Goal: Task Accomplishment & Management: Manage account settings

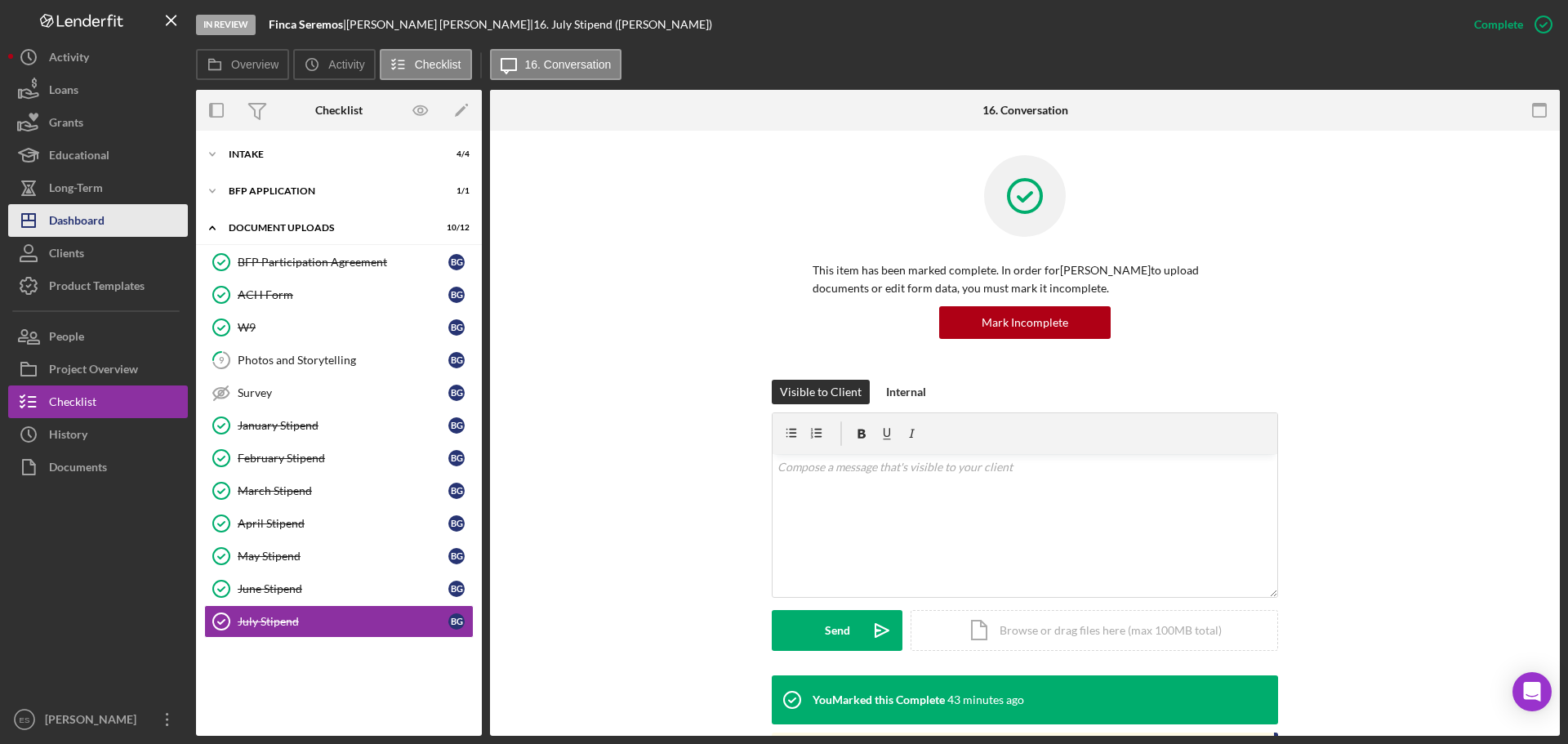
click at [109, 224] on button "Icon/Dashboard Dashboard" at bounding box center [98, 221] width 179 height 33
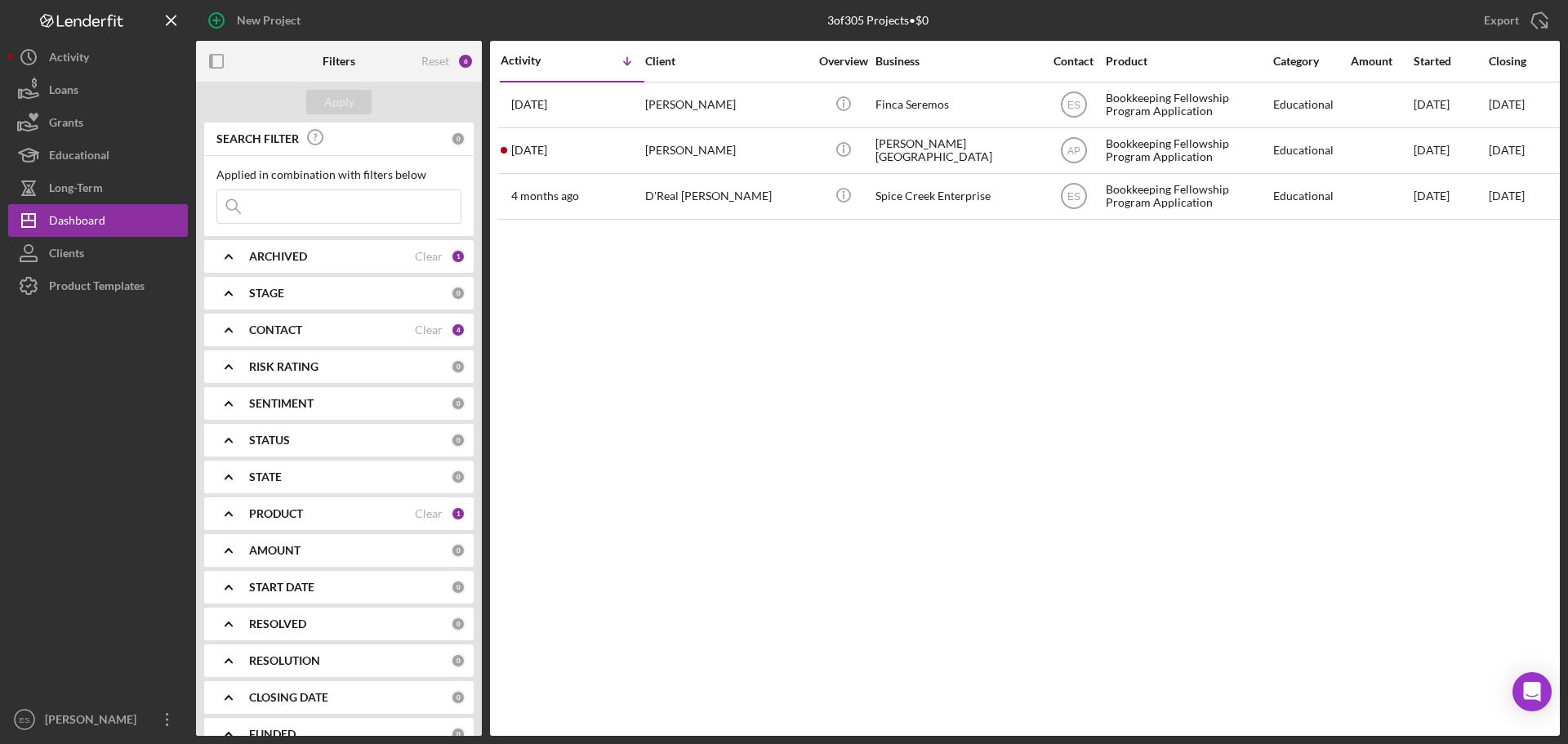
click at [462, 57] on div "6" at bounding box center [465, 61] width 16 height 16
click at [445, 59] on div "Reset" at bounding box center [435, 61] width 27 height 13
click at [319, 92] on button "Apply" at bounding box center [339, 102] width 65 height 25
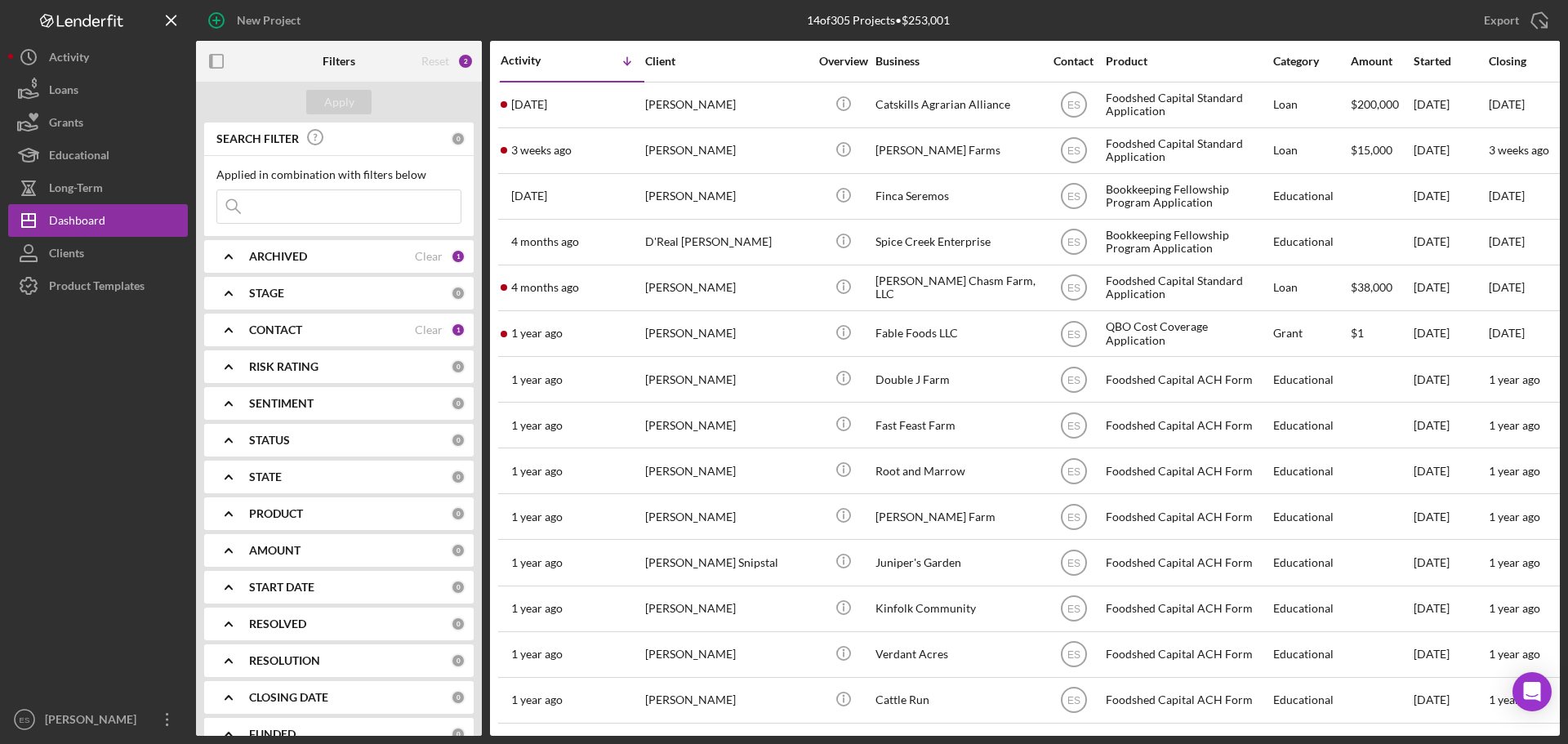
click at [275, 328] on b "CONTACT" at bounding box center [275, 330] width 53 height 13
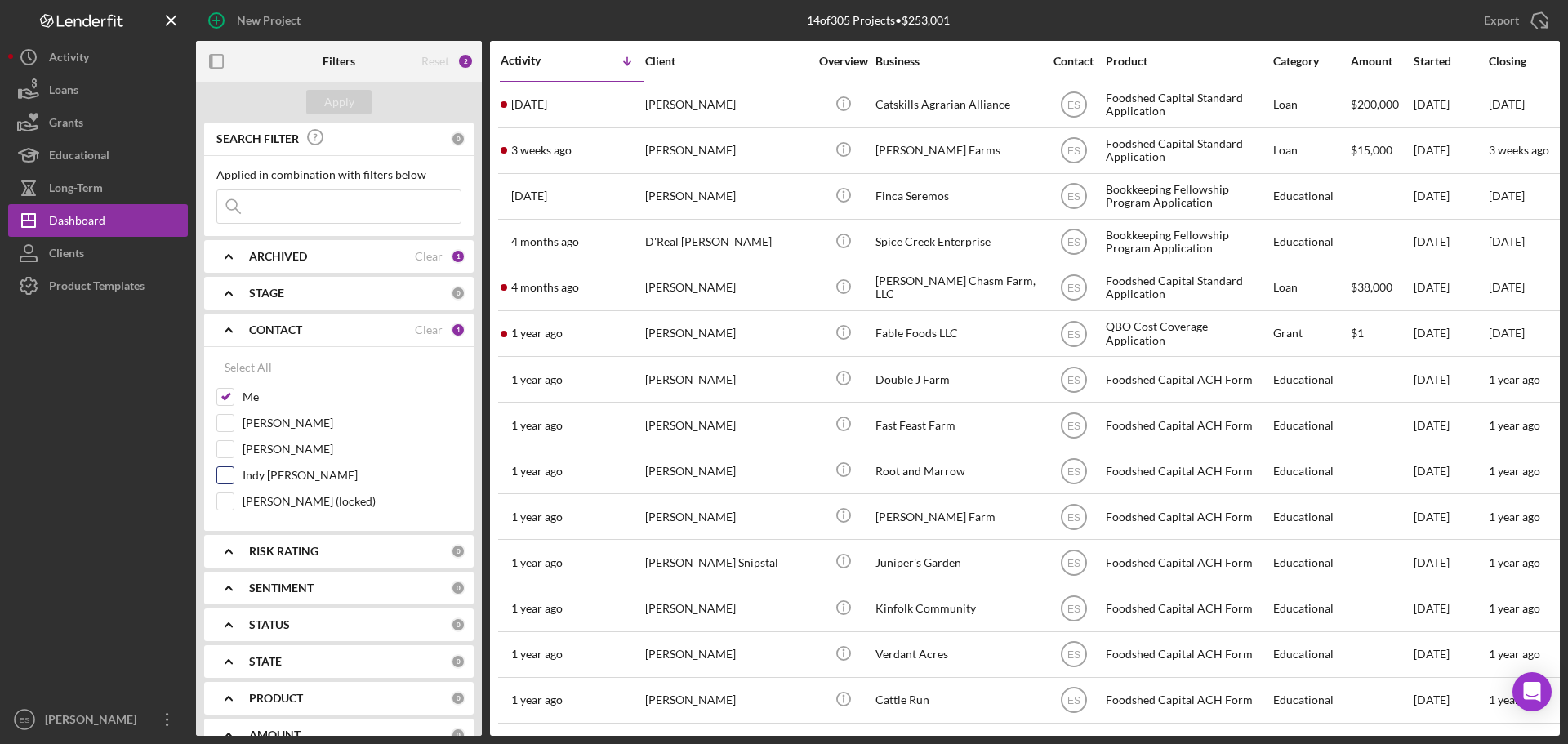
click at [227, 473] on input "Indy [PERSON_NAME]" at bounding box center [225, 475] width 16 height 16
checkbox input "true"
click at [226, 510] on input "Alex Pate (locked)" at bounding box center [225, 501] width 16 height 16
checkbox input "true"
drag, startPoint x: 226, startPoint y: 510, endPoint x: 244, endPoint y: 96, distance: 414.4
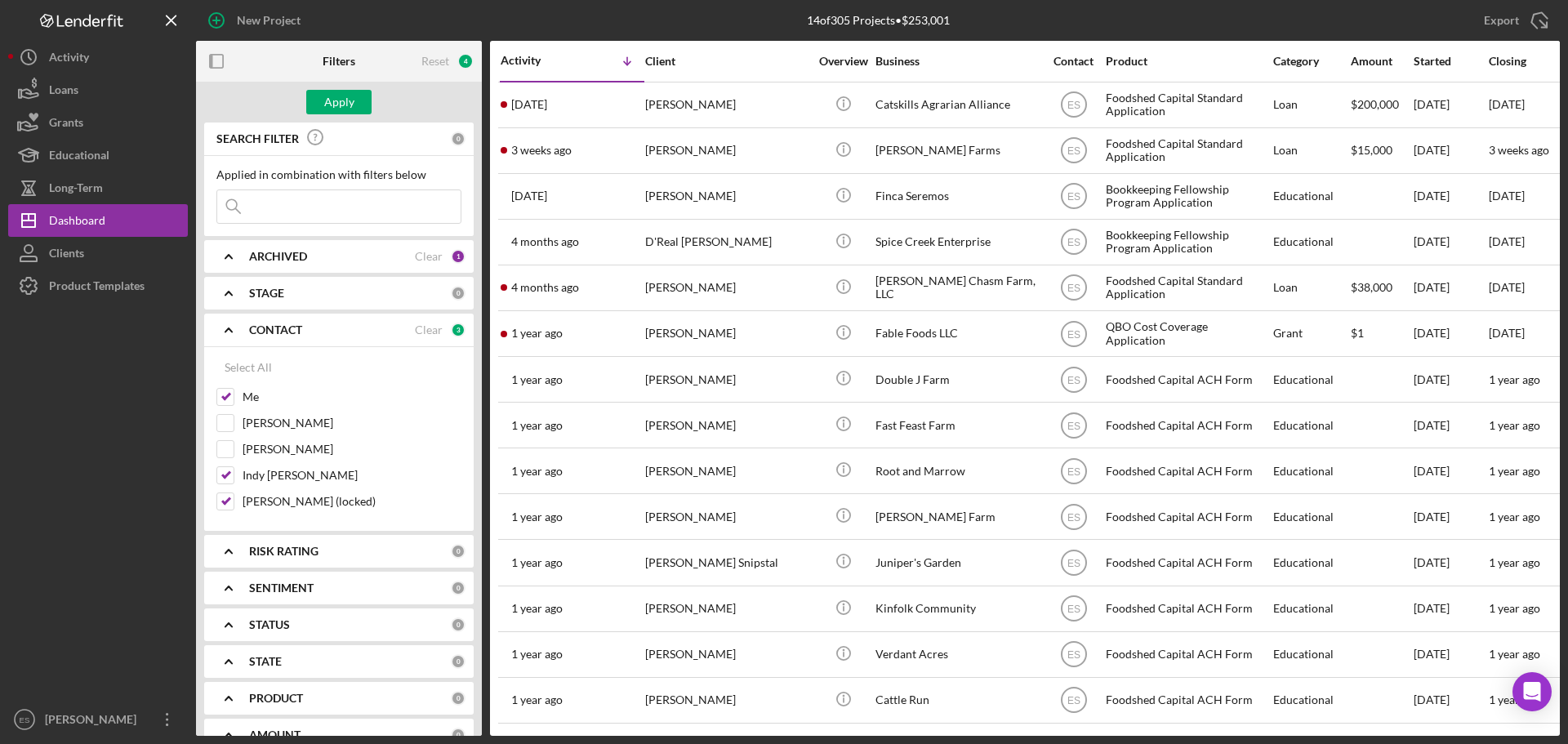
click at [244, 96] on div "Apply" at bounding box center [338, 102] width 286 height 41
click at [347, 110] on div "Apply" at bounding box center [339, 102] width 30 height 25
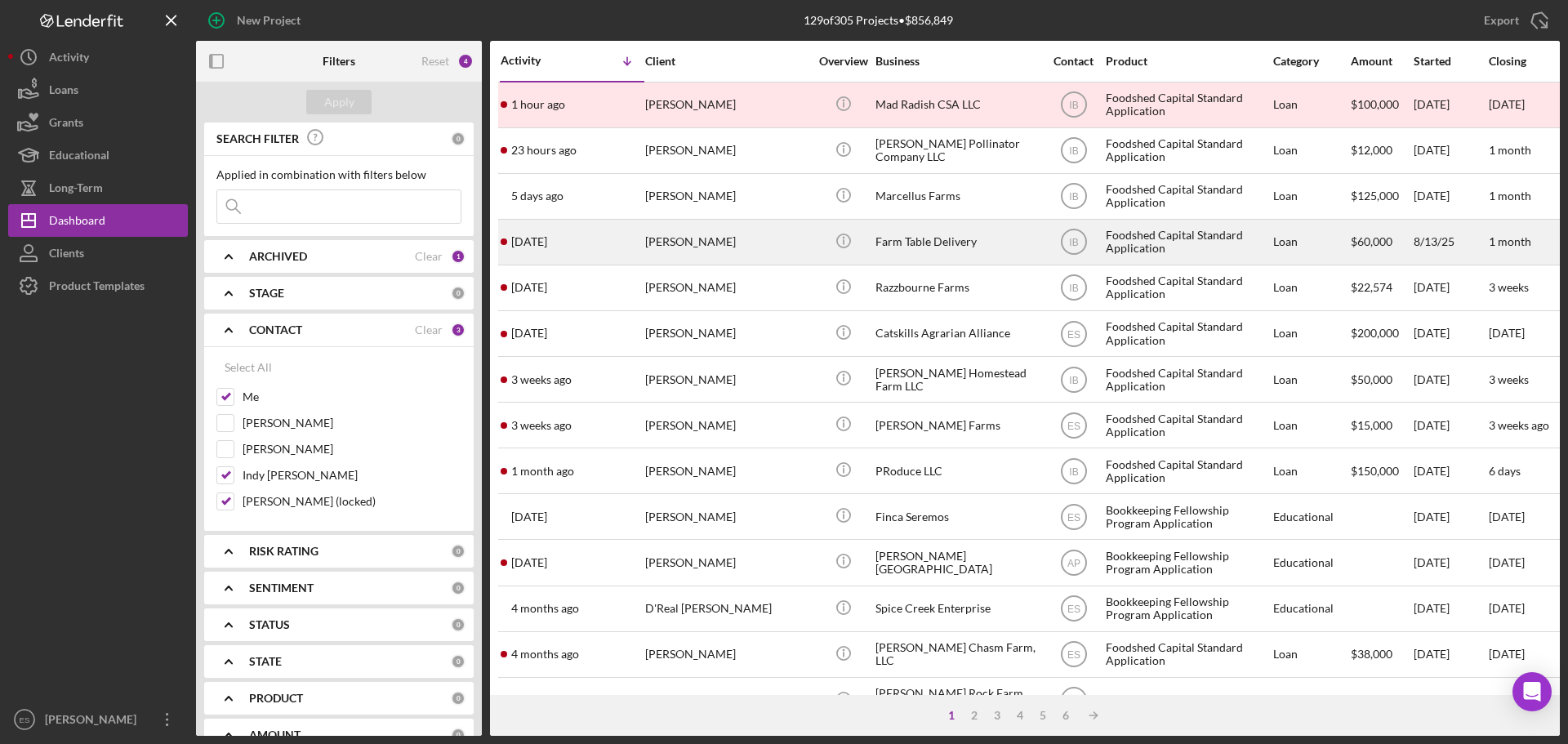
click at [769, 250] on div "Michelle Dill" at bounding box center [727, 242] width 163 height 43
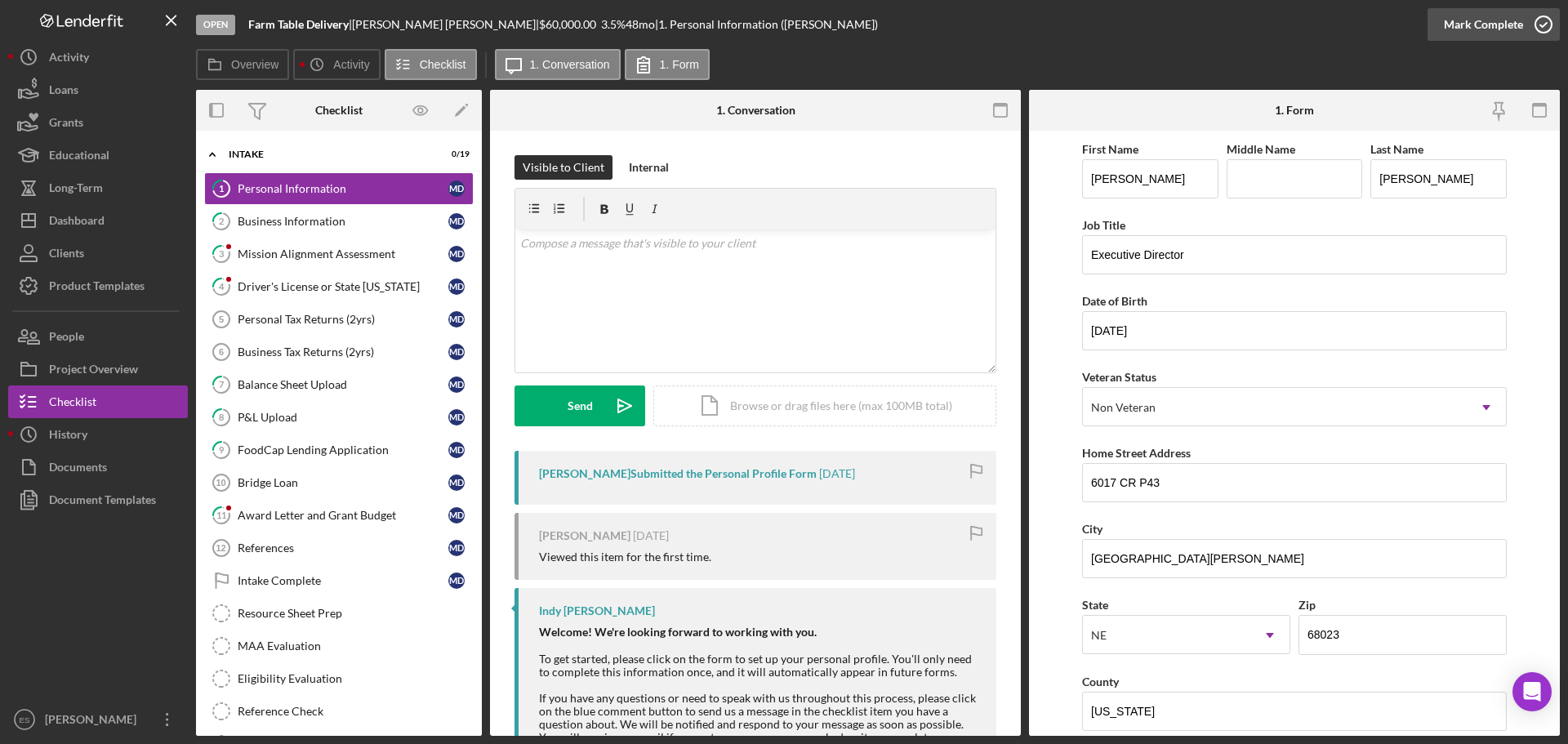
click at [1478, 38] on div "Mark Complete" at bounding box center [1484, 25] width 79 height 33
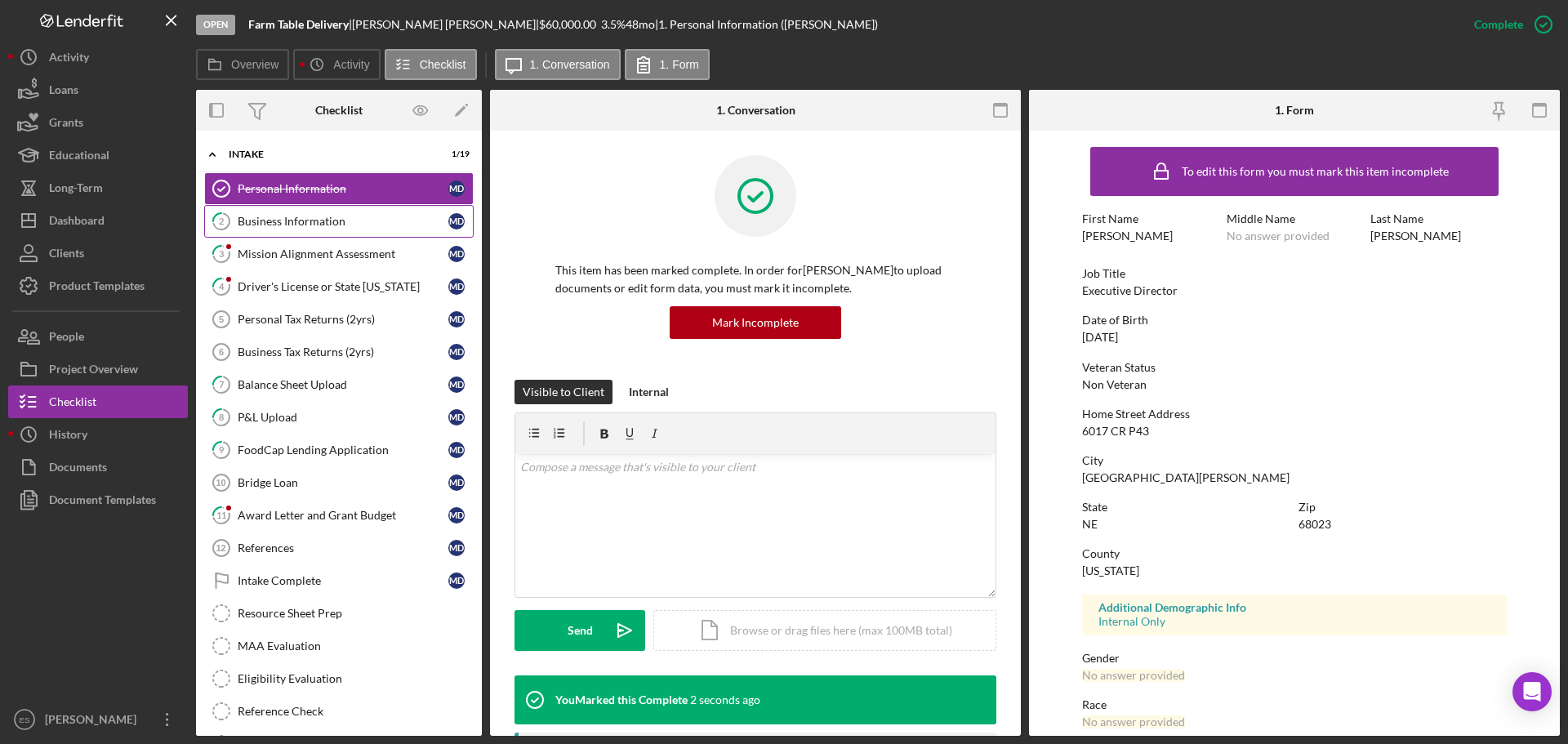
click at [333, 226] on div "Business Information" at bounding box center [343, 221] width 211 height 13
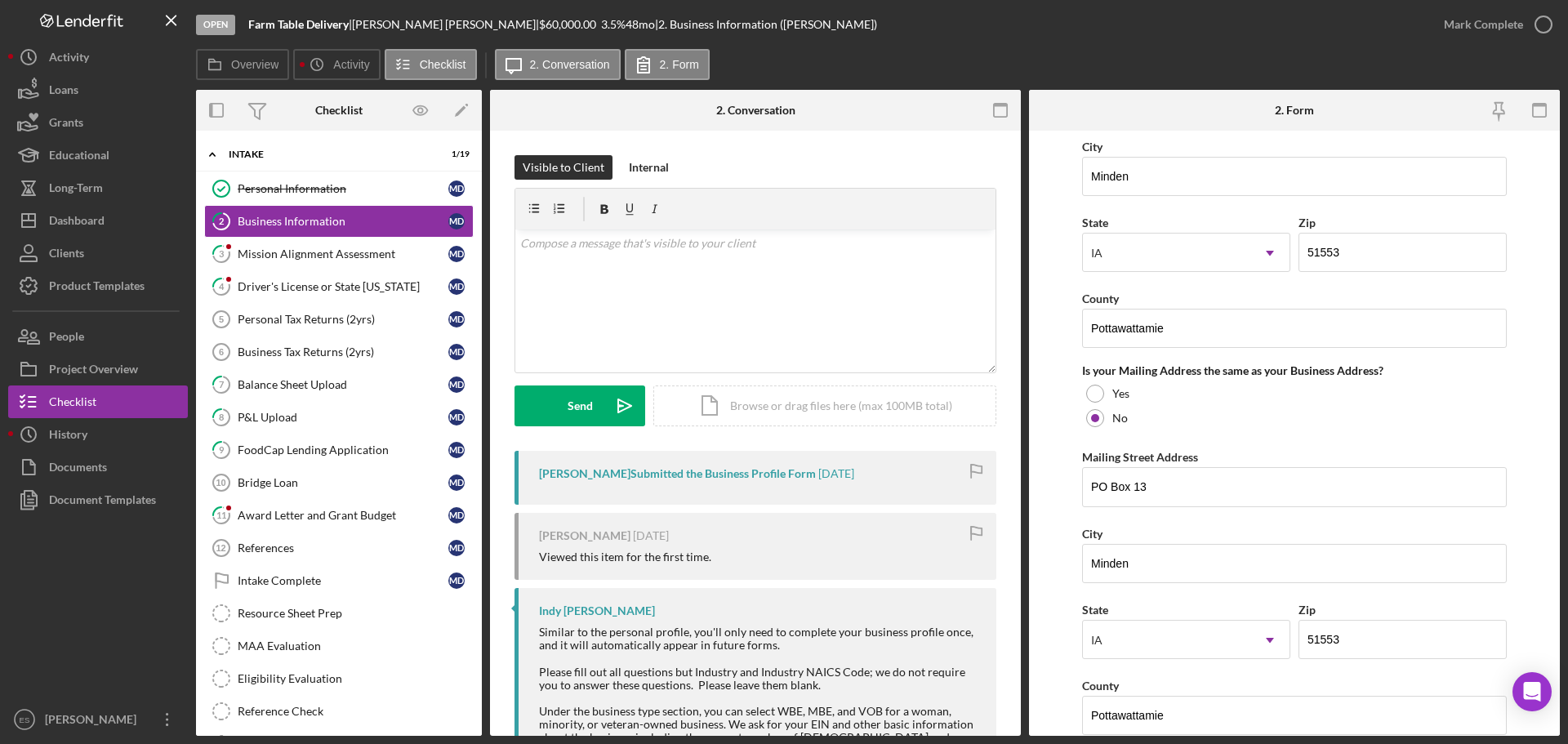
scroll to position [1062, 0]
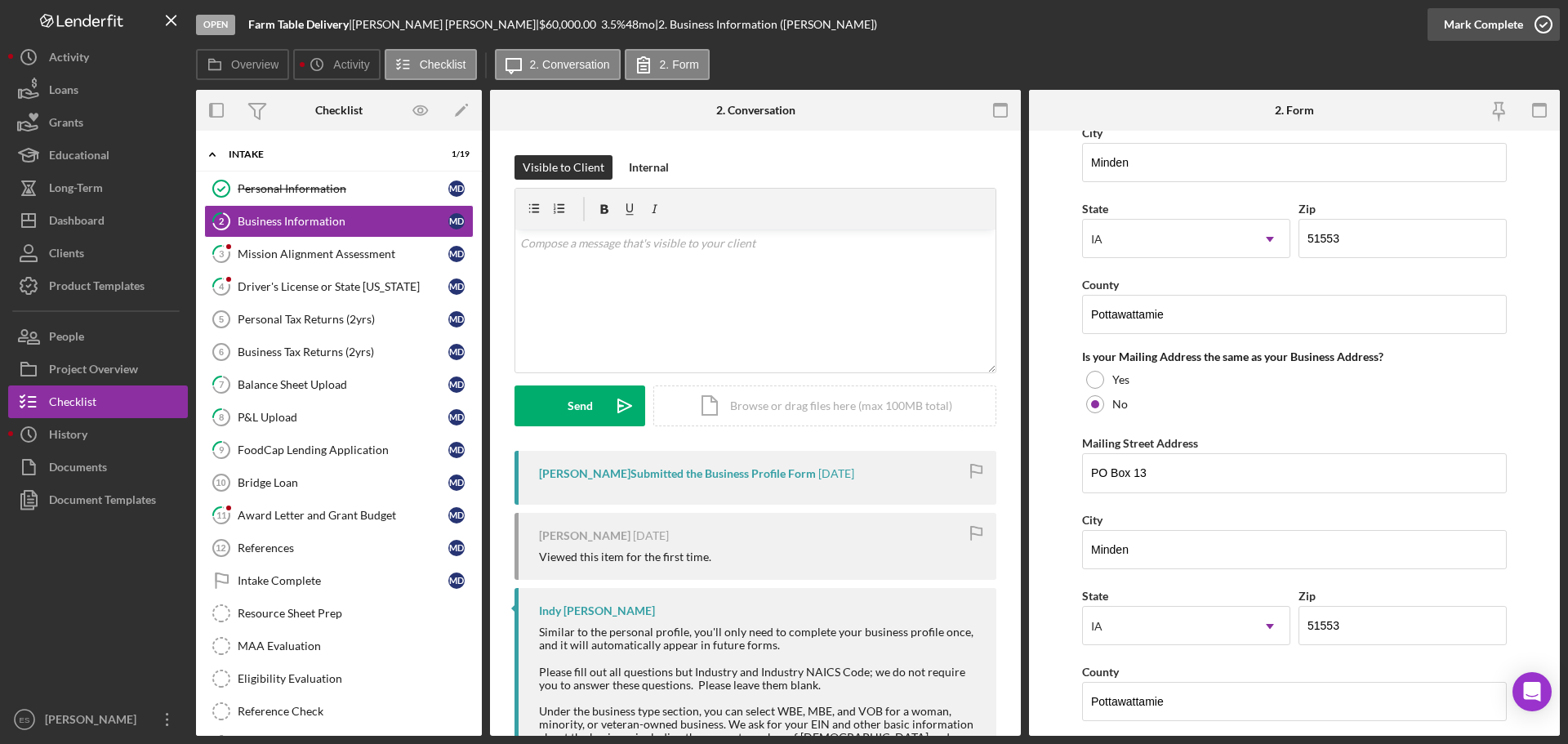
click at [1479, 19] on div "Mark Complete" at bounding box center [1484, 25] width 79 height 33
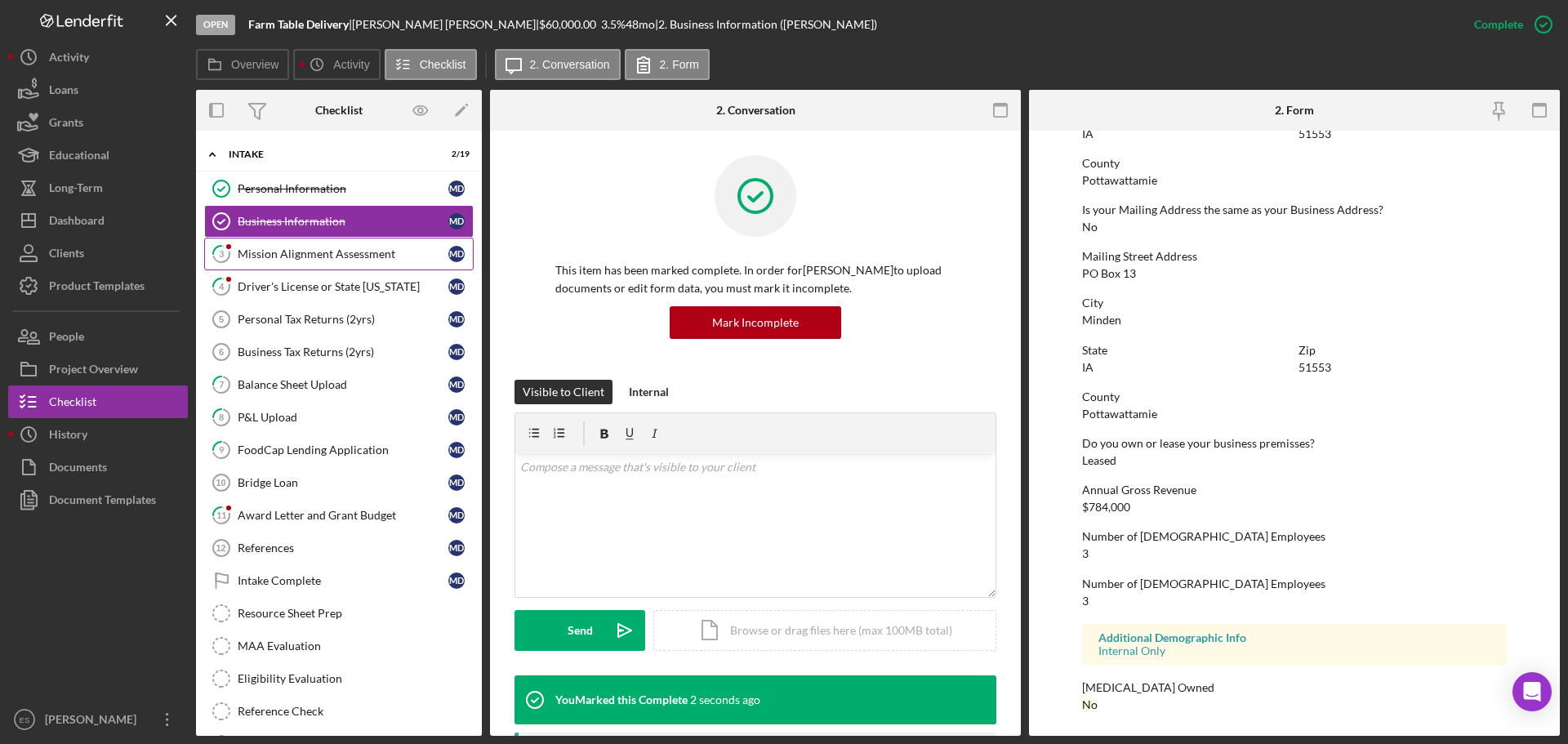
scroll to position [725, 0]
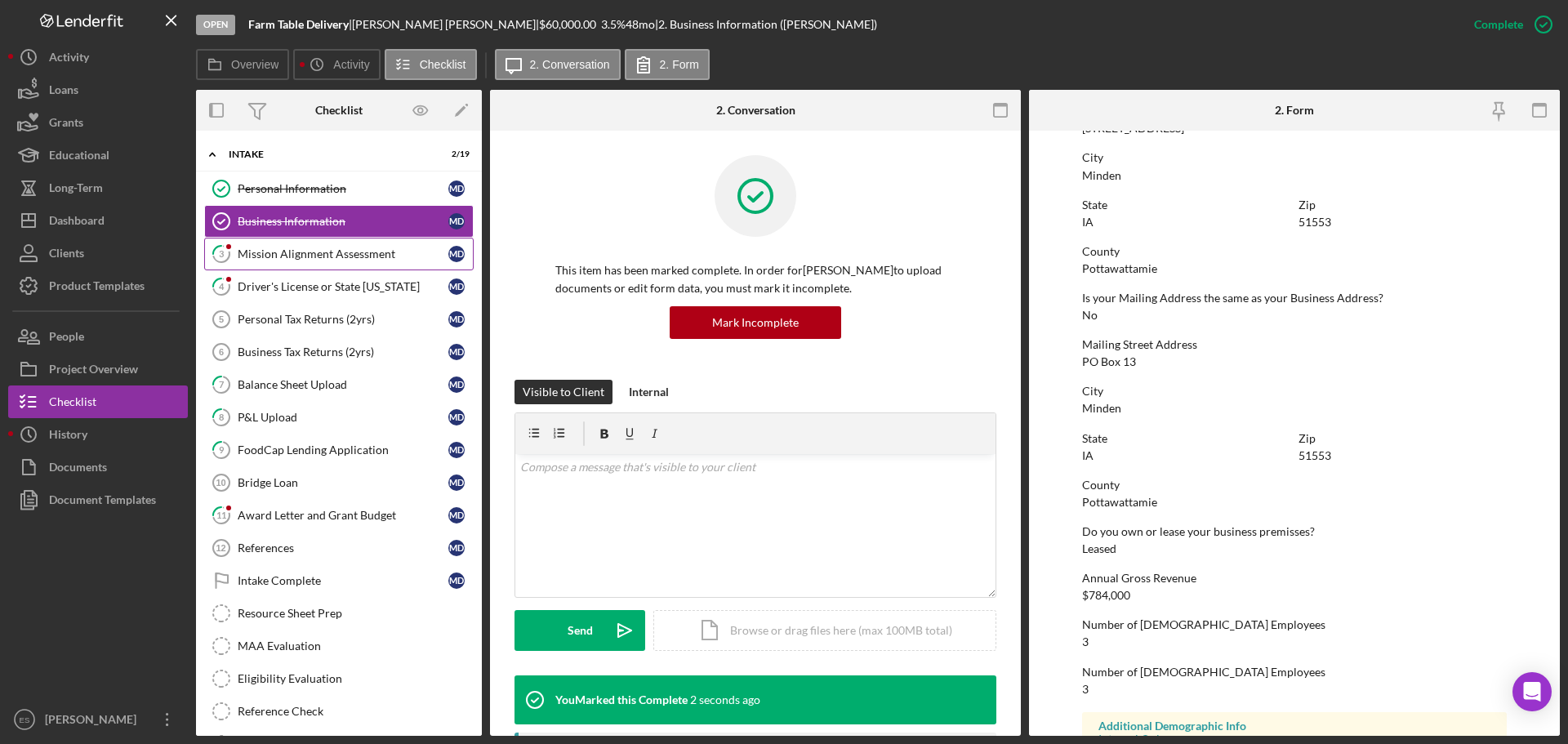
click at [263, 260] on div "Mission Alignment Assessment" at bounding box center [343, 253] width 211 height 13
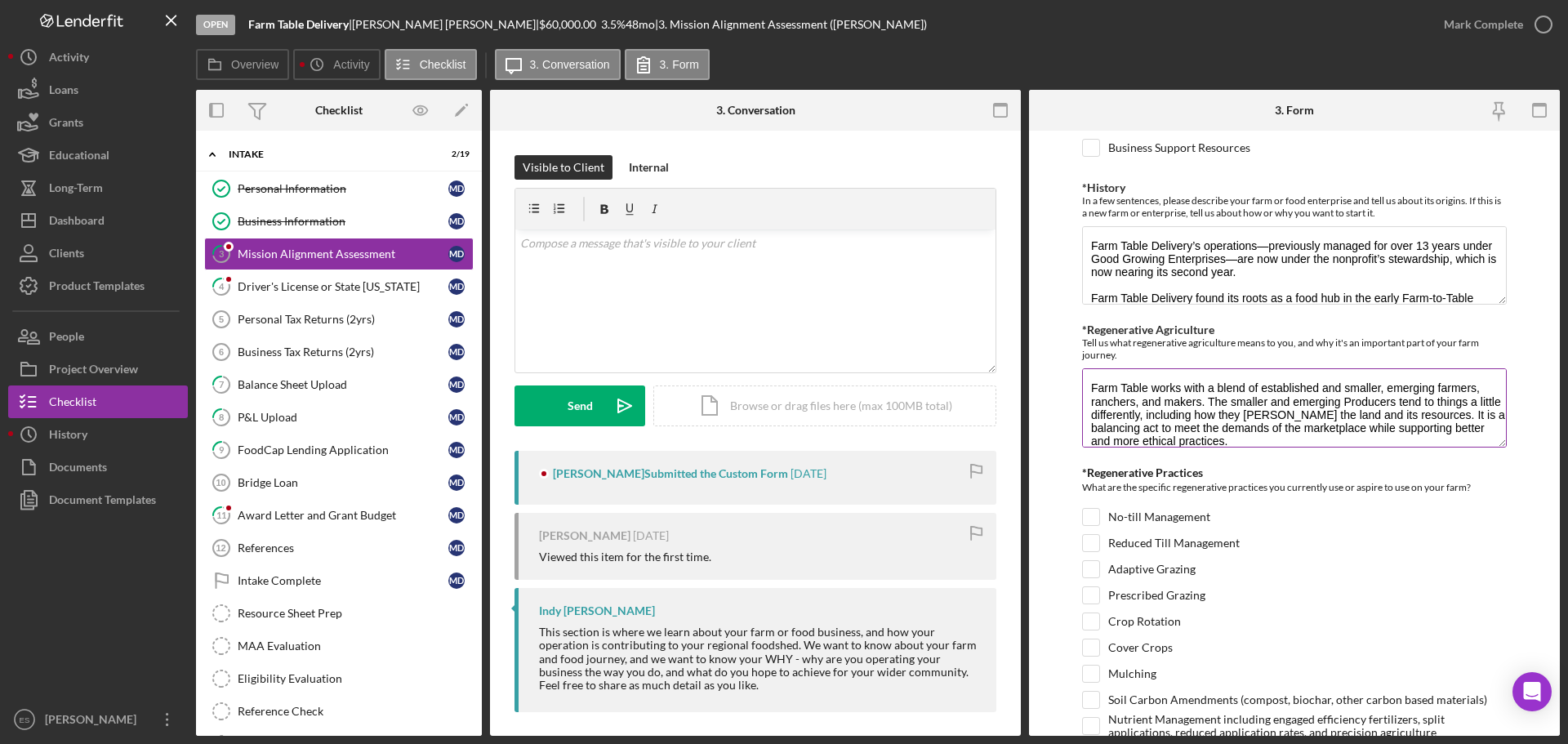
scroll to position [653, 0]
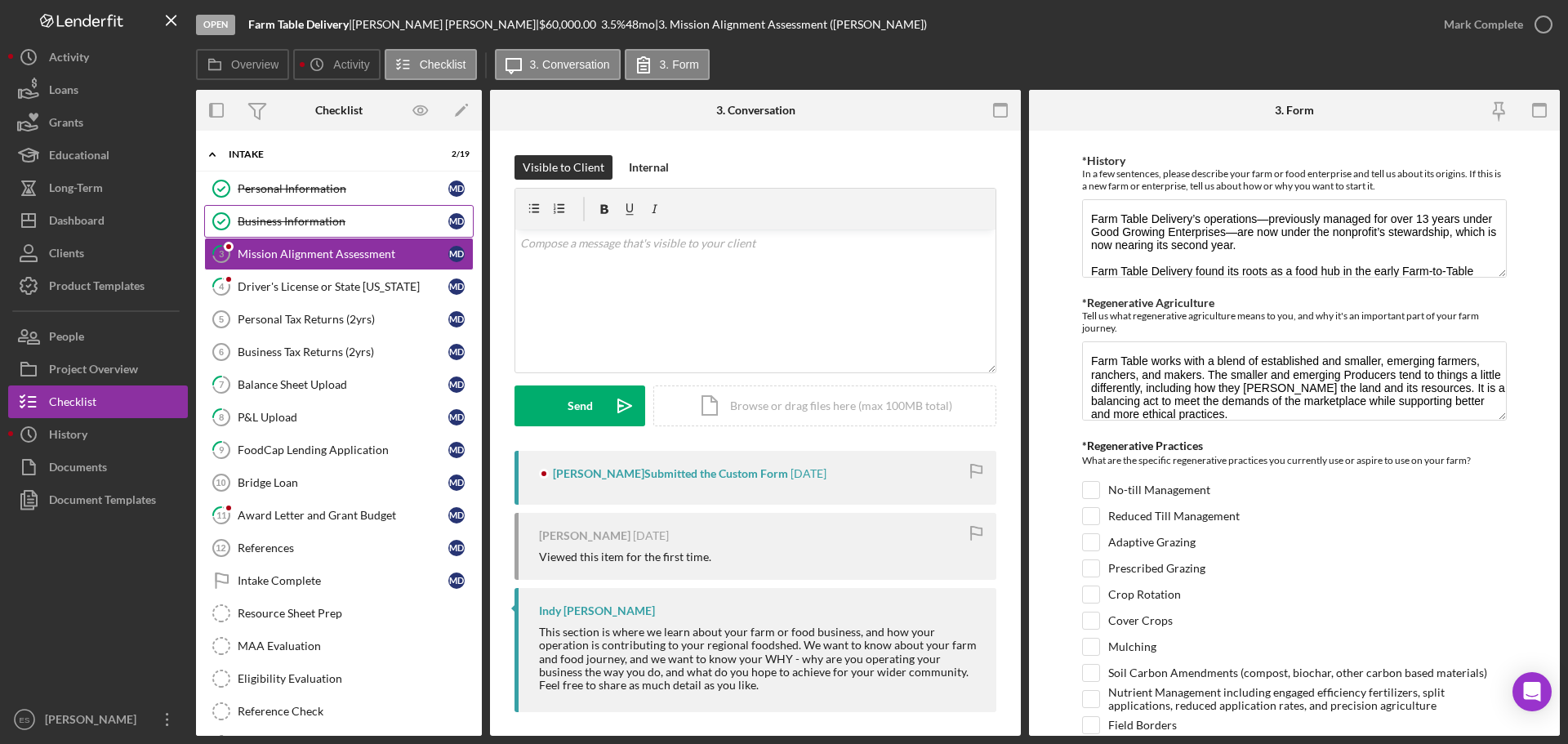
click at [380, 231] on link "Business Information Business Information M D" at bounding box center [339, 221] width 269 height 33
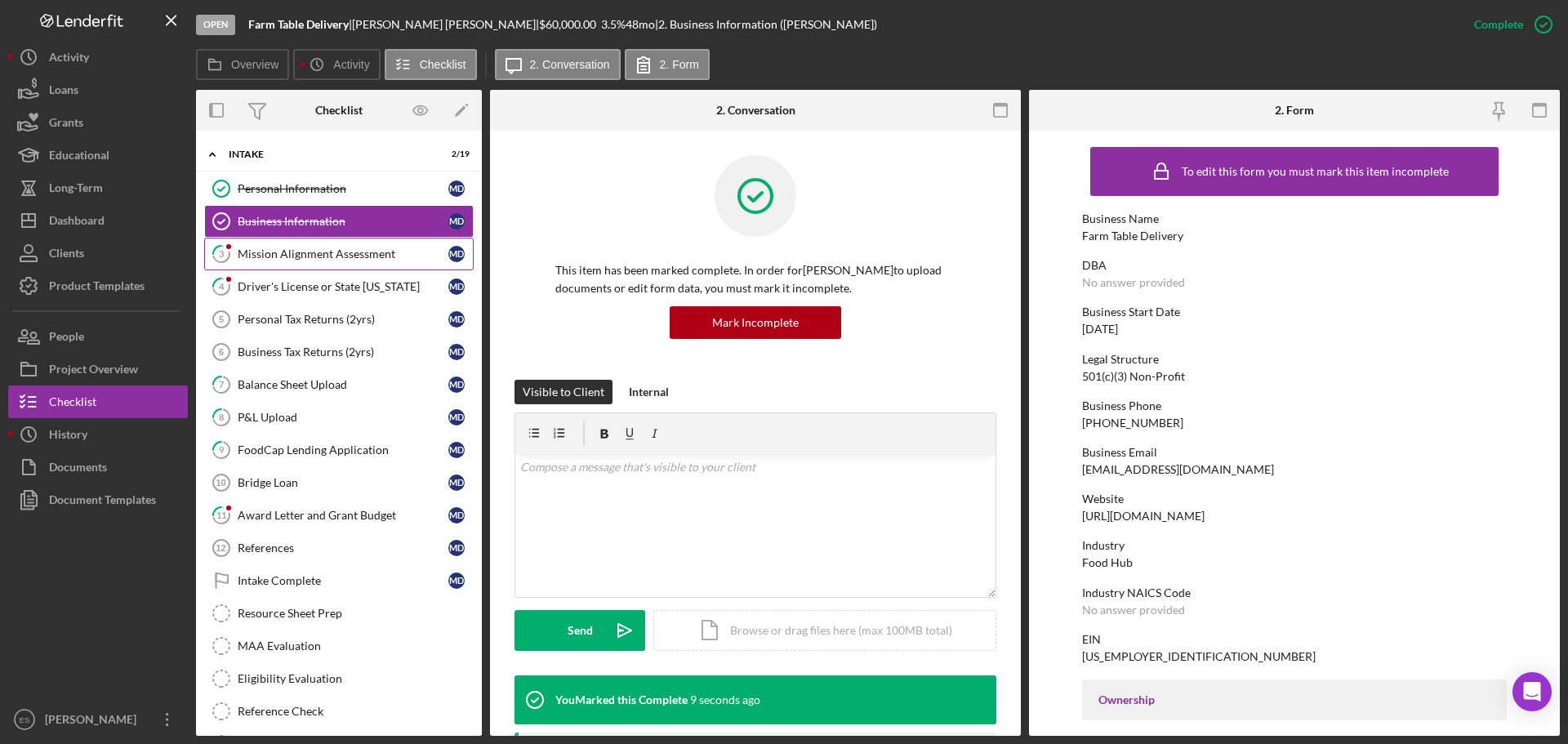
click at [380, 264] on link "3 Mission Alignment Assessment M D" at bounding box center [339, 254] width 269 height 33
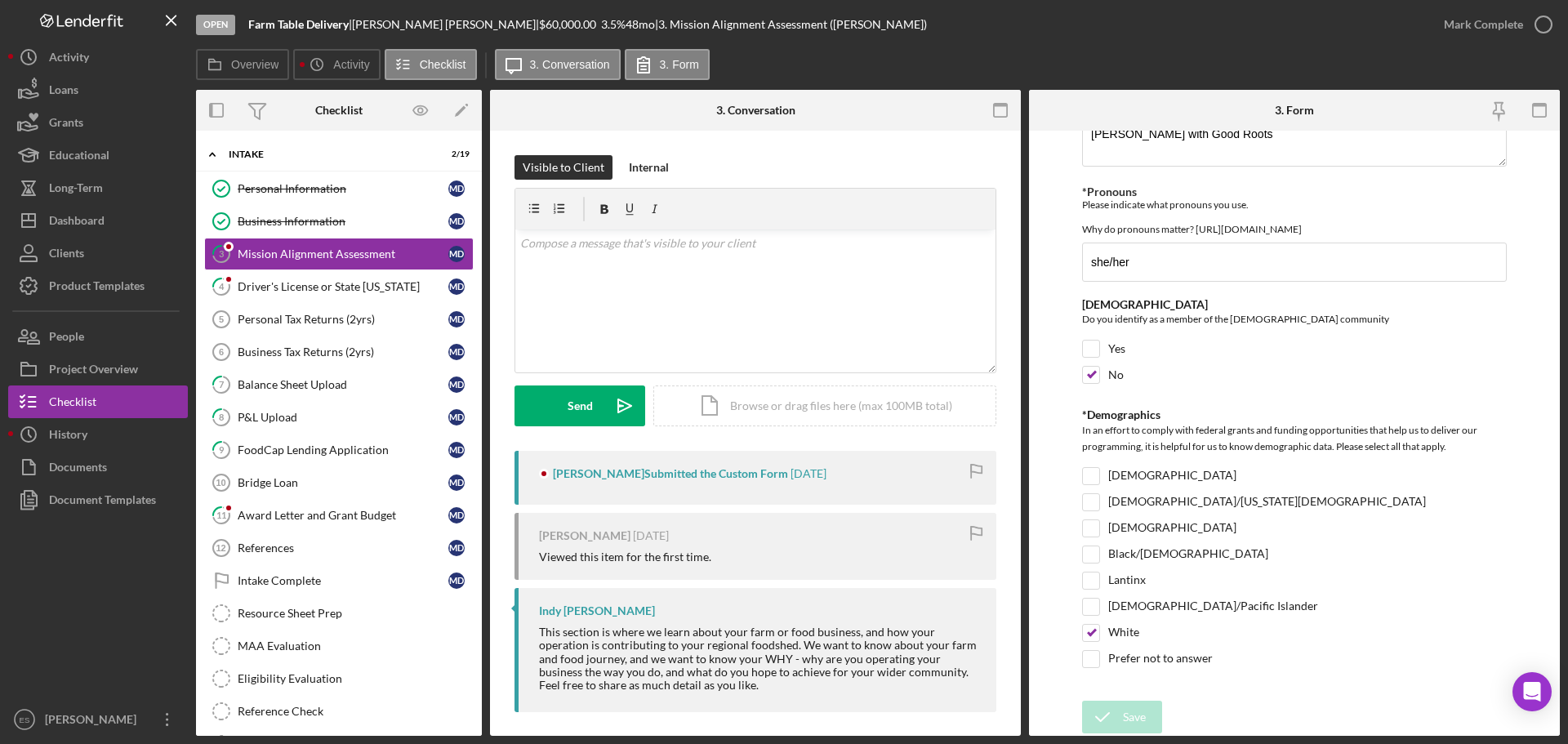
scroll to position [2628, 0]
click at [1487, 23] on div "Mark Complete" at bounding box center [1484, 25] width 79 height 33
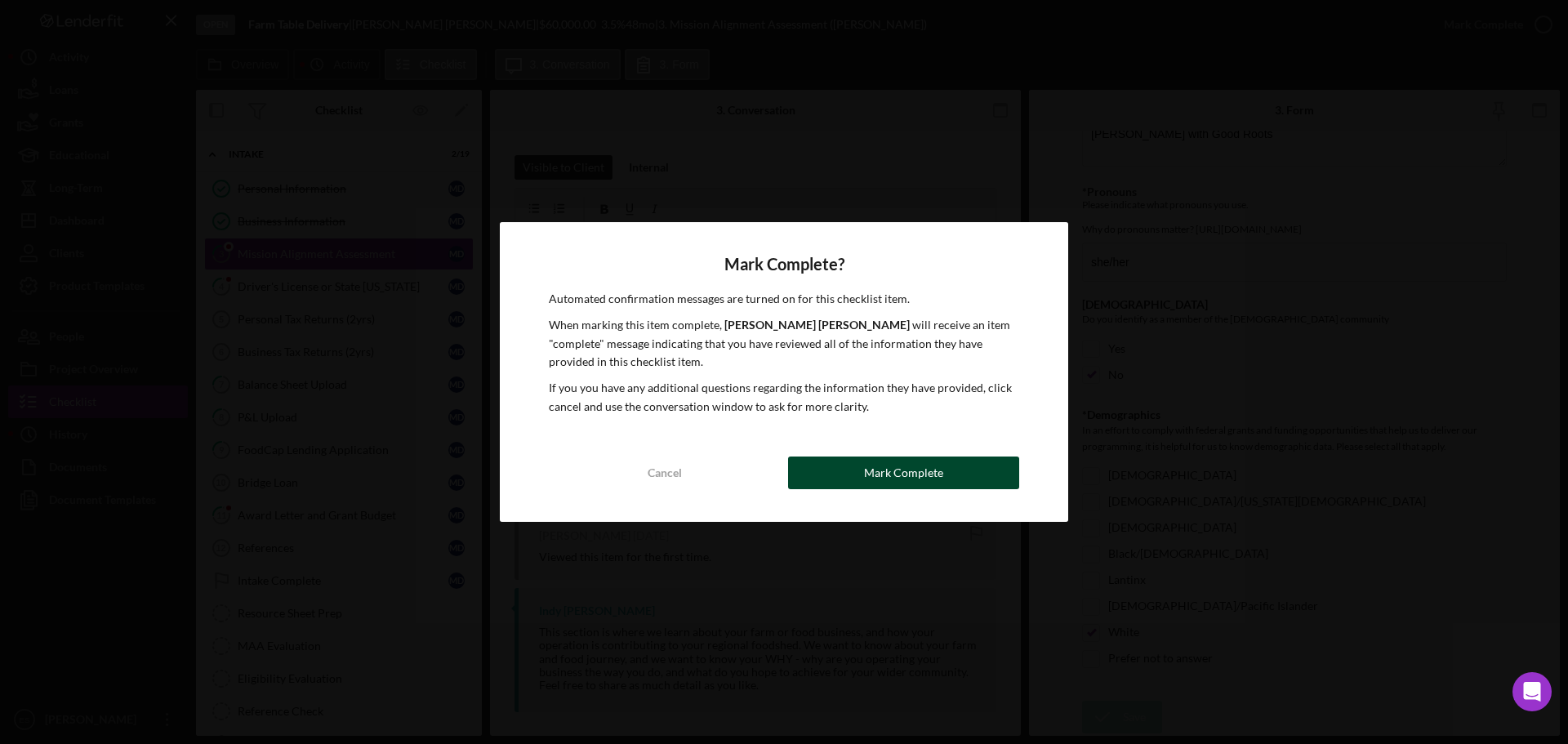
click at [940, 473] on div "Mark Complete" at bounding box center [904, 473] width 79 height 33
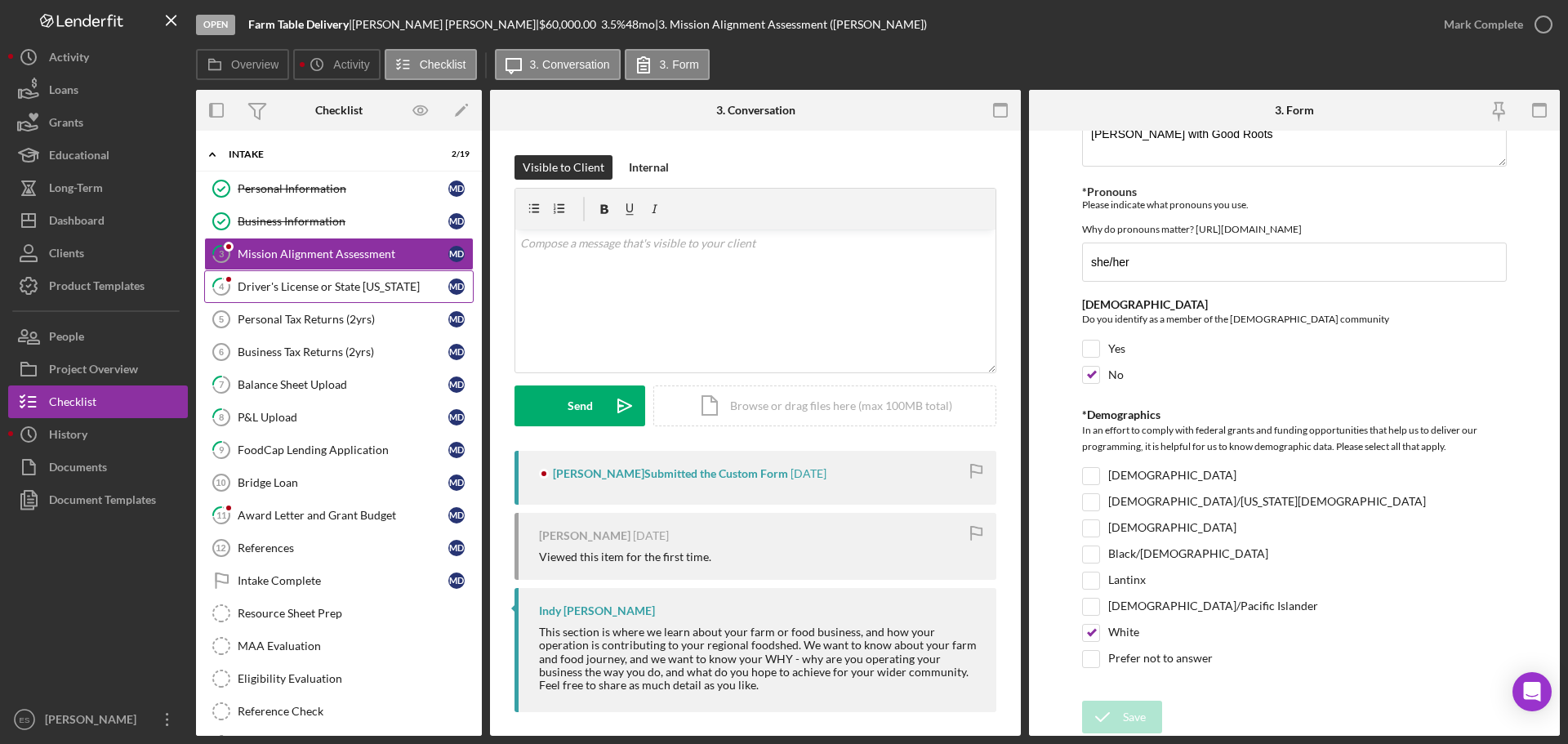
scroll to position [2693, 0]
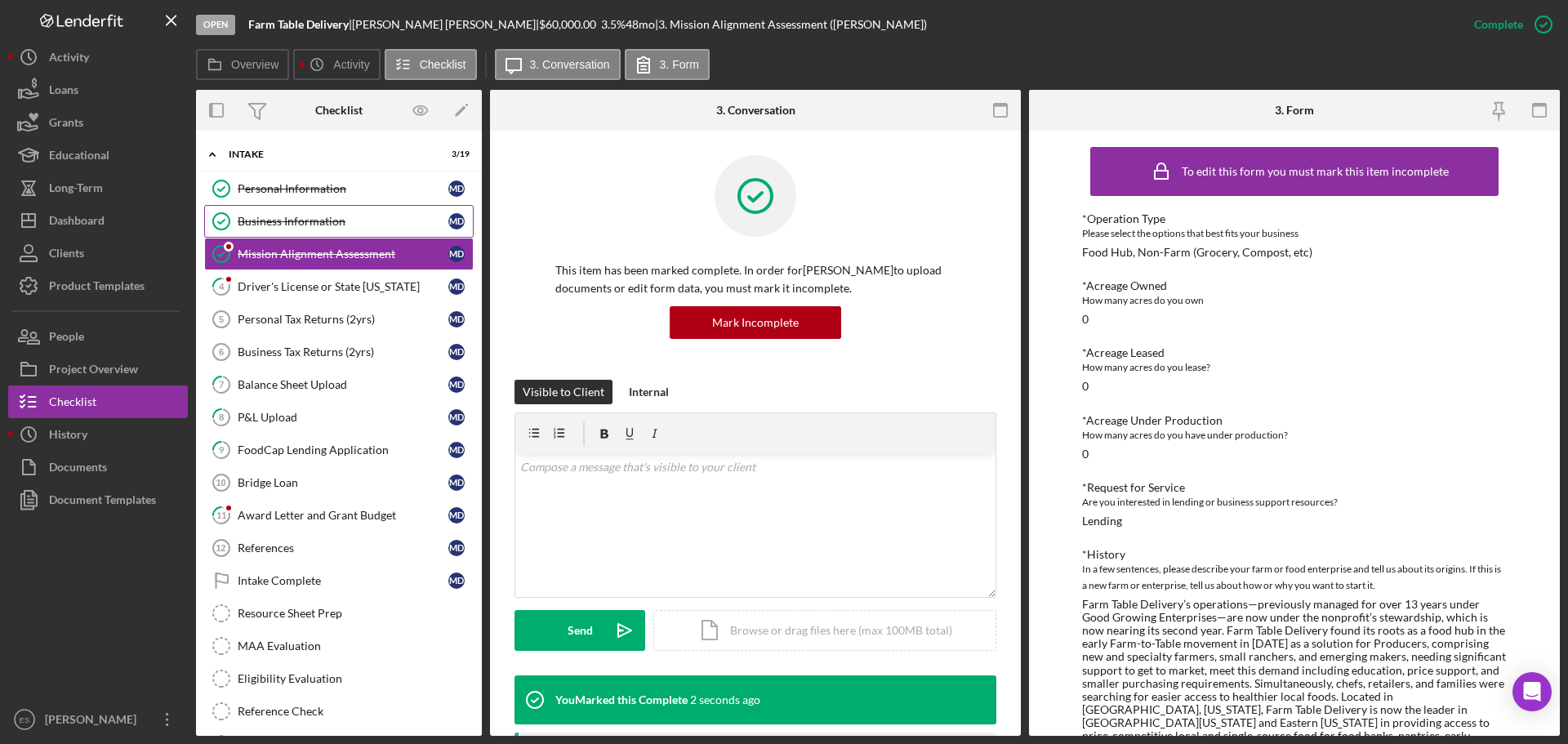
click at [322, 219] on div "Business Information" at bounding box center [343, 221] width 211 height 13
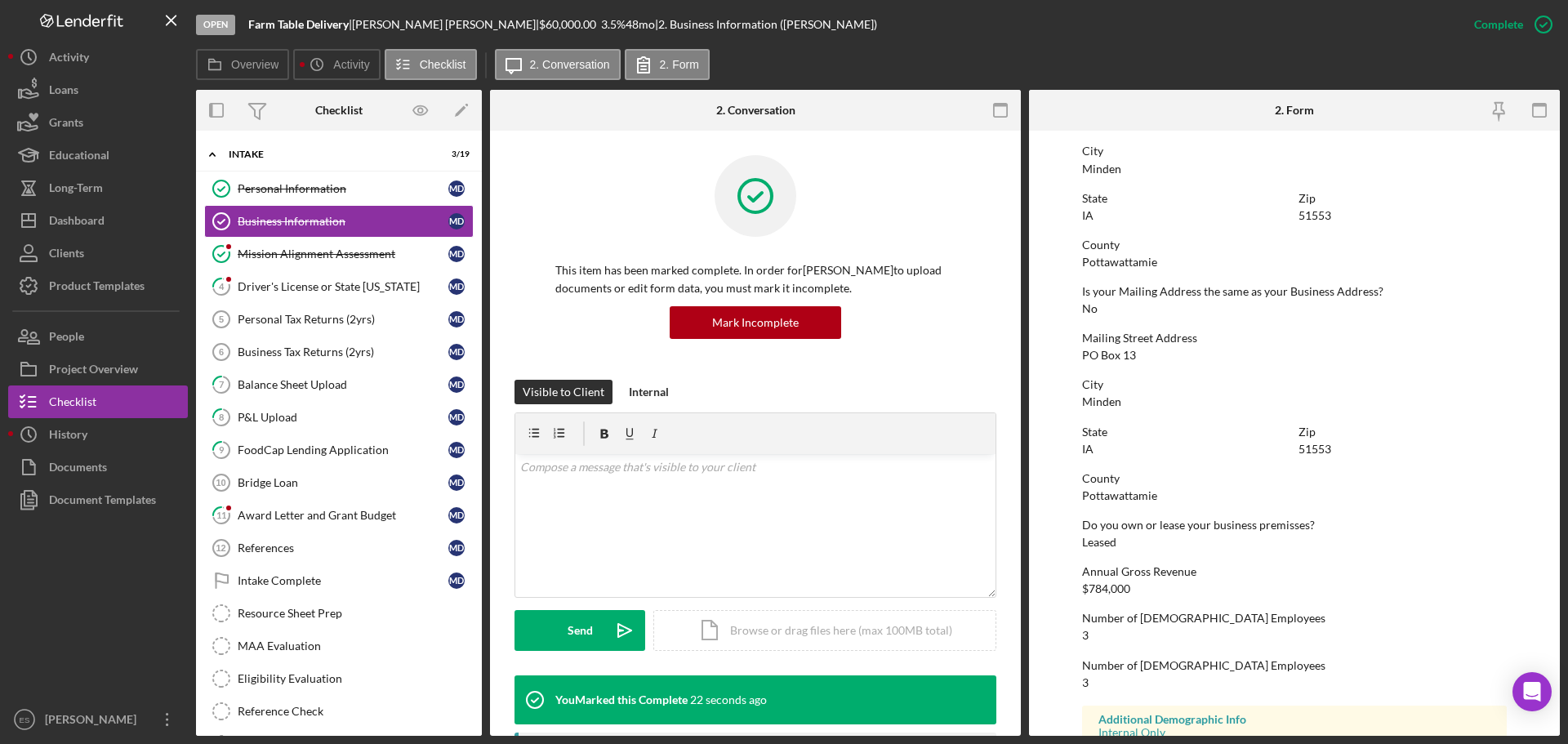
scroll to position [405, 0]
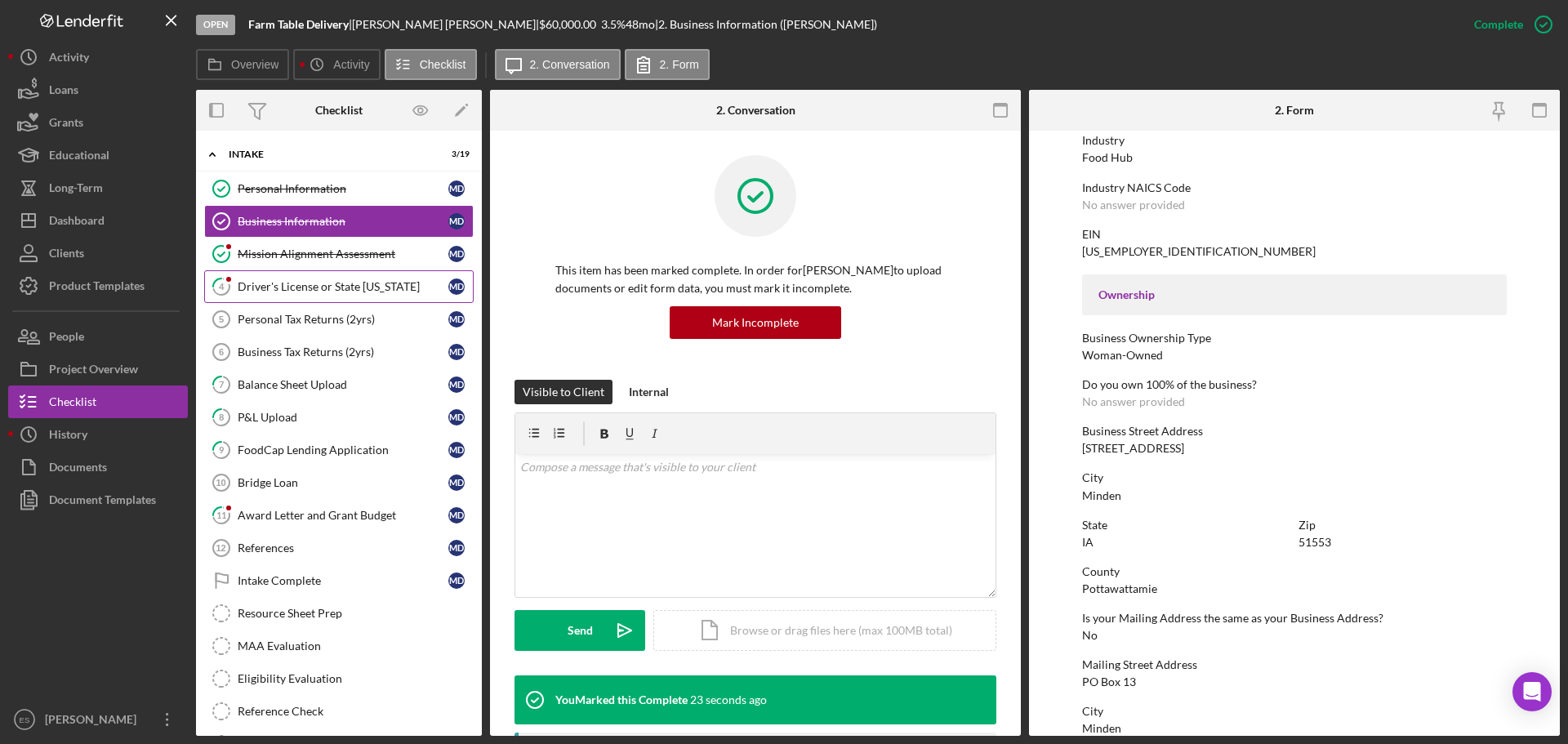
click at [335, 288] on div "Driver's License or State [US_STATE]" at bounding box center [343, 286] width 211 height 13
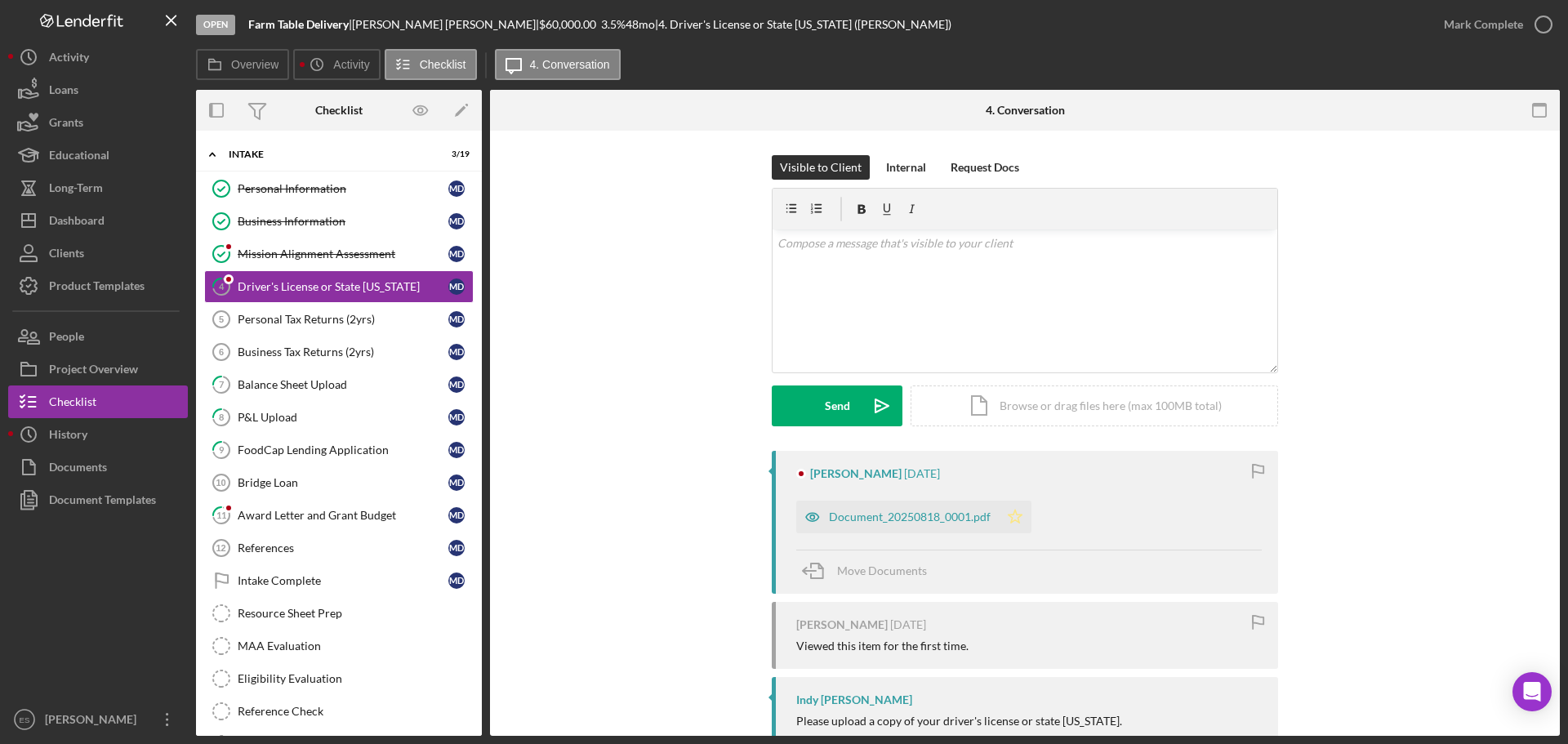
click at [1015, 514] on icon "Icon/Star" at bounding box center [1015, 517] width 33 height 33
click at [891, 523] on div "Document_20250818_0001.pdf" at bounding box center [910, 517] width 161 height 13
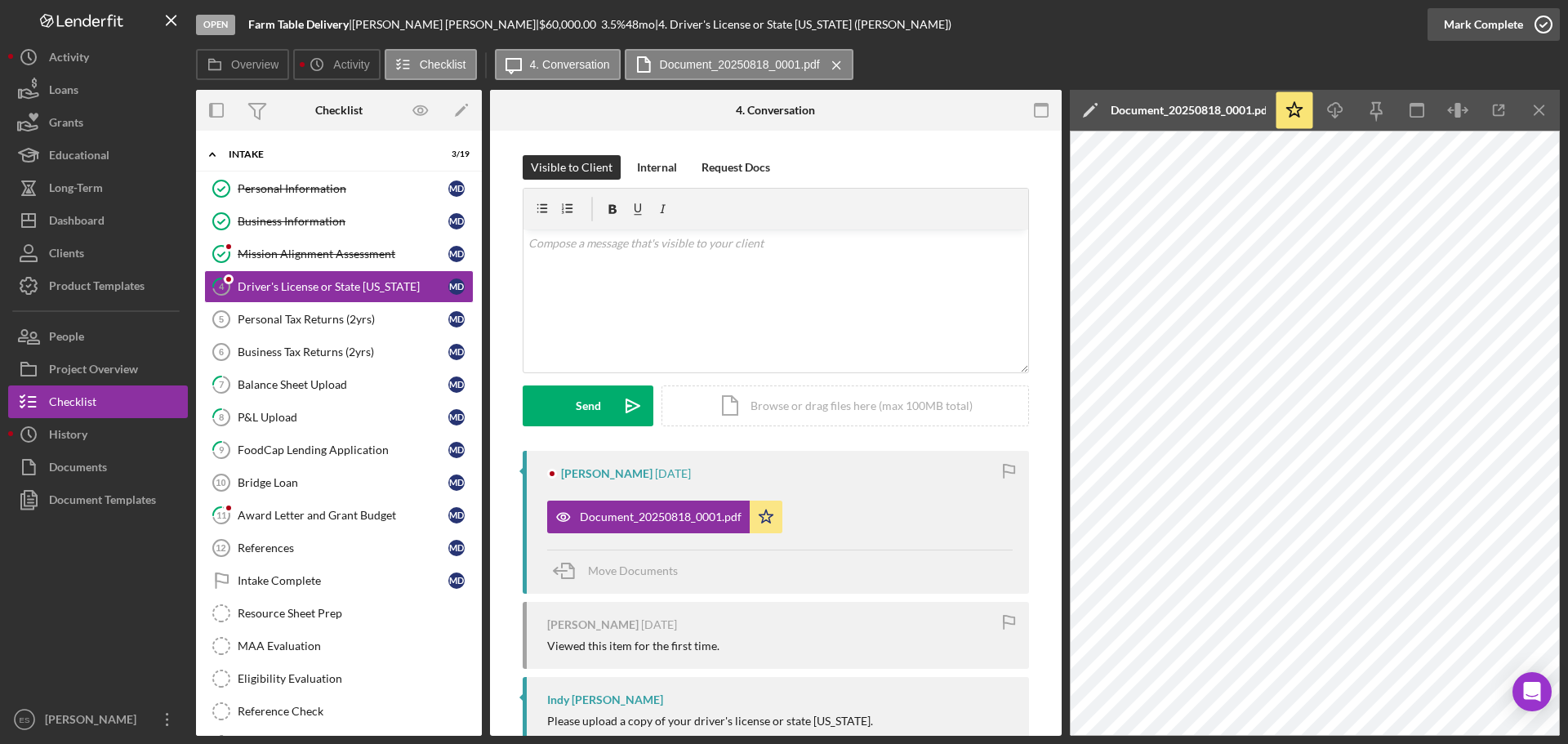
click at [1492, 26] on div "Mark Complete" at bounding box center [1484, 25] width 79 height 33
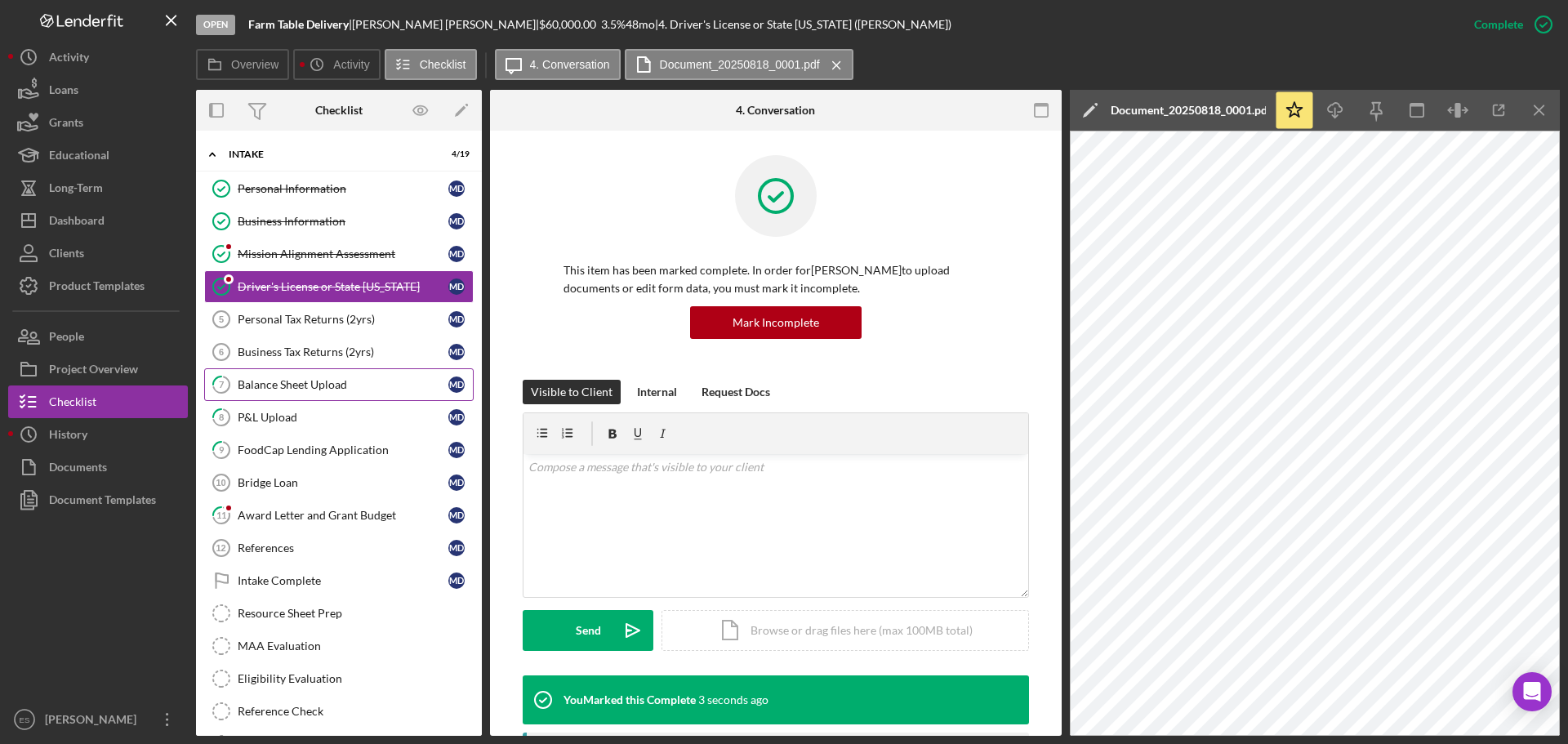
click at [344, 378] on div "Balance Sheet Upload" at bounding box center [343, 384] width 211 height 13
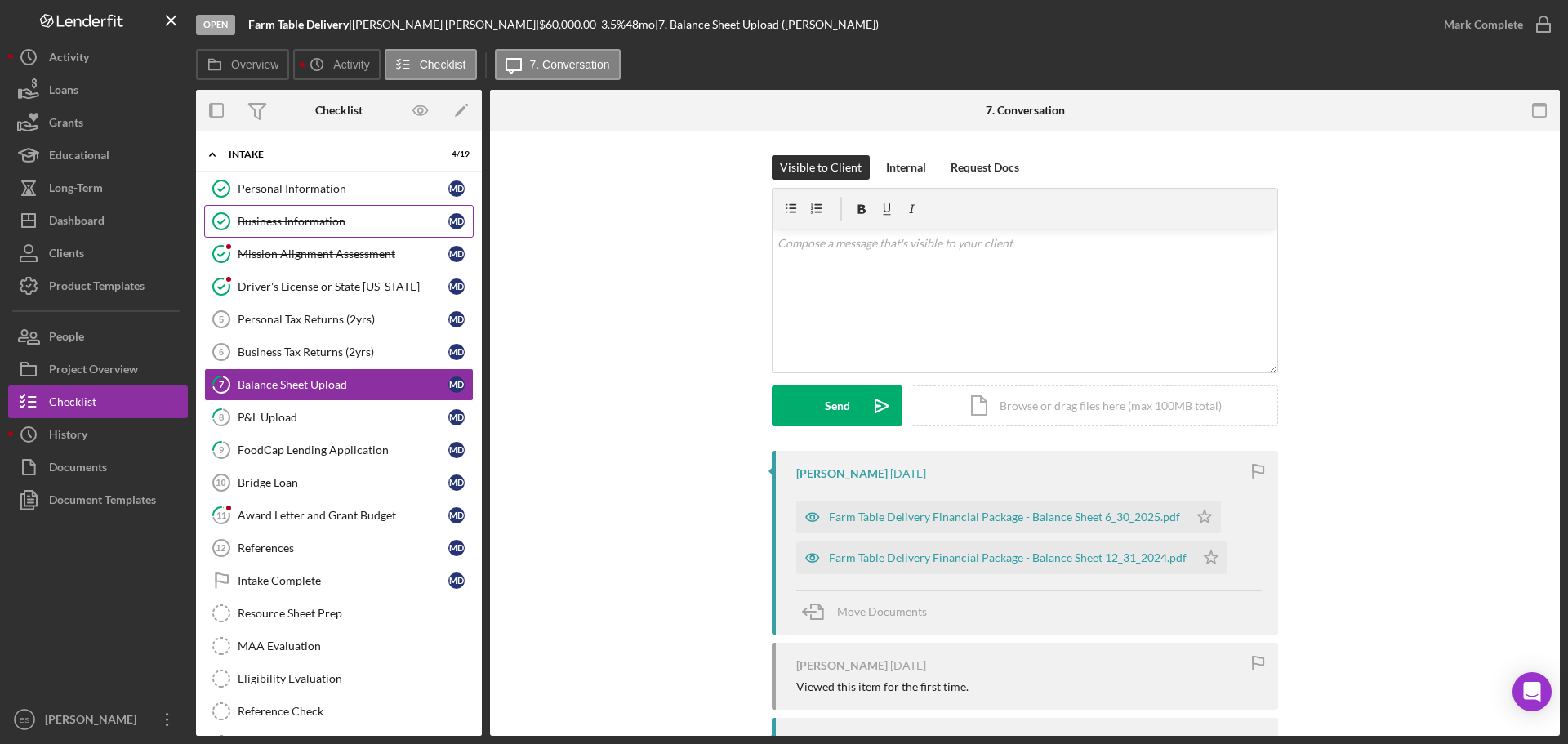
click at [342, 219] on div "Business Information" at bounding box center [343, 221] width 211 height 13
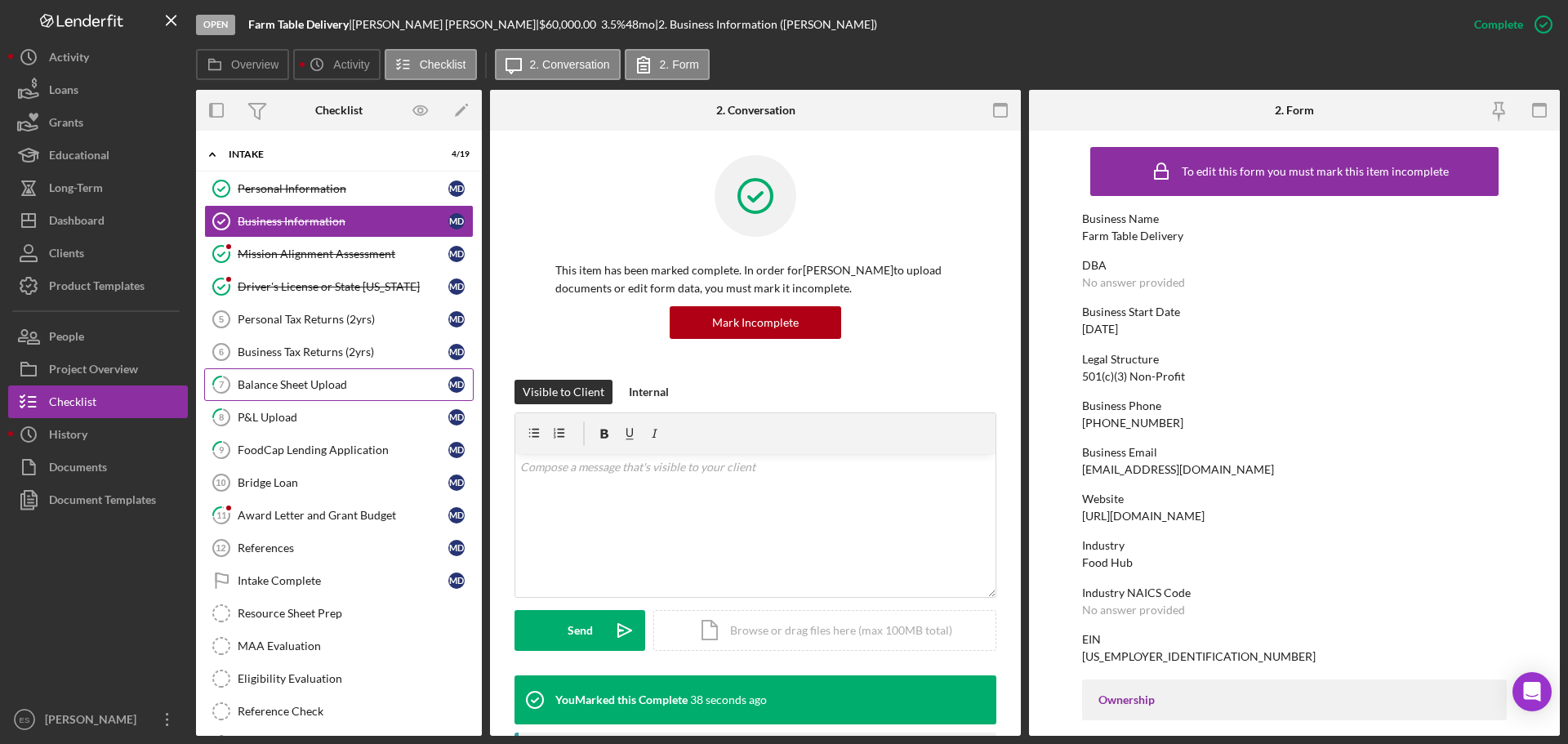
click at [348, 380] on div "Balance Sheet Upload" at bounding box center [343, 384] width 211 height 13
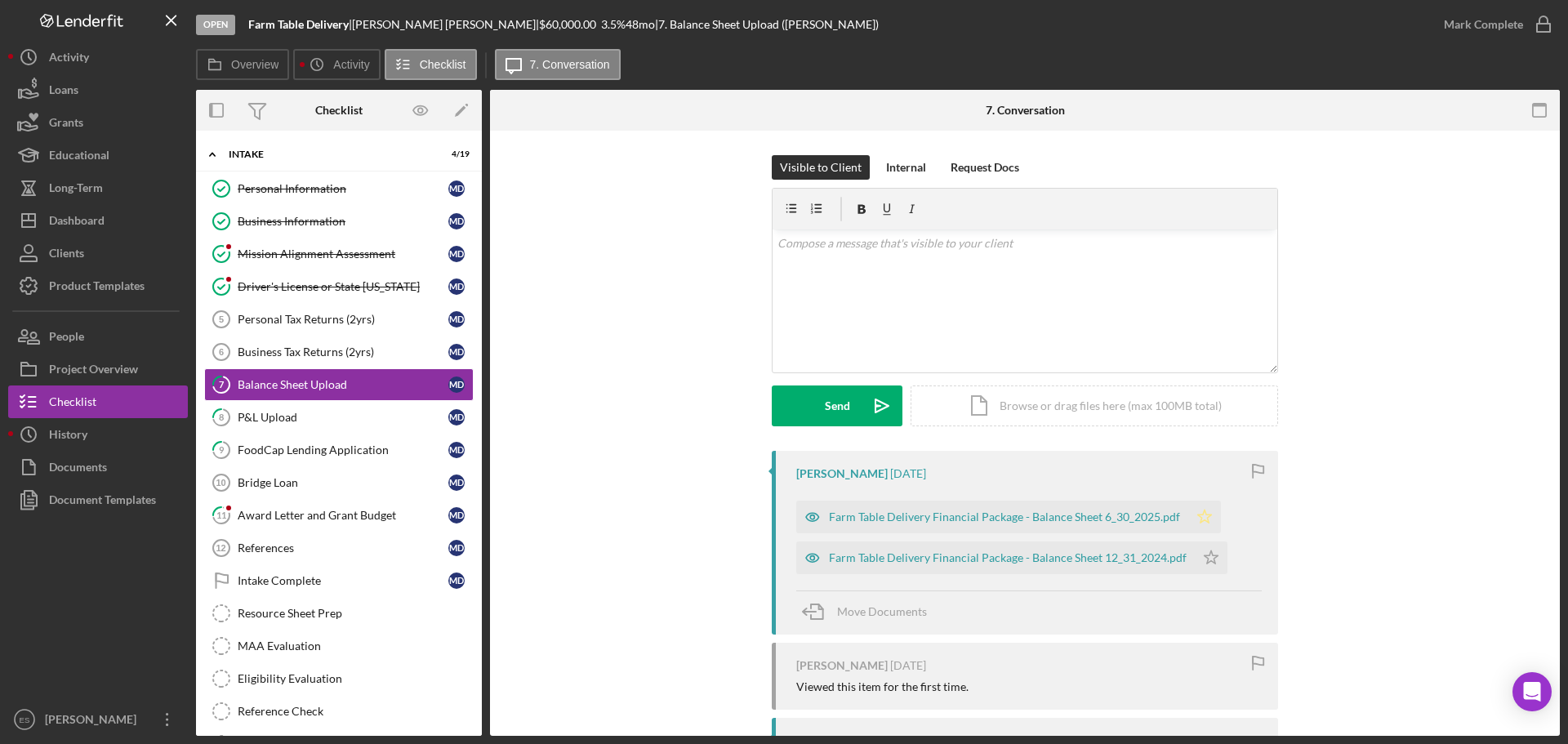
click at [1198, 514] on polygon "button" at bounding box center [1205, 516] width 14 height 13
click at [1205, 557] on polygon "button" at bounding box center [1212, 556] width 14 height 13
click at [1462, 28] on div "Mark Complete" at bounding box center [1484, 25] width 79 height 33
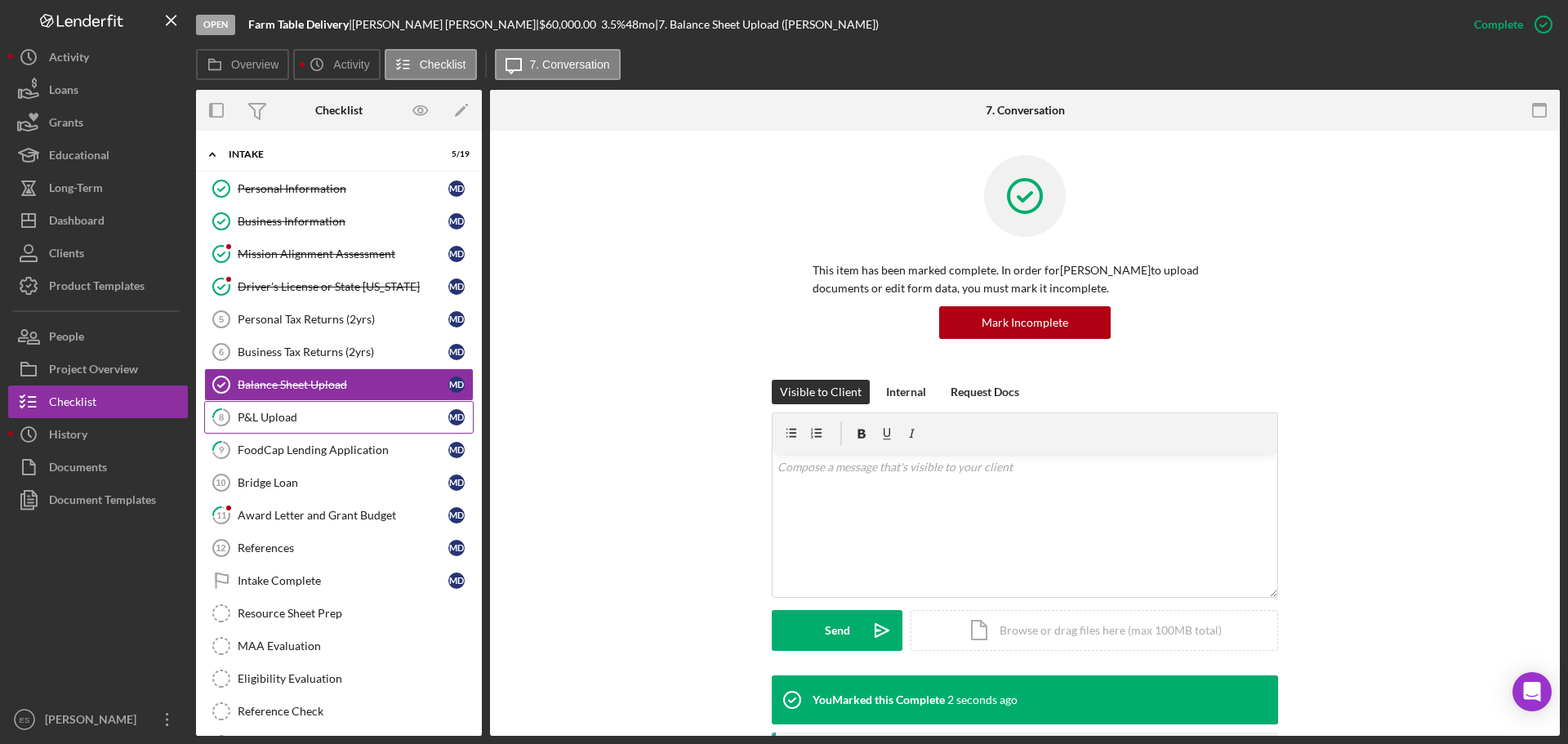
click at [345, 416] on div "P&L Upload" at bounding box center [343, 417] width 211 height 13
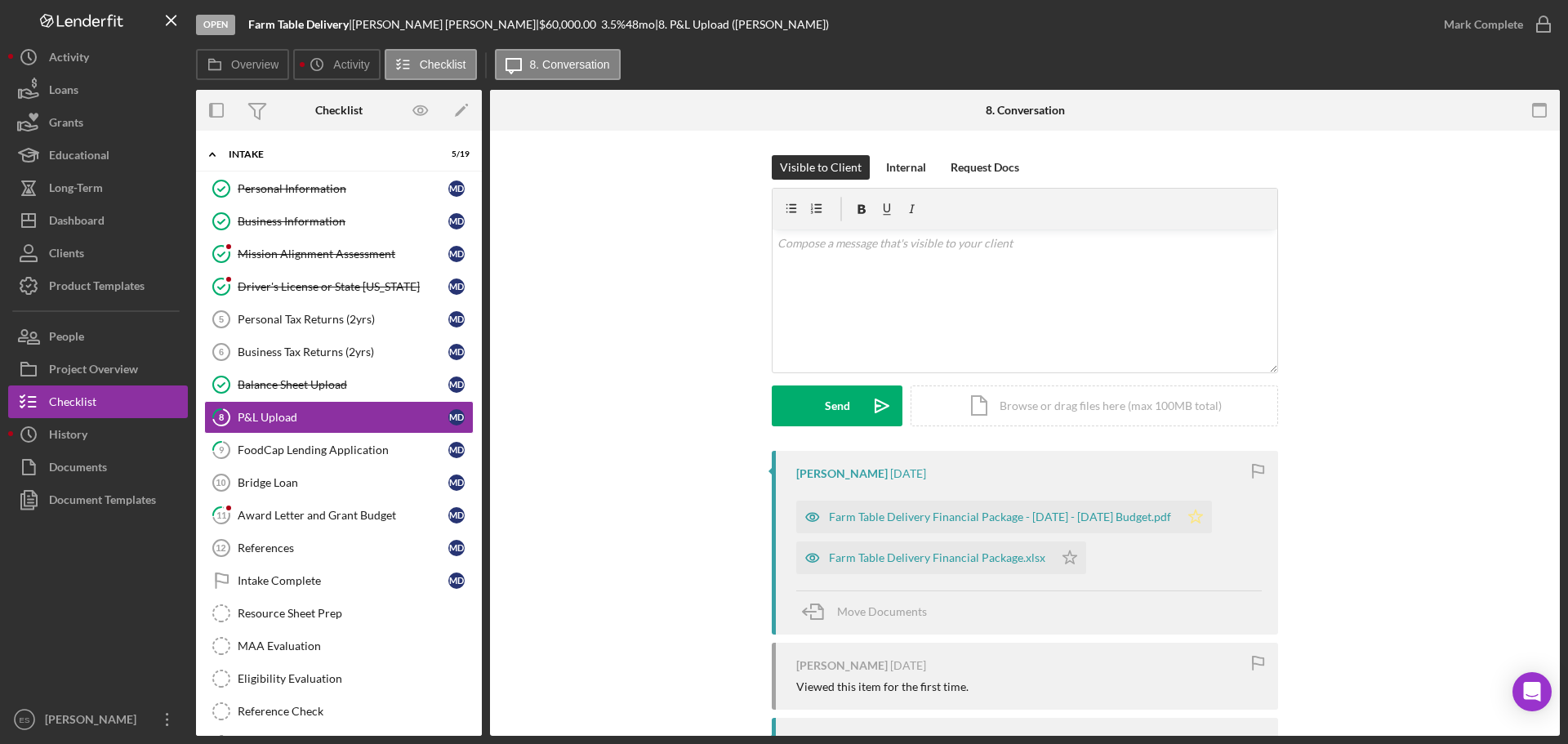
click at [1190, 523] on polygon "button" at bounding box center [1196, 516] width 14 height 13
drag, startPoint x: 1068, startPoint y: 558, endPoint x: 1226, endPoint y: 407, distance: 218.6
click at [1068, 557] on polygon "button" at bounding box center [1070, 556] width 14 height 13
click at [1484, 21] on div "Mark Complete" at bounding box center [1484, 25] width 79 height 33
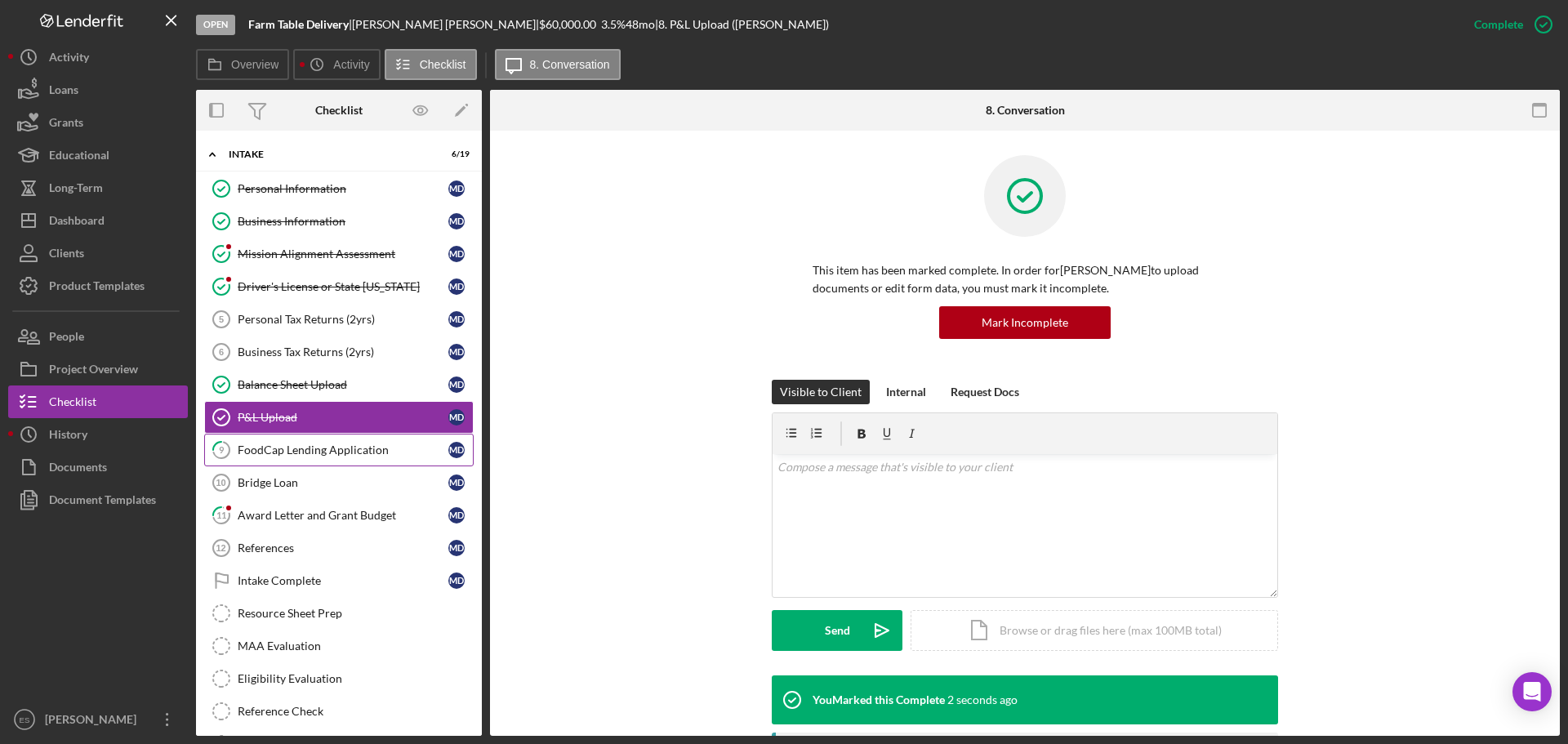
click at [291, 442] on link "9 FoodCap Lending Application M D" at bounding box center [339, 450] width 269 height 33
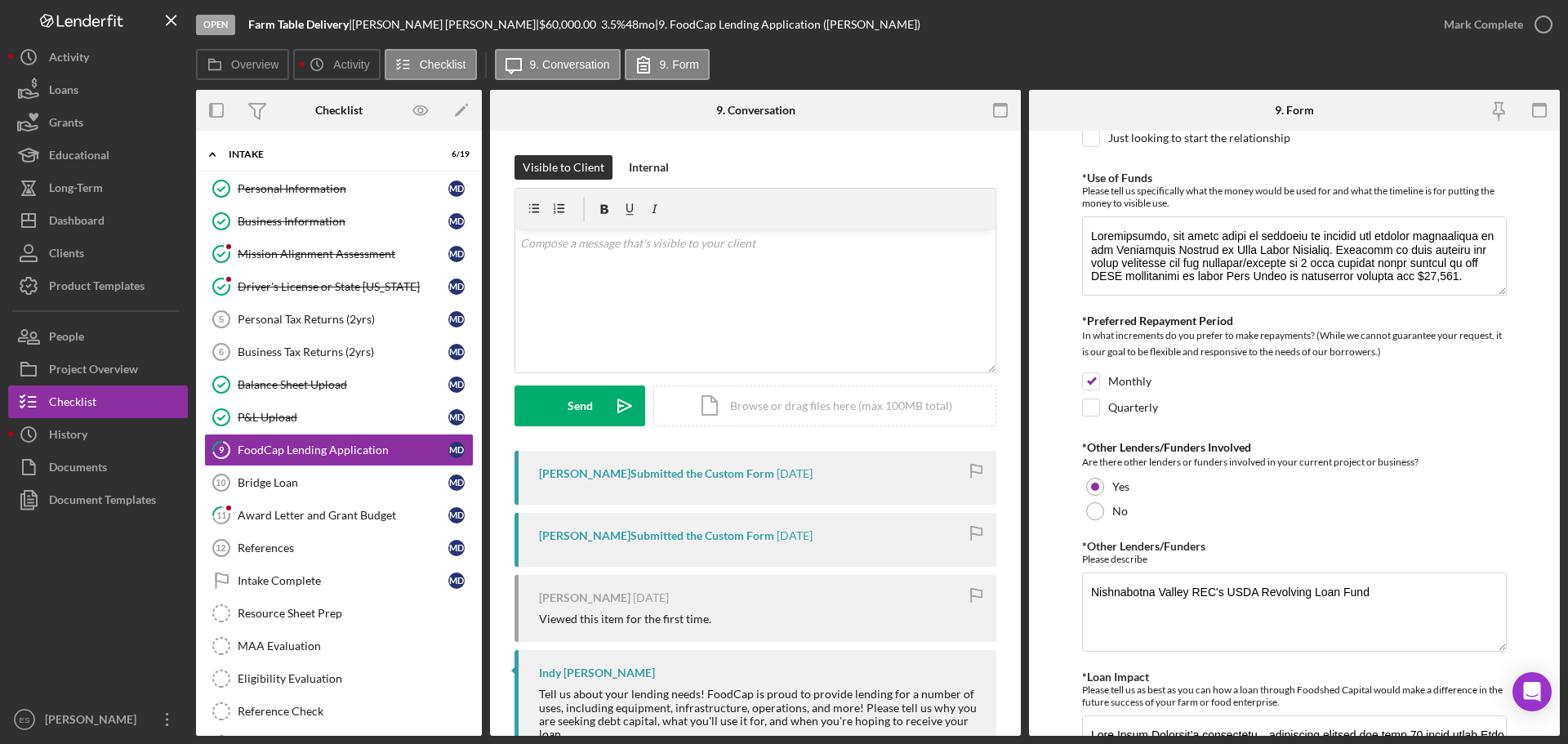
scroll to position [489, 0]
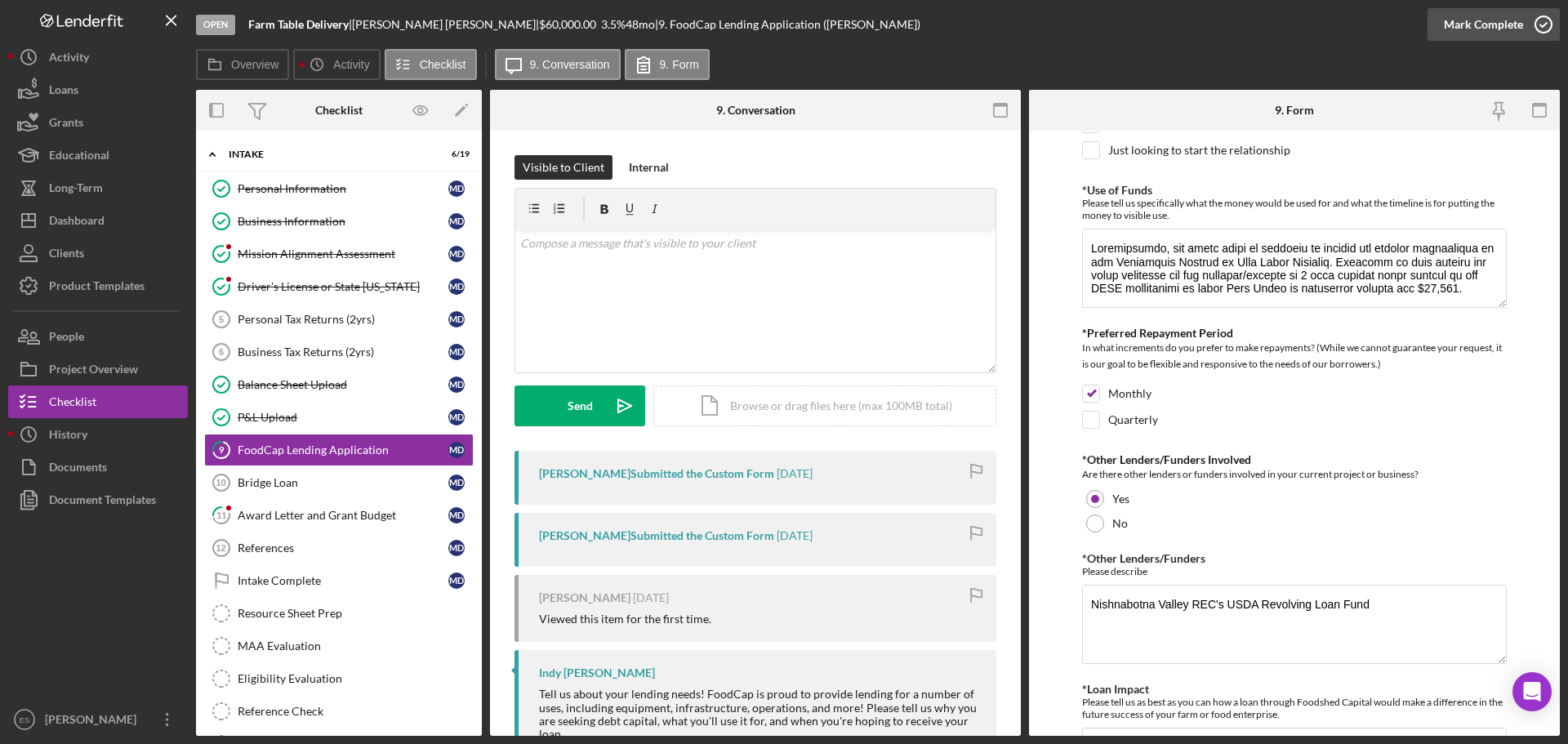
click at [1503, 24] on div "Mark Complete" at bounding box center [1484, 25] width 79 height 33
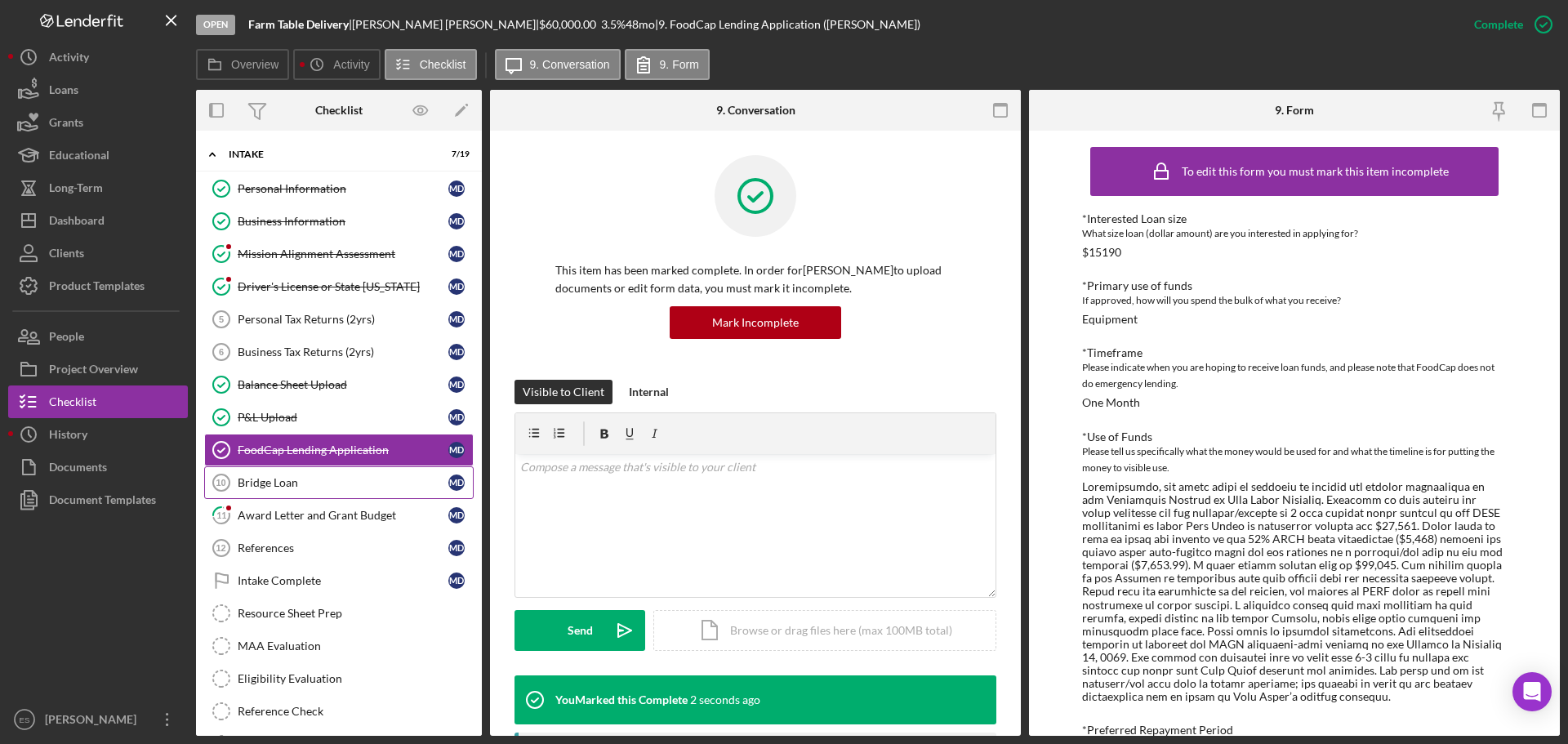
click at [347, 477] on div "Bridge Loan" at bounding box center [343, 482] width 211 height 13
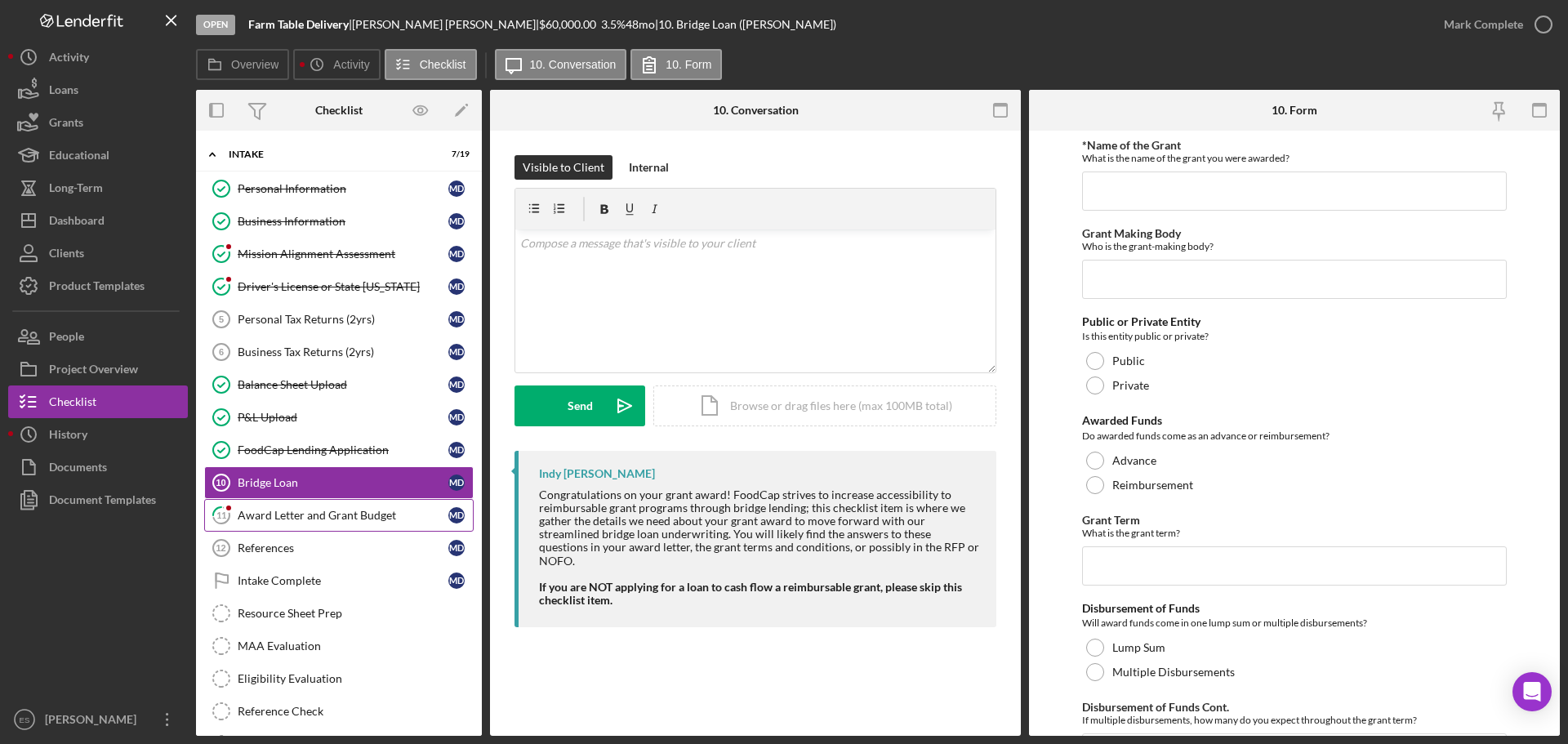
click at [342, 516] on div "Award Letter and Grant Budget" at bounding box center [343, 515] width 211 height 13
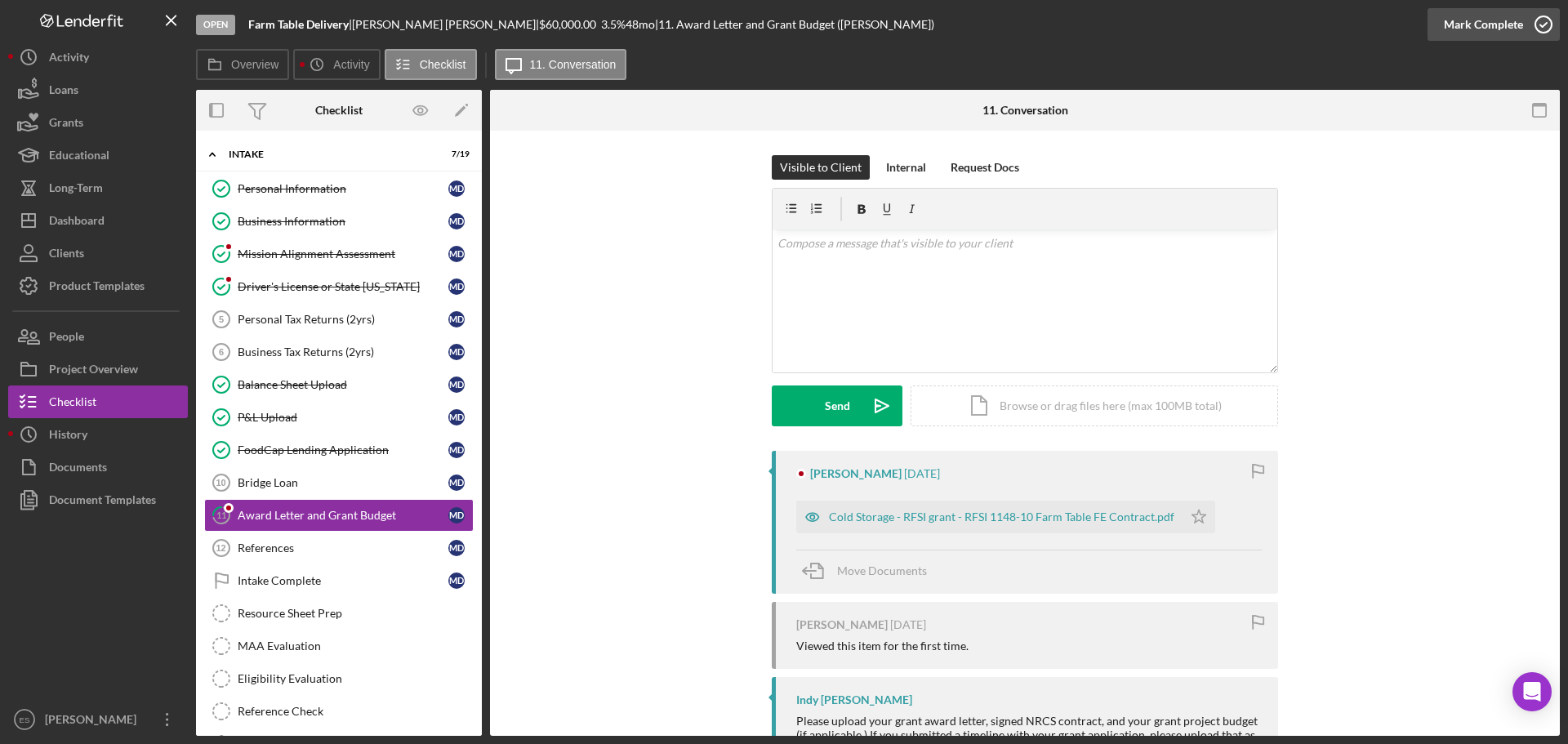
click at [1505, 34] on div "Mark Complete" at bounding box center [1484, 25] width 79 height 33
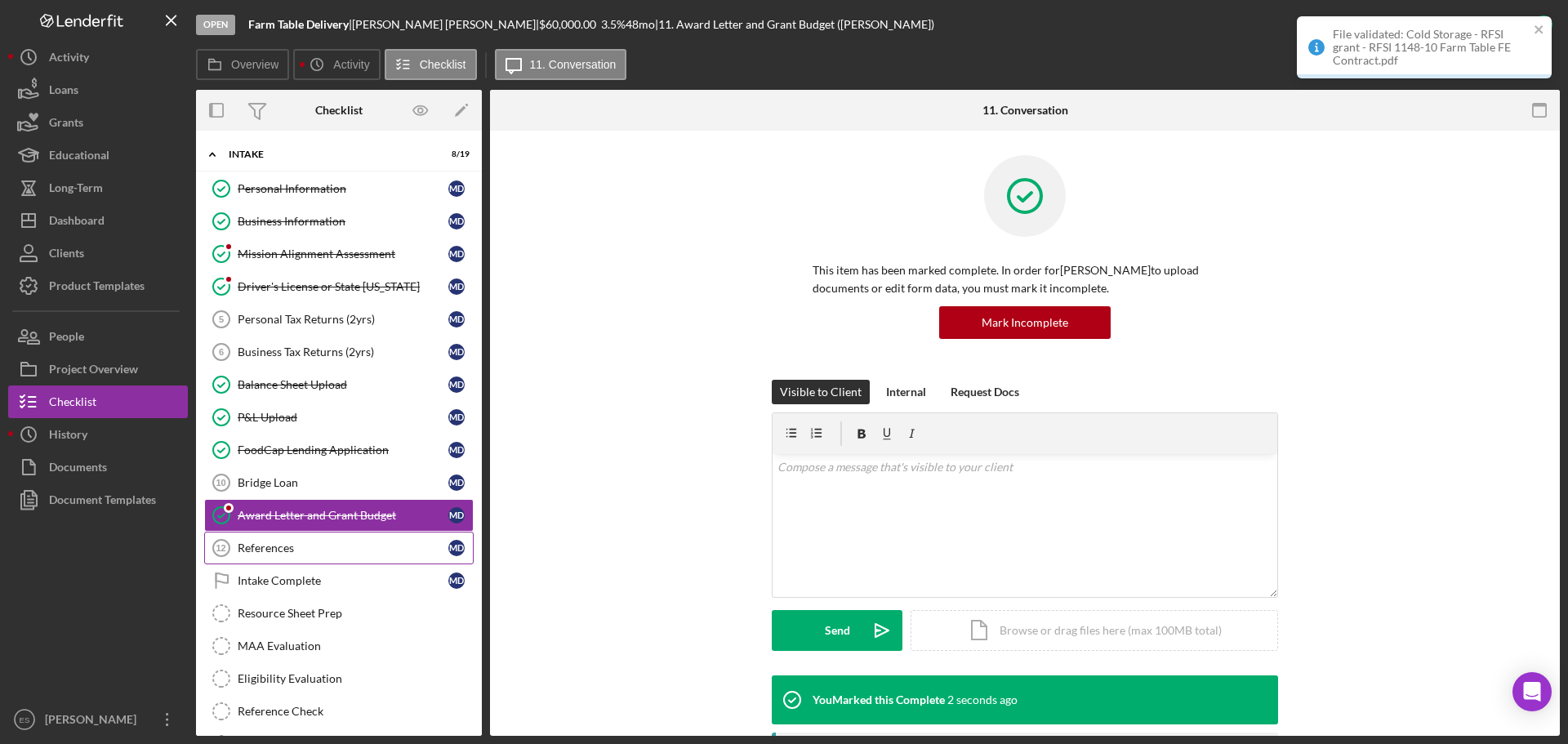
click at [309, 549] on div "References" at bounding box center [343, 547] width 211 height 13
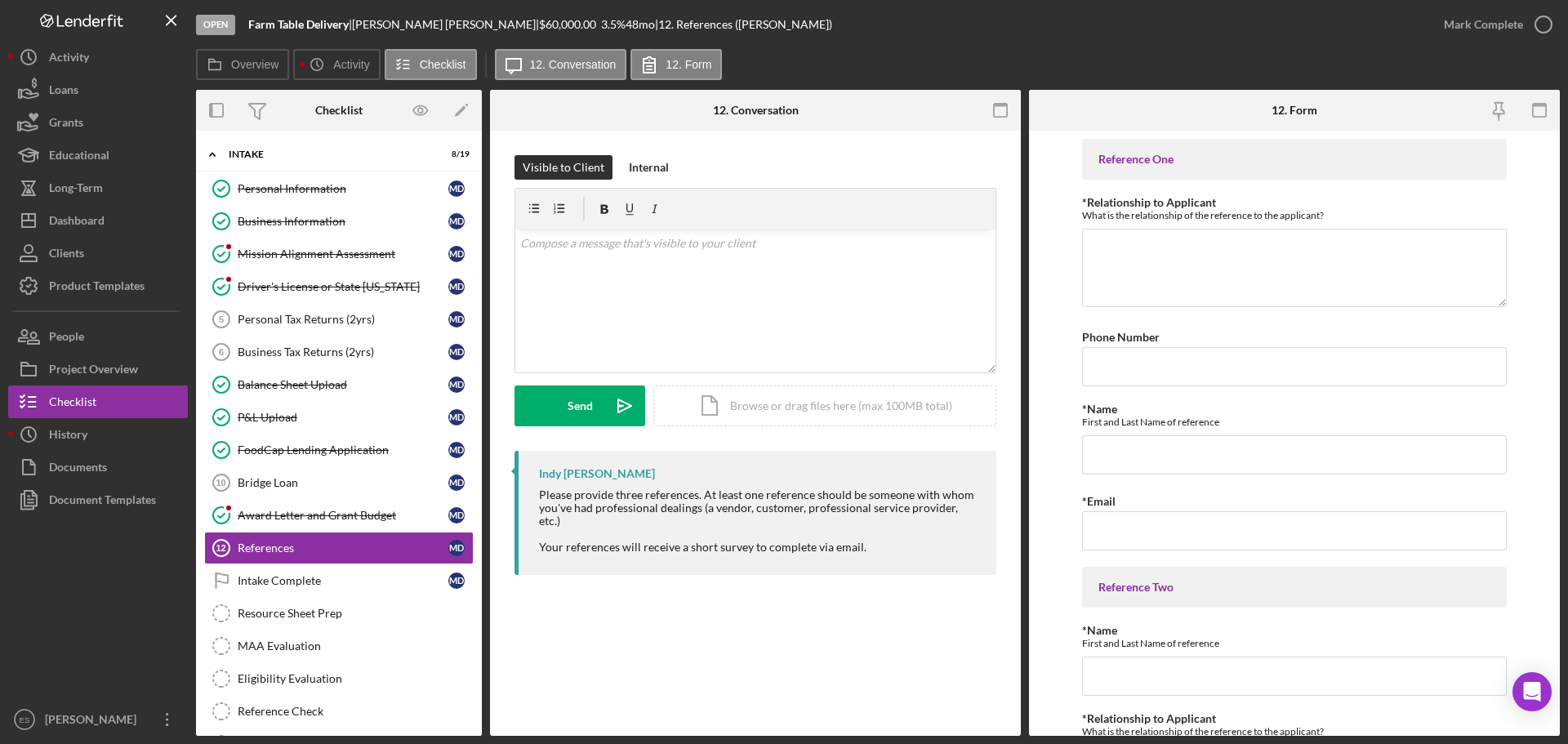
click at [42, 615] on div at bounding box center [98, 609] width 179 height 187
click at [100, 221] on div "Dashboard" at bounding box center [76, 222] width 56 height 37
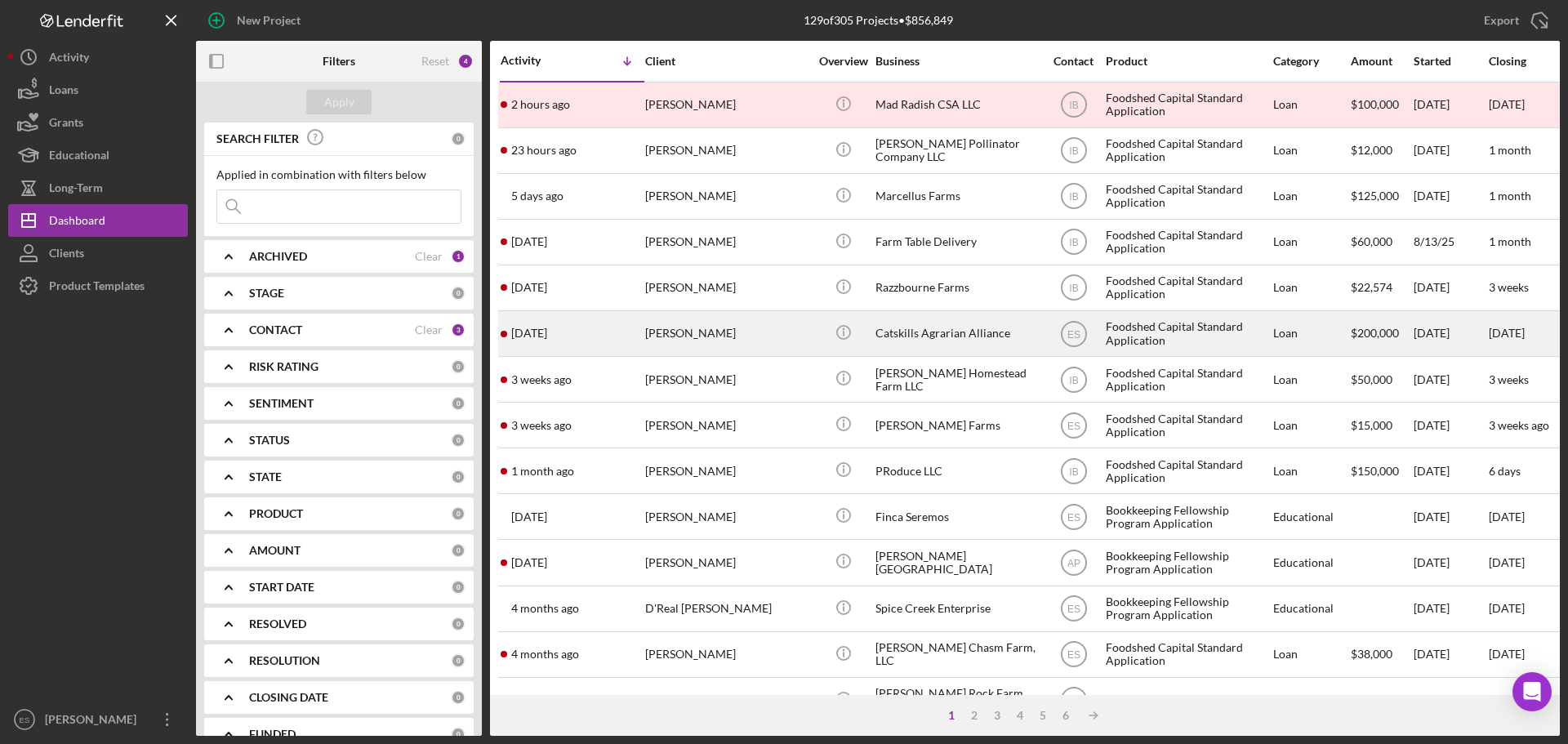
click at [785, 321] on div "Tianna Kennedy" at bounding box center [727, 334] width 163 height 43
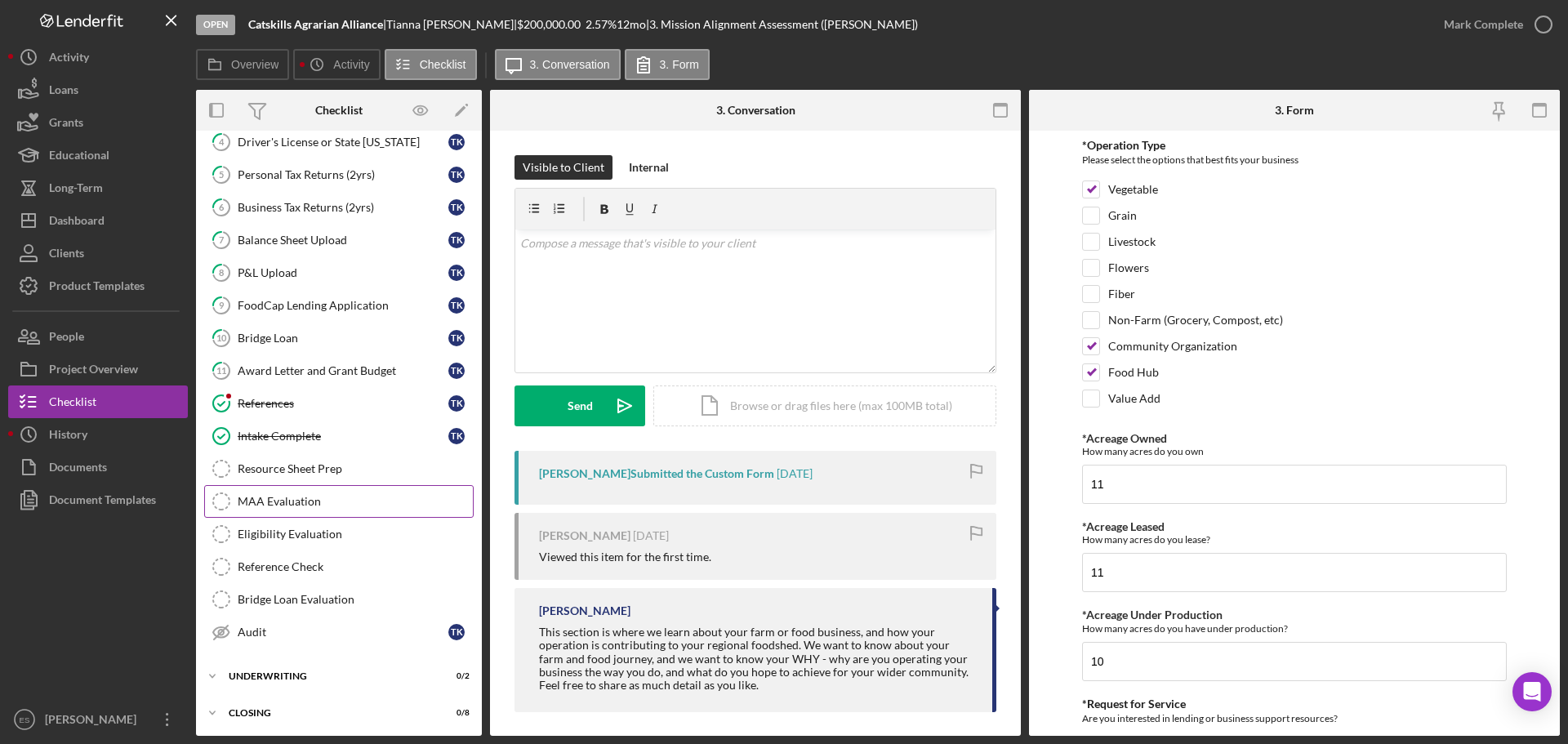
scroll to position [147, 0]
click at [288, 669] on div "Underwriting" at bounding box center [344, 673] width 233 height 9
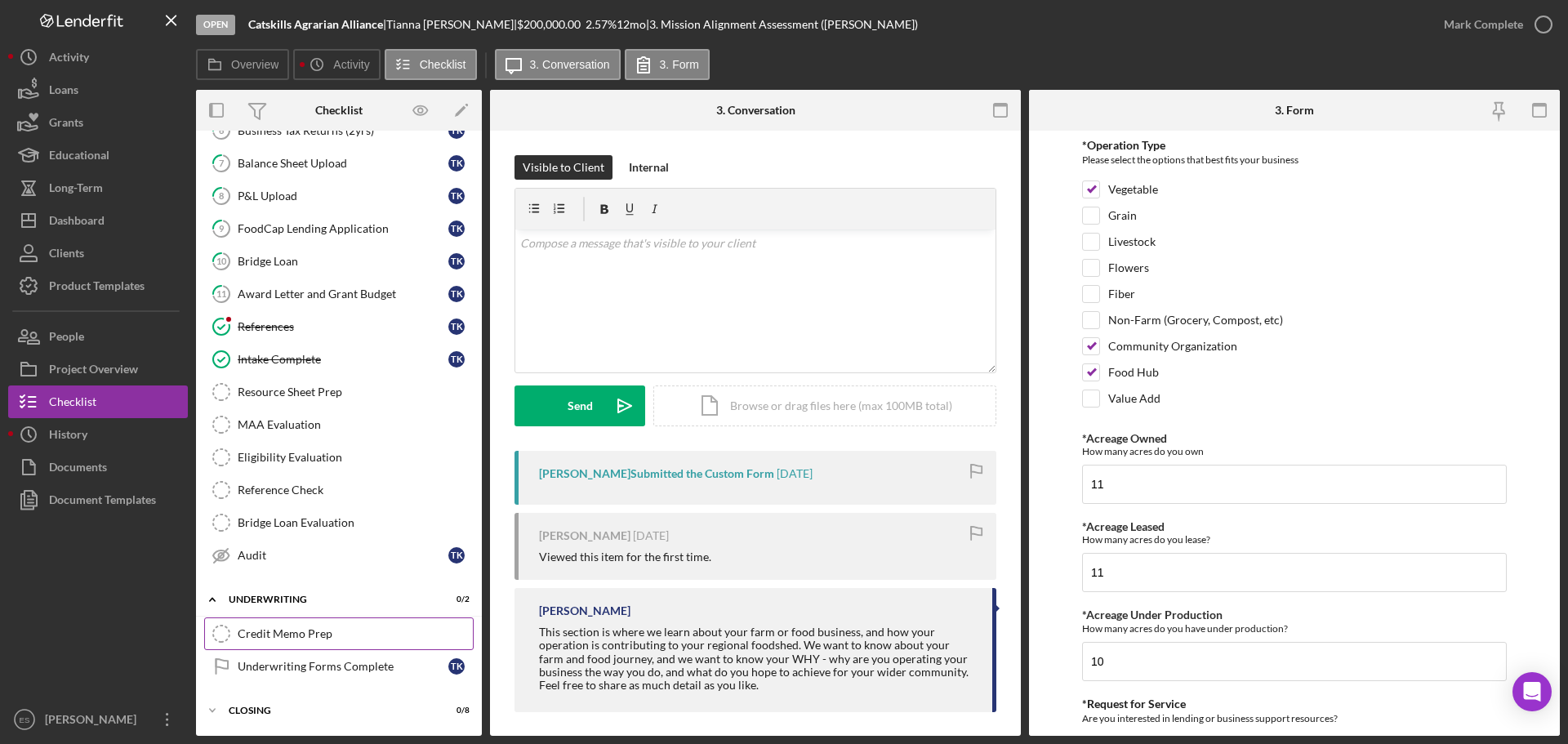
click at [323, 638] on div "Credit Memo Prep" at bounding box center [355, 633] width 235 height 13
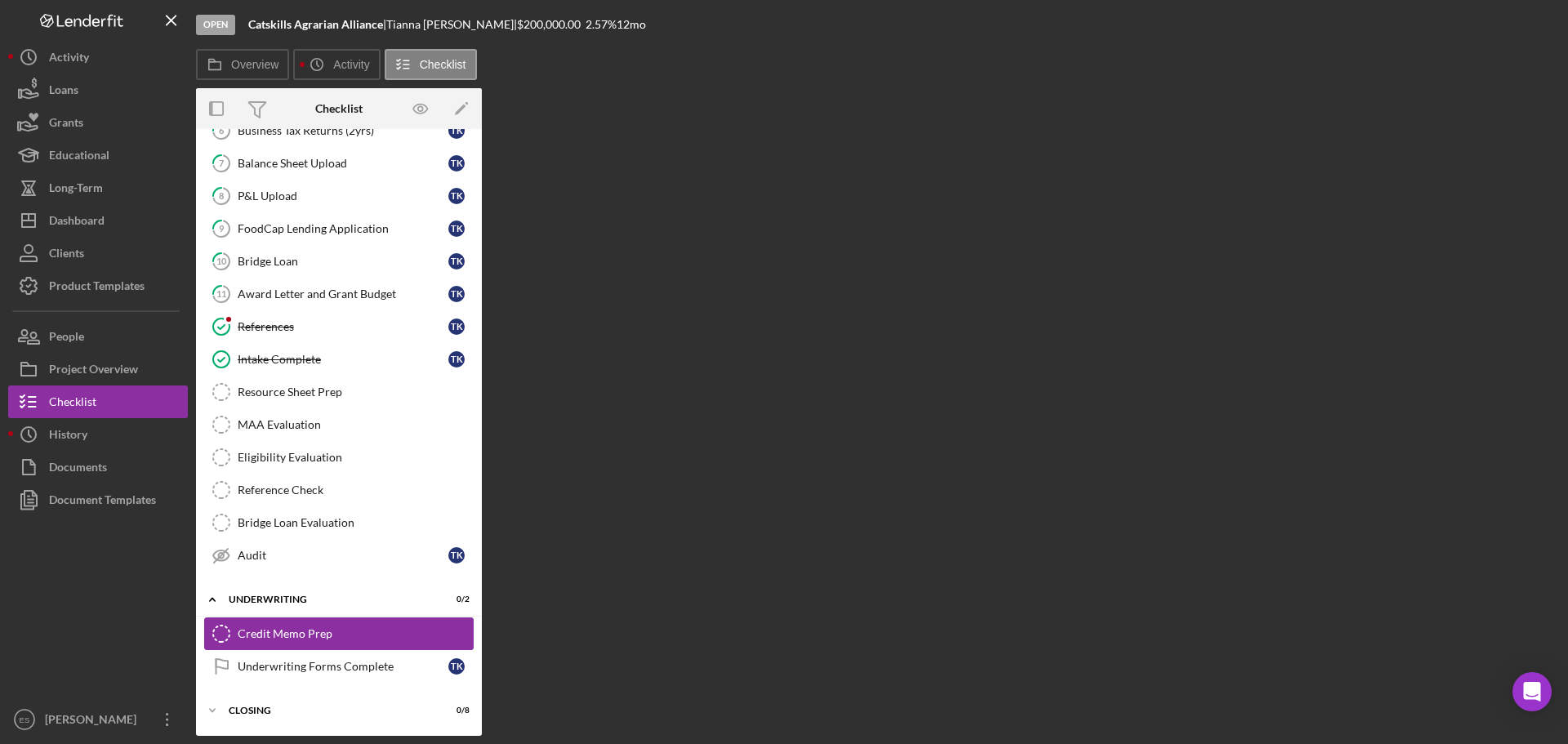
scroll to position [221, 0]
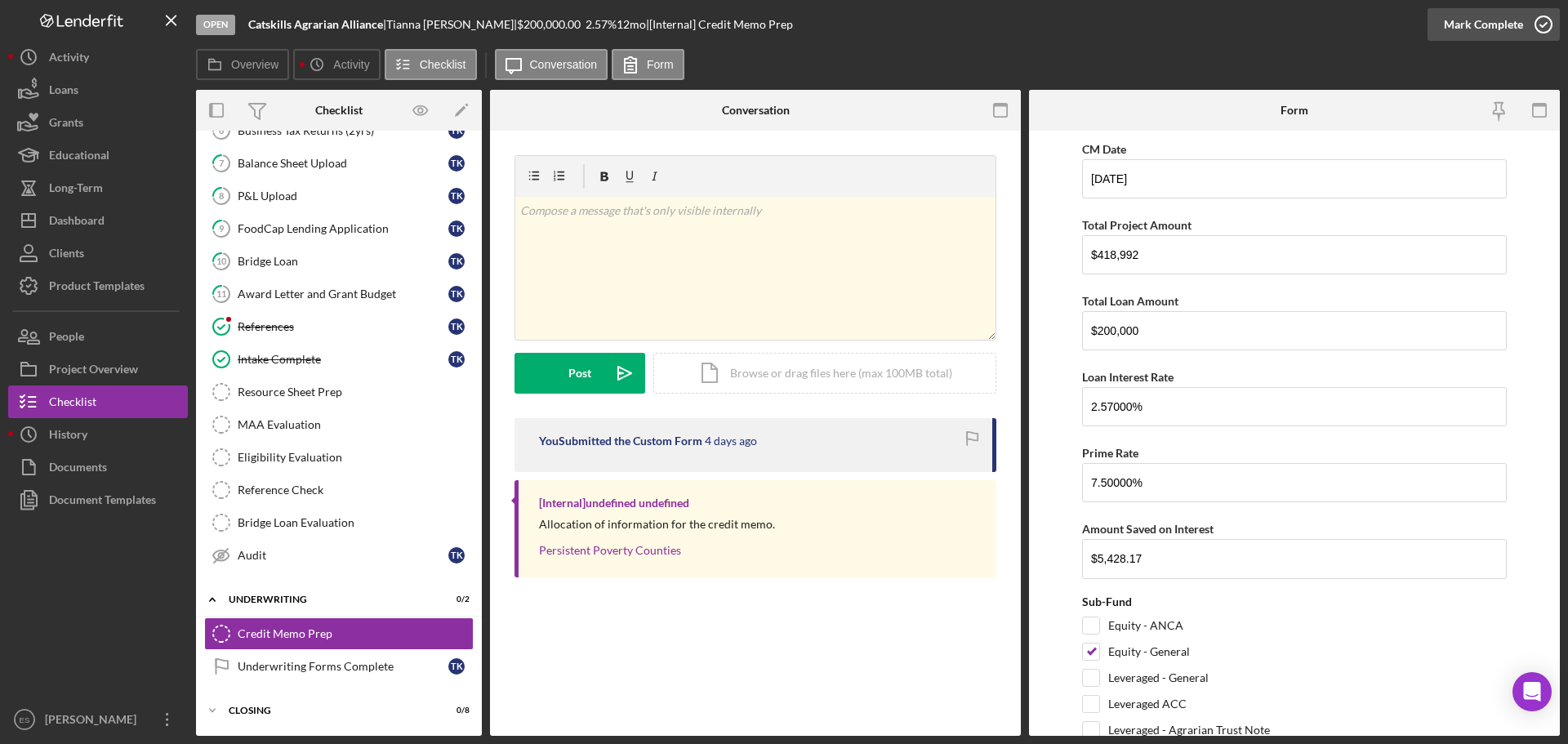
drag, startPoint x: 1517, startPoint y: 6, endPoint x: 1512, endPoint y: 25, distance: 19.6
click at [1513, 21] on div "Mark Complete" at bounding box center [1494, 24] width 132 height 49
click at [1510, 27] on div "Mark Complete" at bounding box center [1484, 25] width 79 height 33
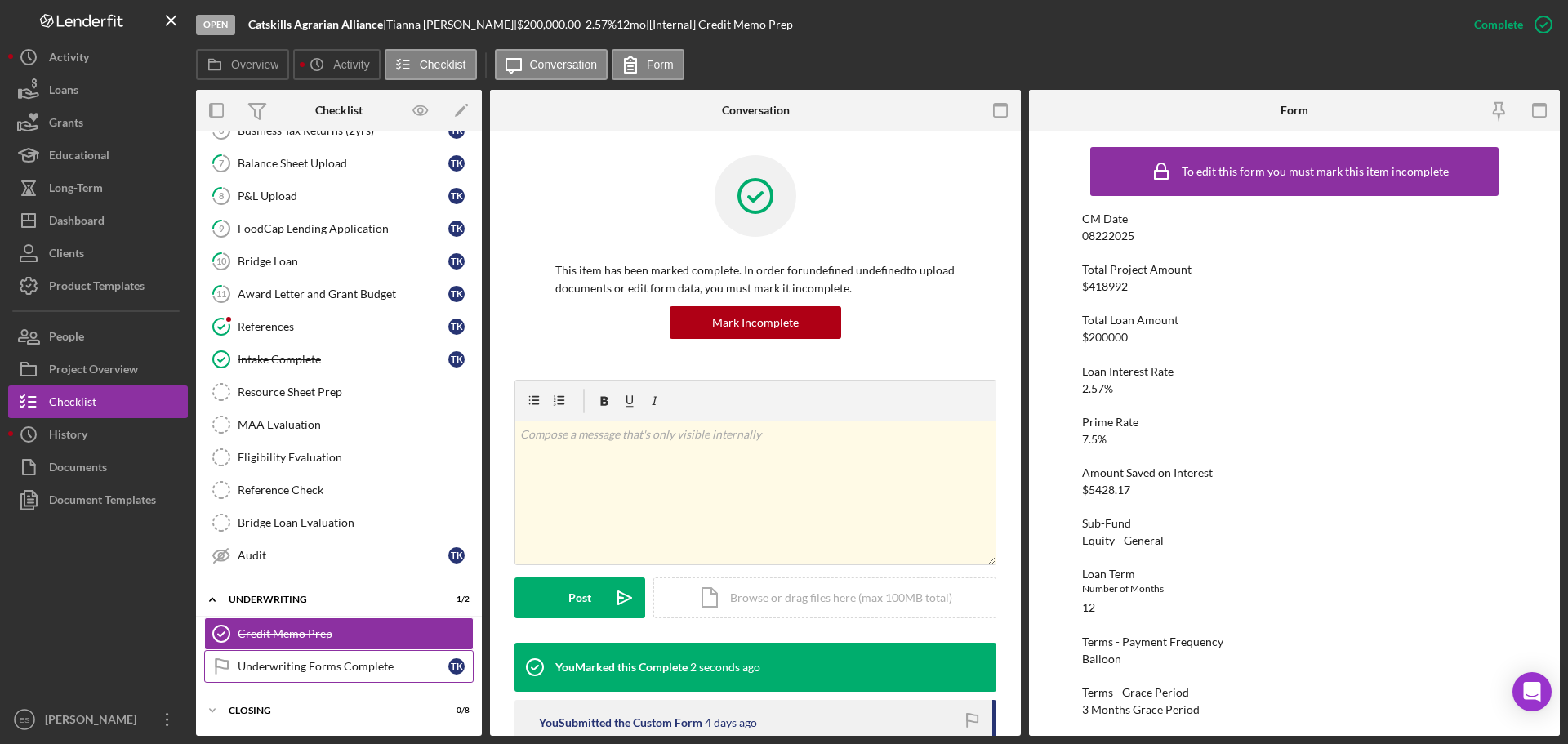
click at [330, 673] on div "Underwriting Forms Complete" at bounding box center [343, 666] width 211 height 13
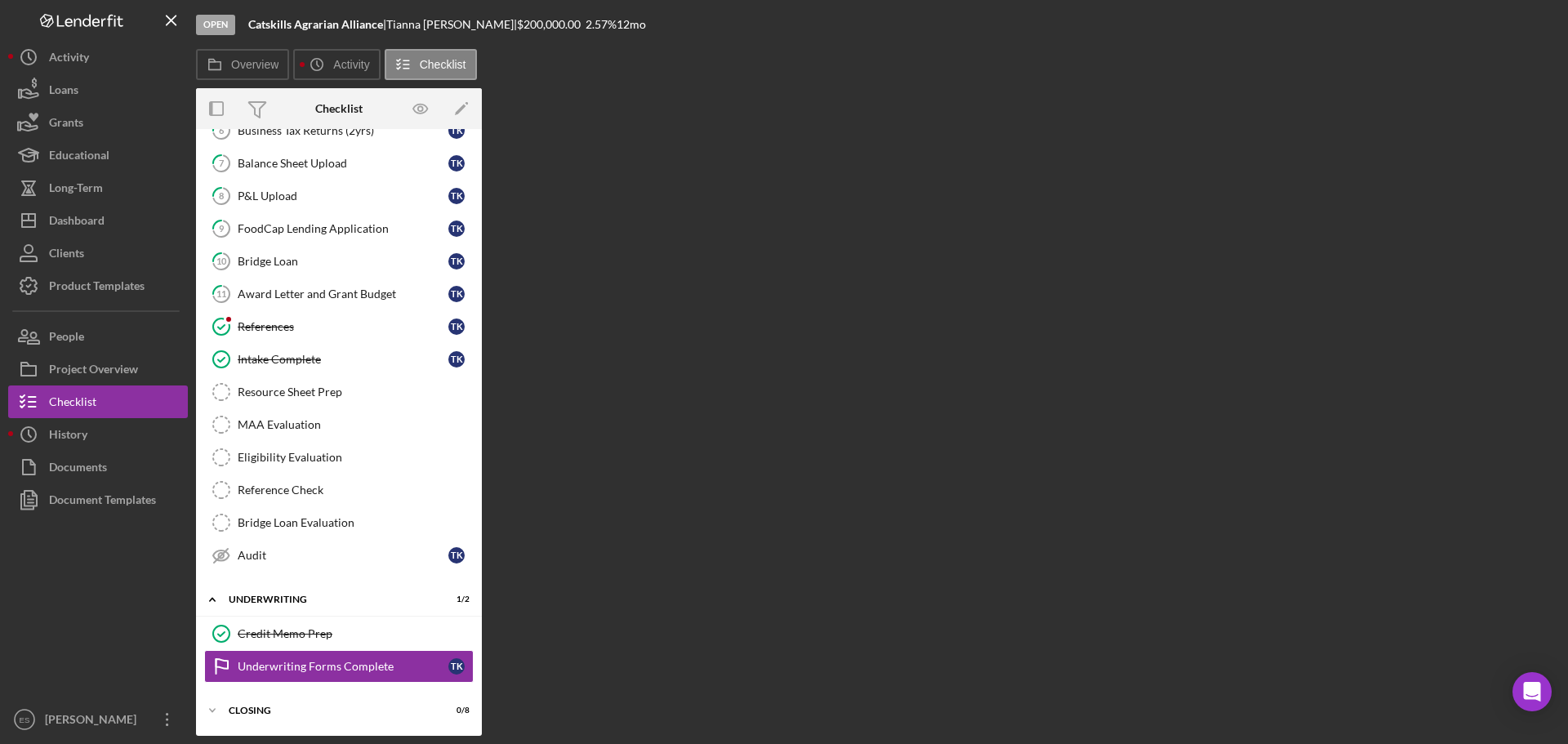
scroll to position [221, 0]
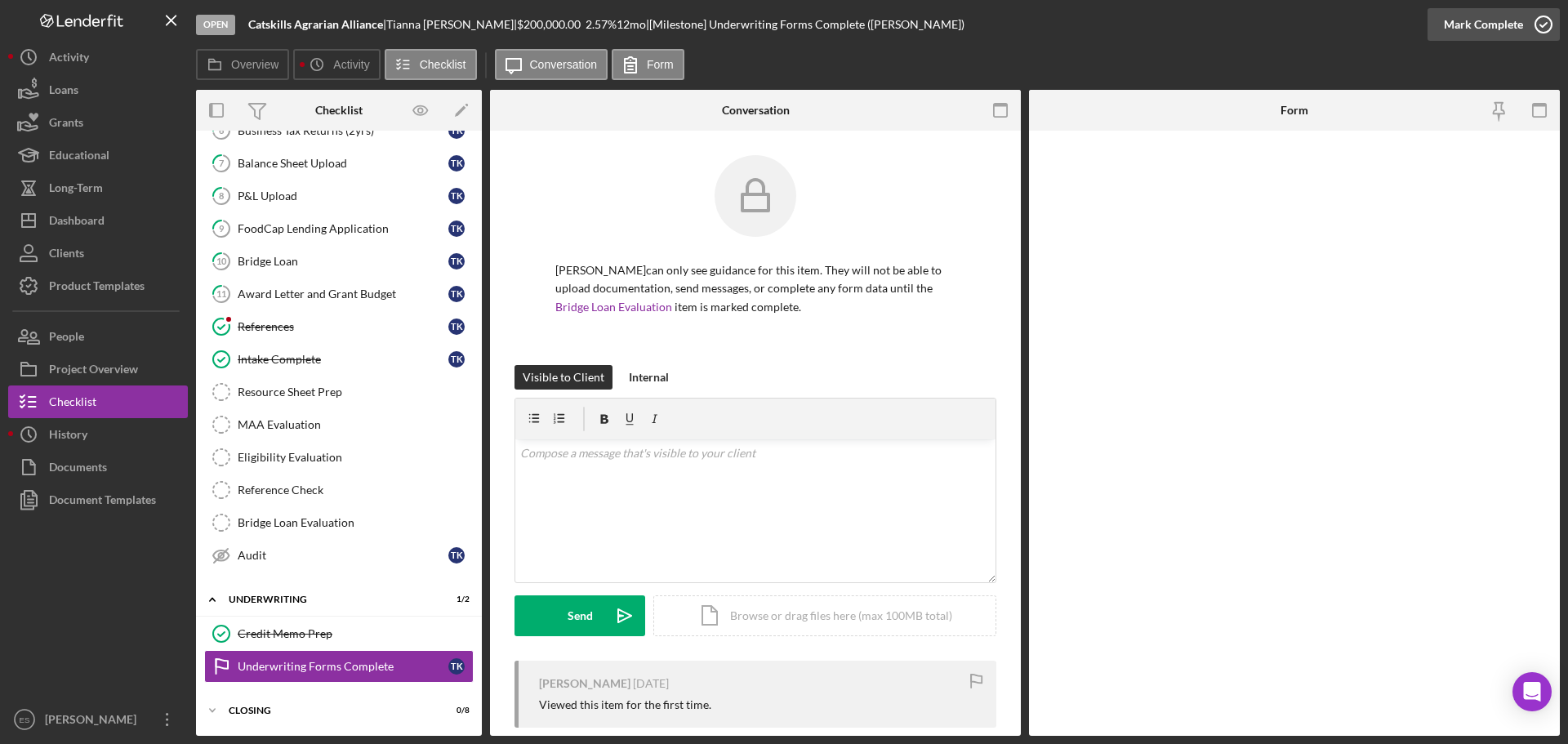
click at [1456, 26] on div "Mark Complete" at bounding box center [1484, 25] width 79 height 33
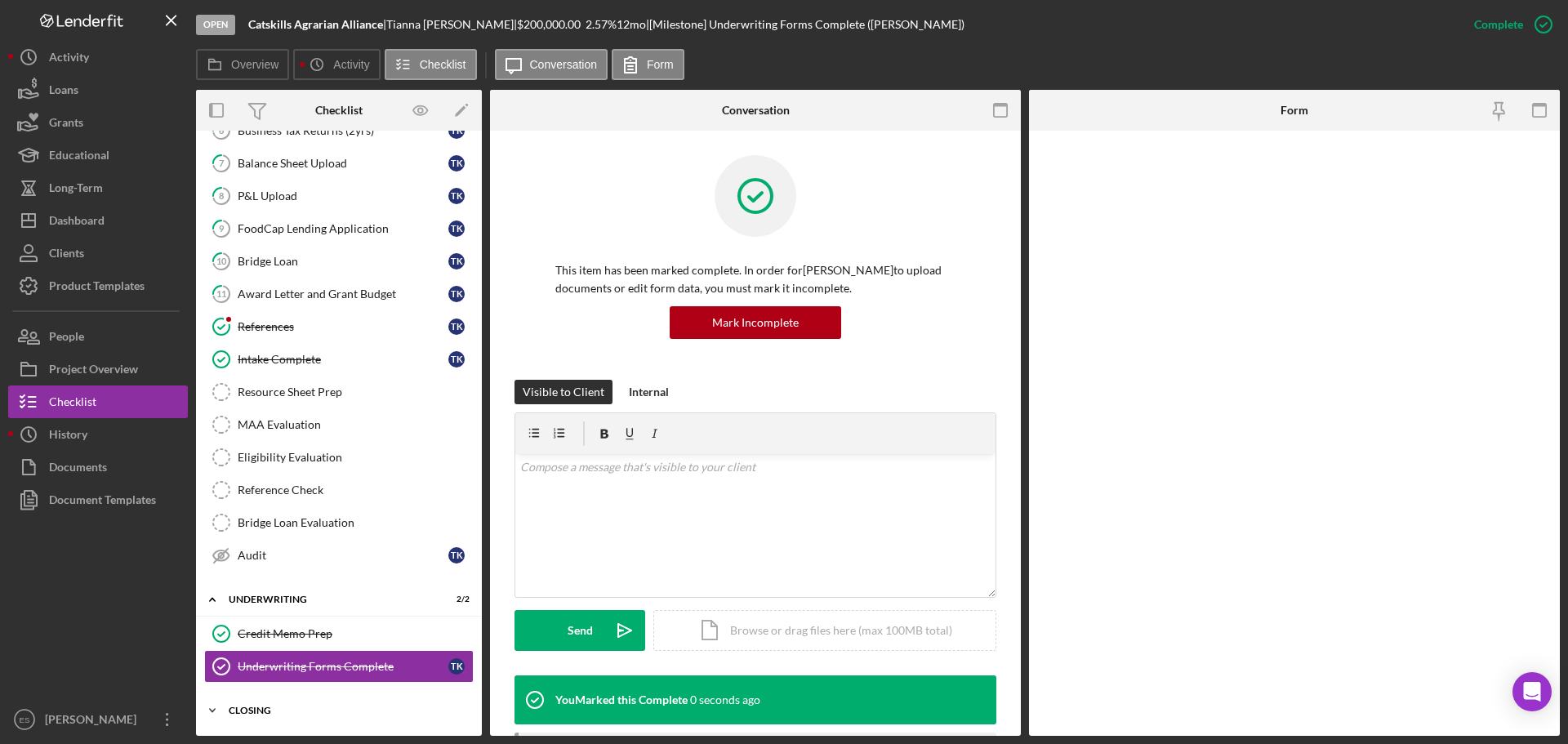
click at [328, 711] on div "Closing" at bounding box center [344, 710] width 233 height 9
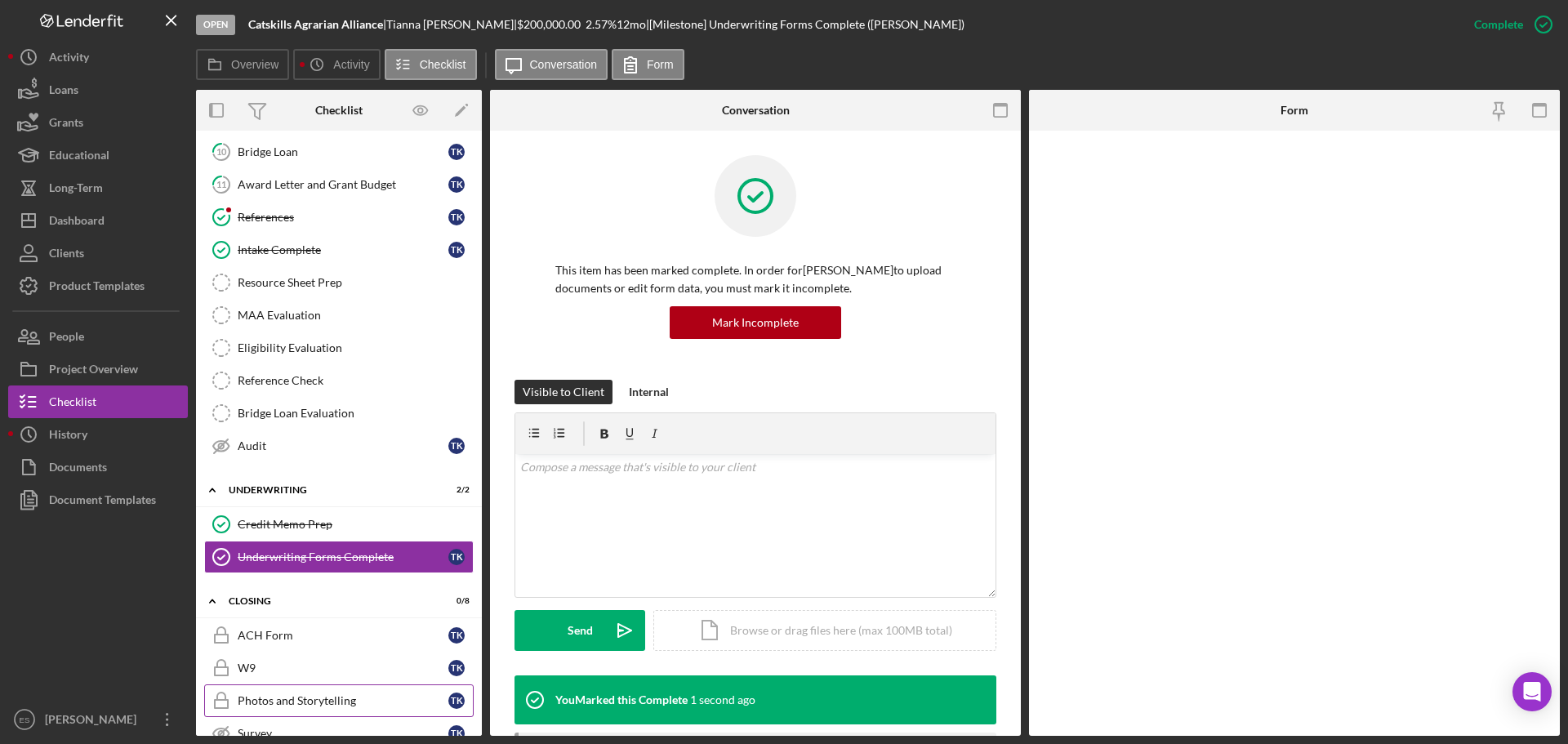
scroll to position [492, 0]
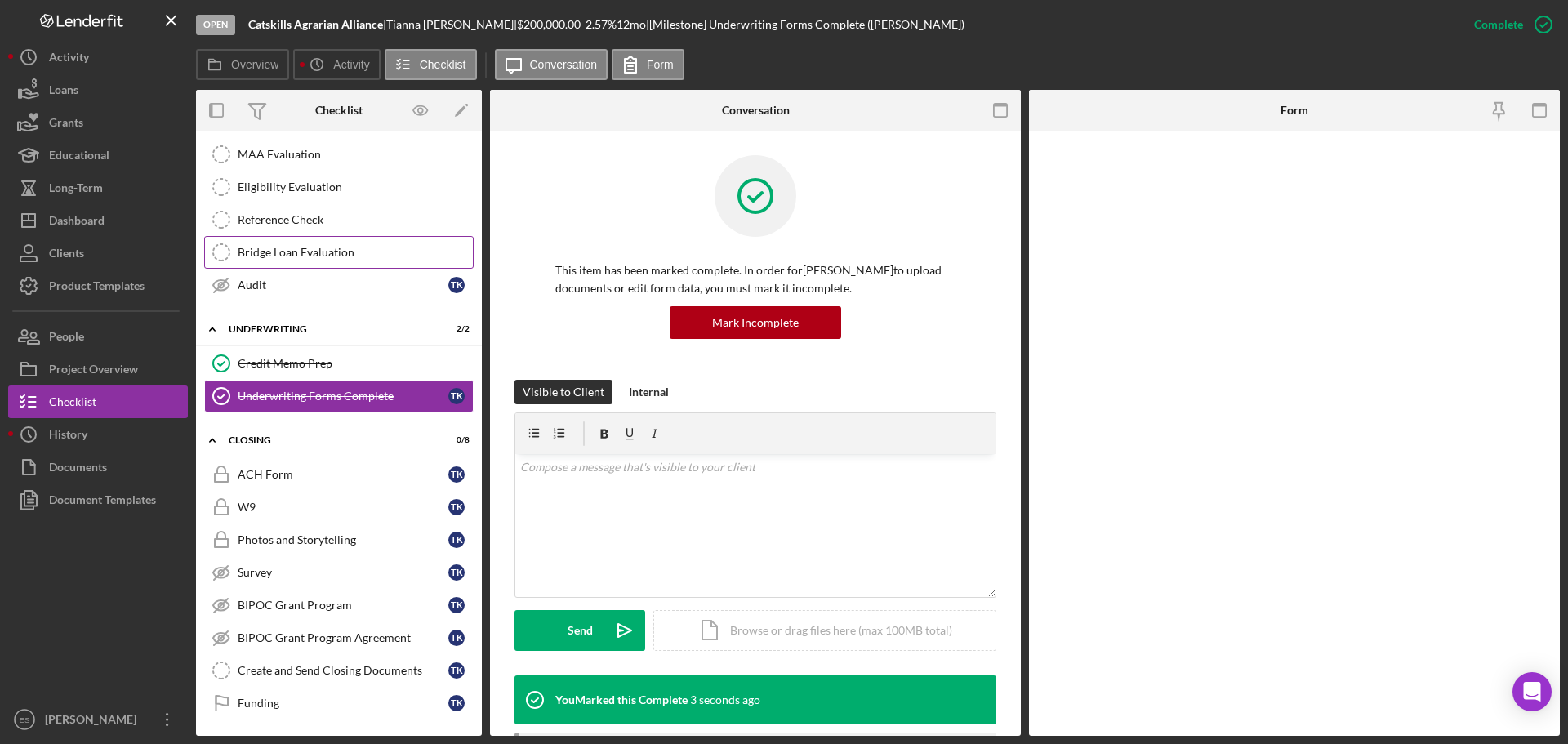
click at [322, 250] on div "Bridge Loan Evaluation" at bounding box center [355, 251] width 235 height 13
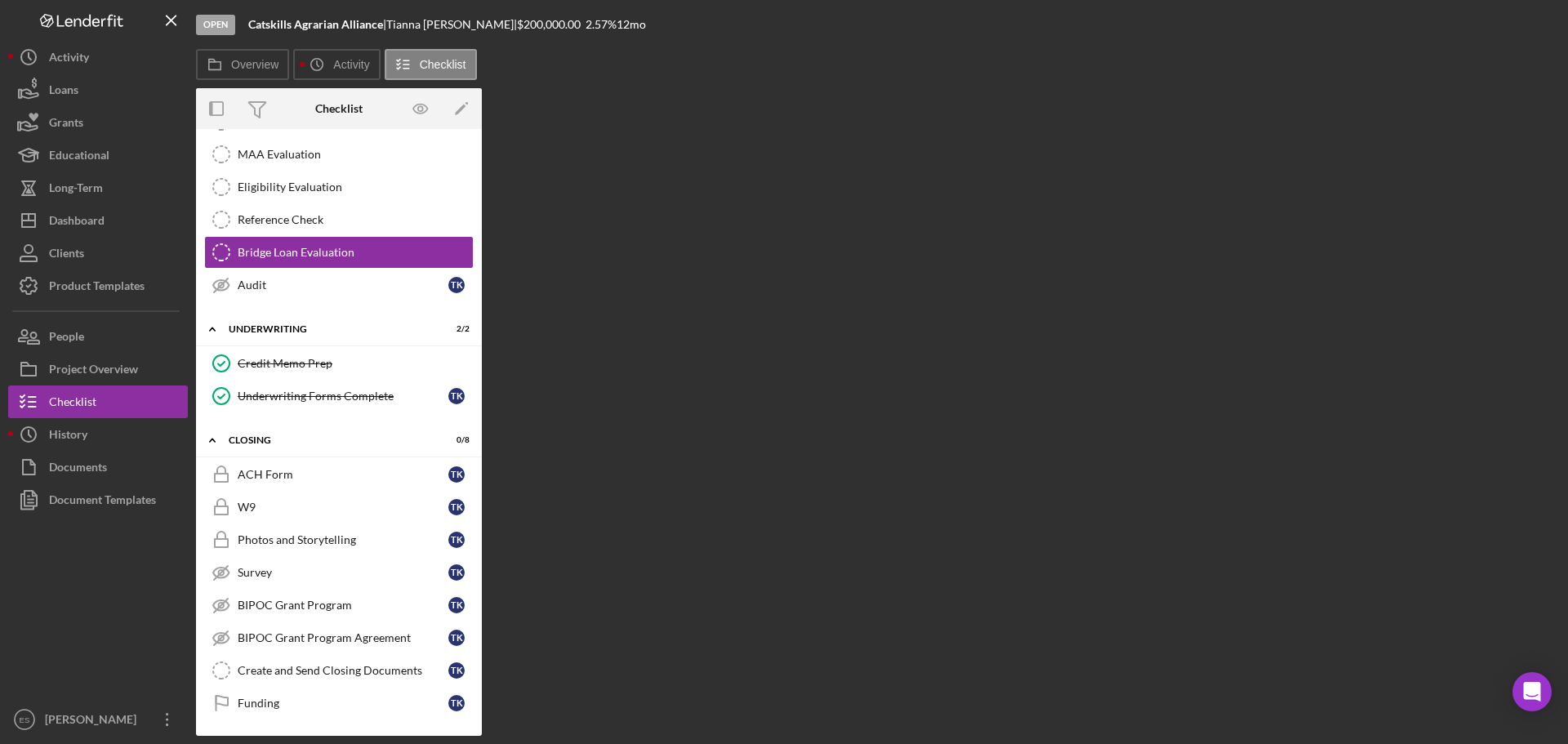
scroll to position [492, 0]
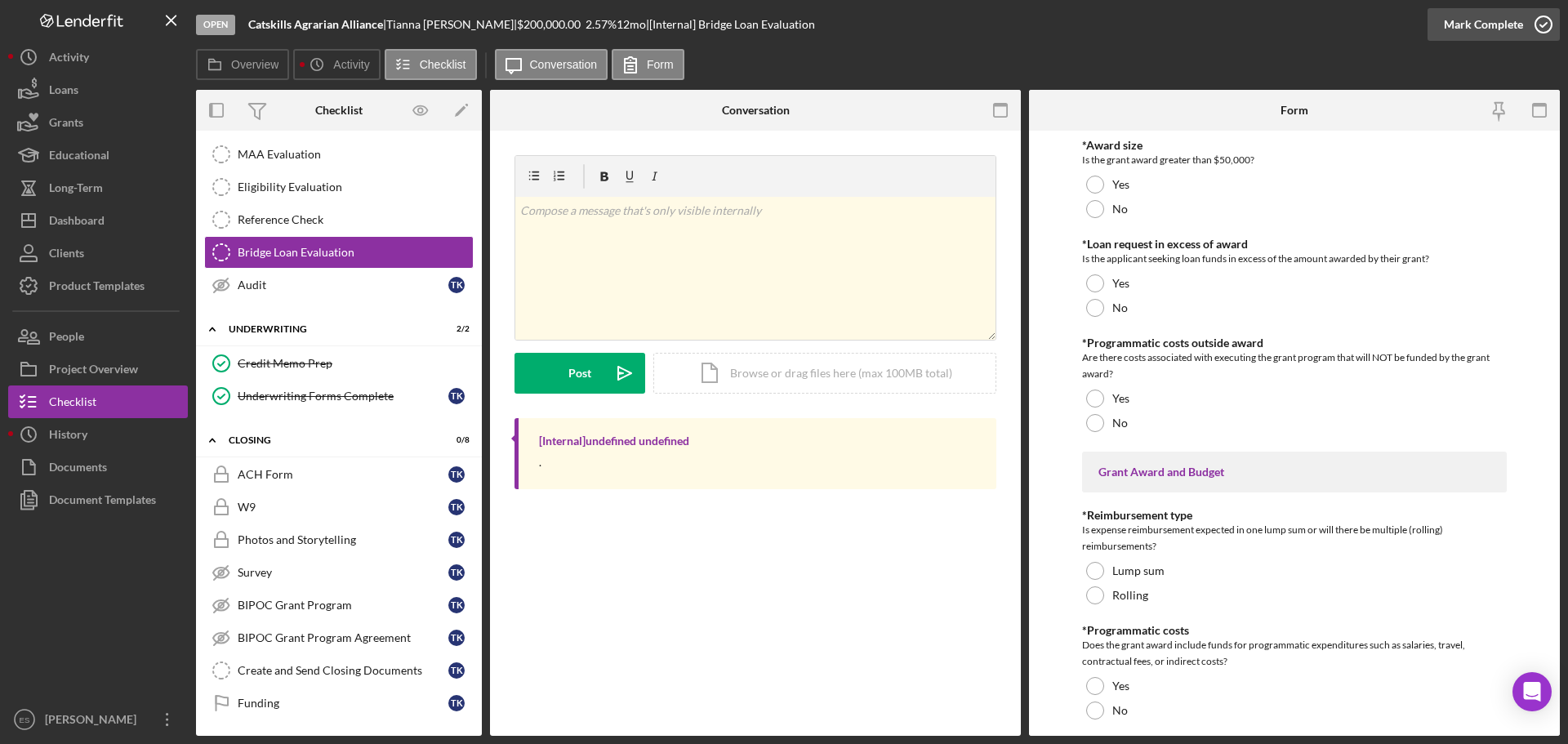
click at [1486, 20] on div "Mark Complete" at bounding box center [1484, 25] width 79 height 33
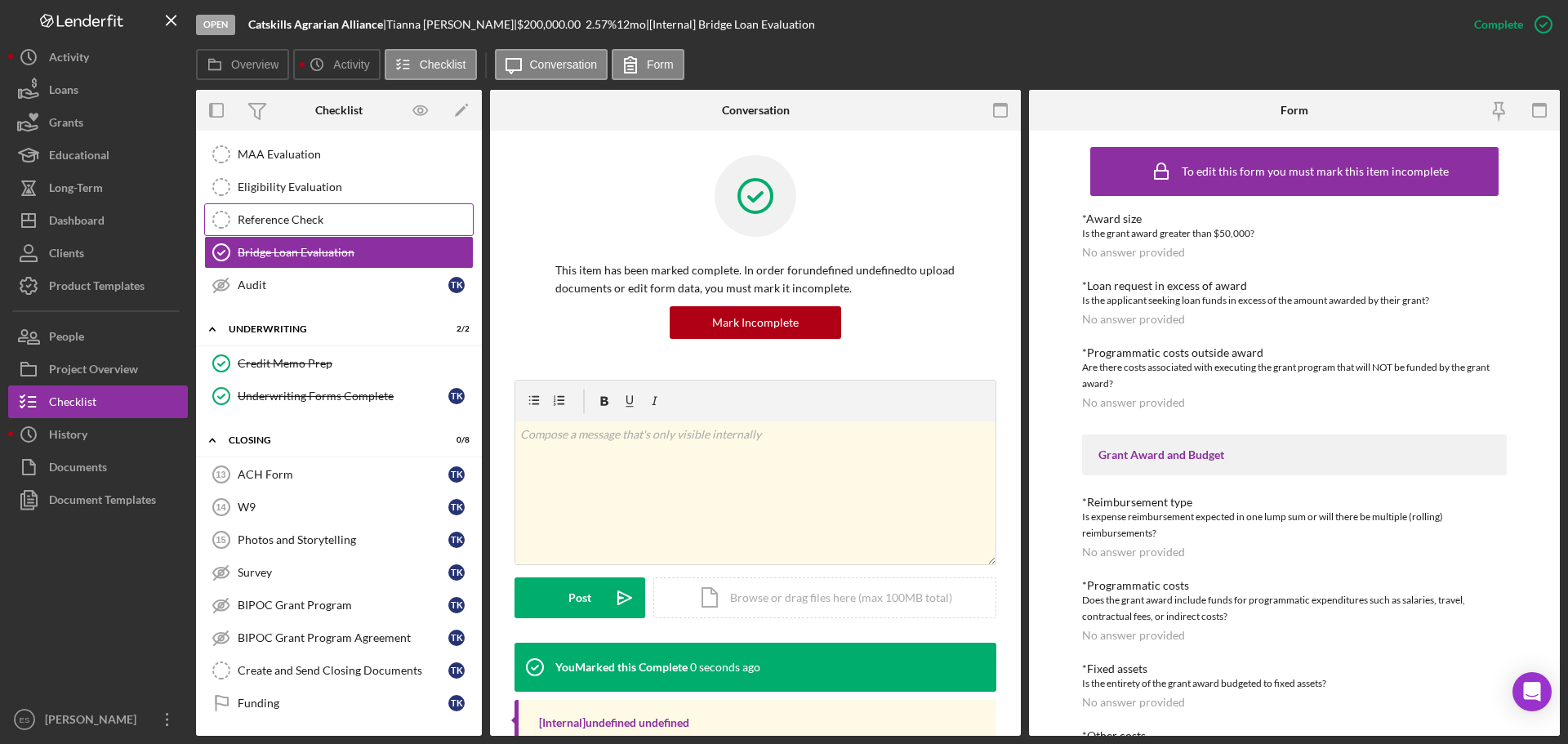
click at [354, 228] on link "Reference Check Reference Check" at bounding box center [339, 220] width 269 height 33
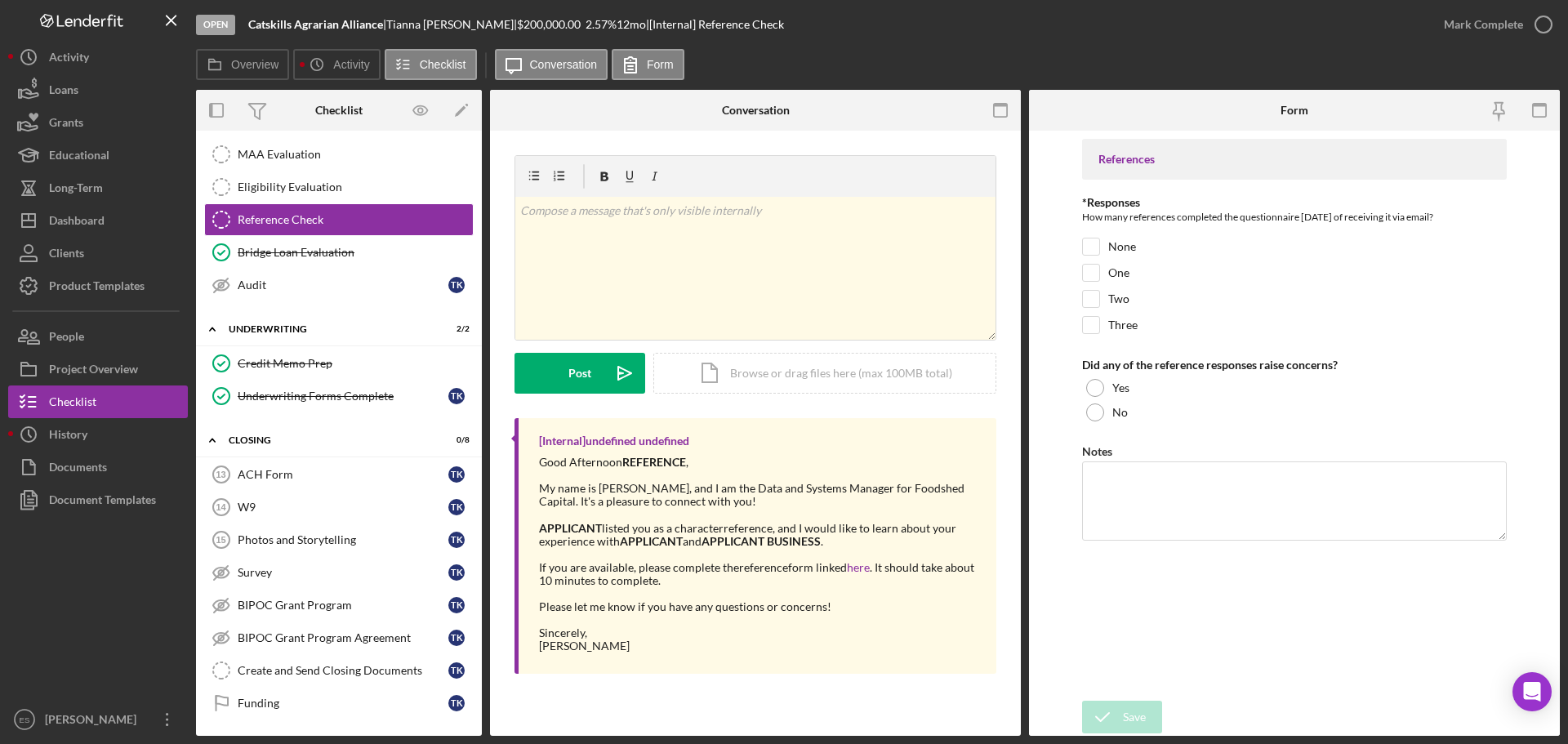
scroll to position [492, 0]
click at [1495, 27] on div "Mark Complete" at bounding box center [1484, 25] width 79 height 33
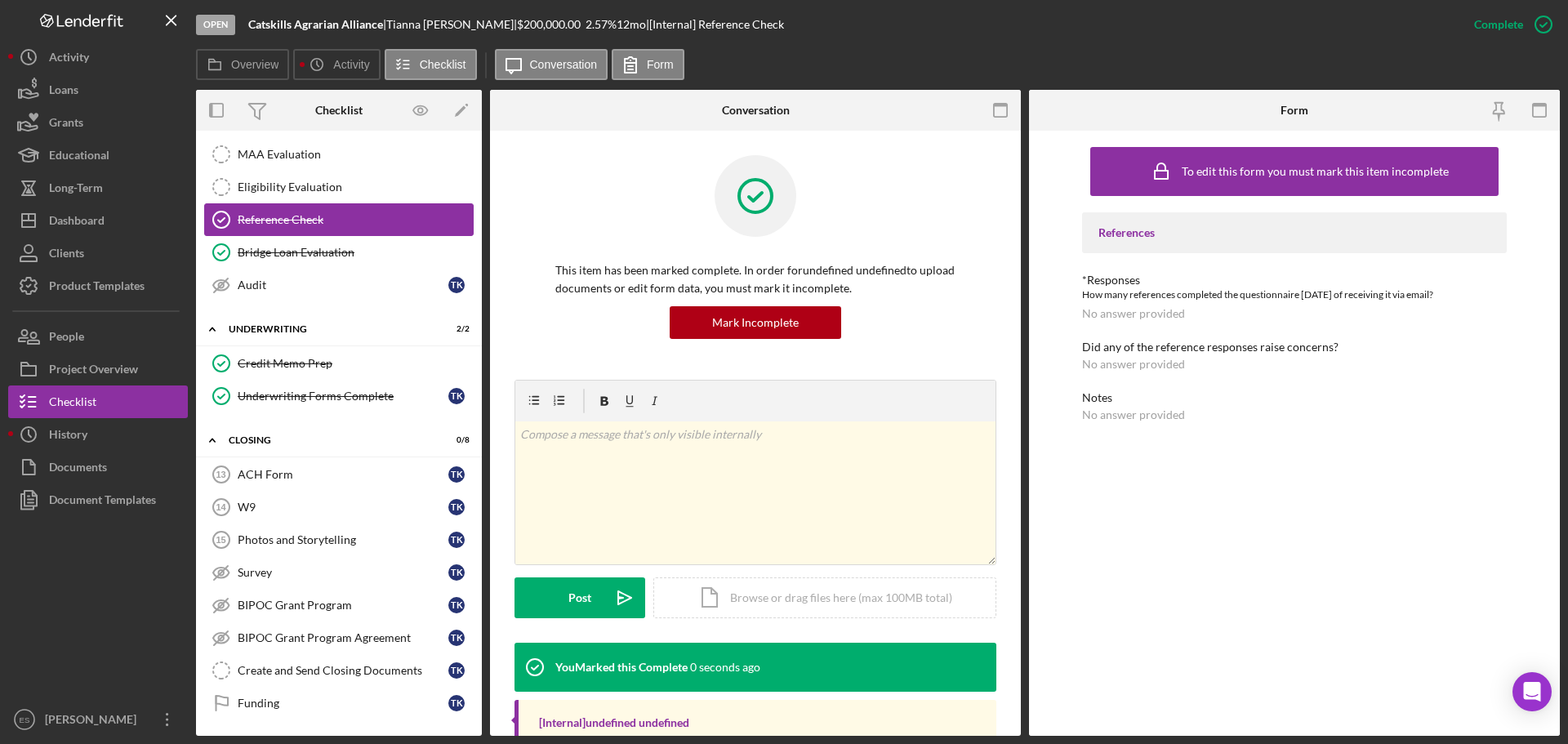
click at [322, 203] on link "Eligibility Evaluation Eligibility Evaluation" at bounding box center [339, 187] width 269 height 33
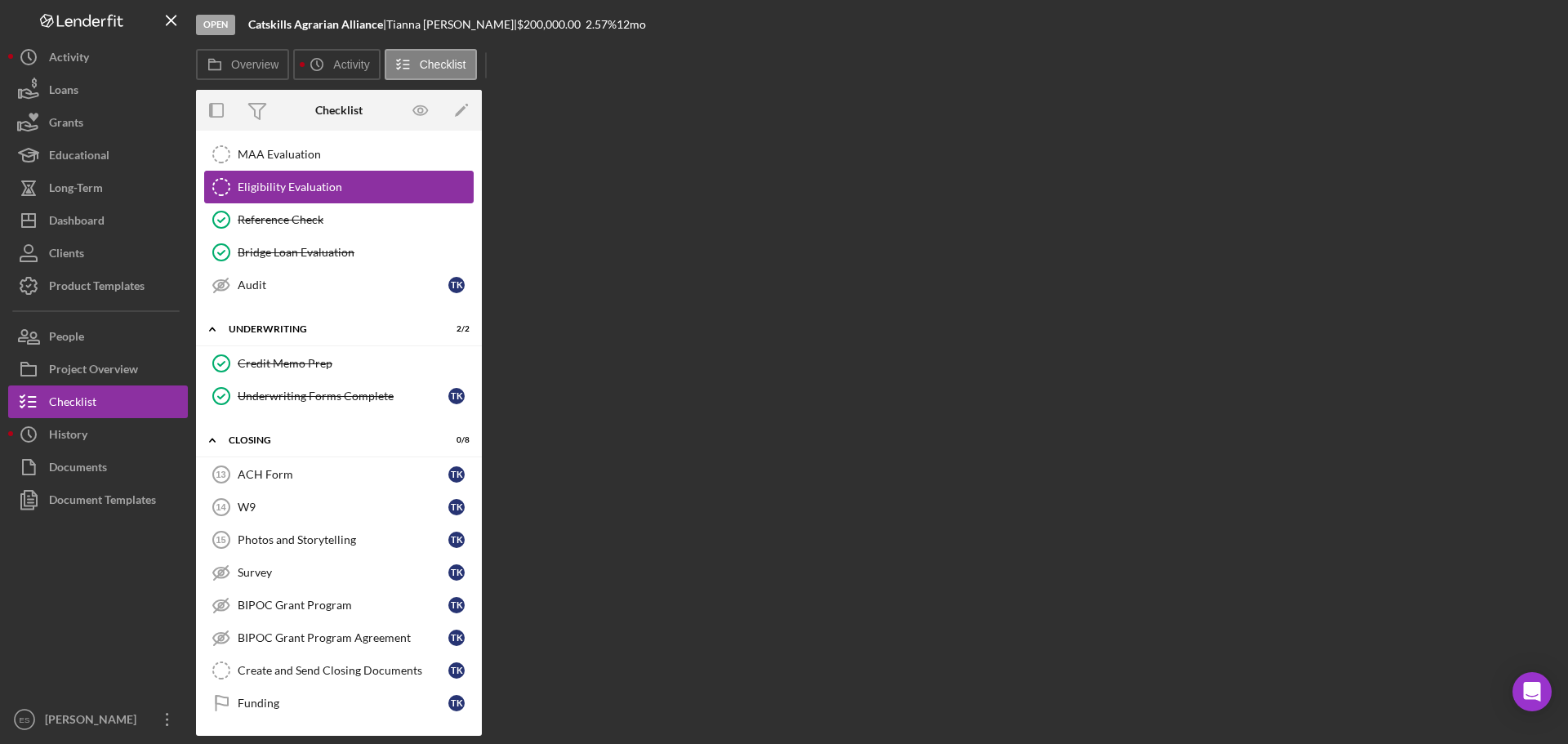
scroll to position [492, 0]
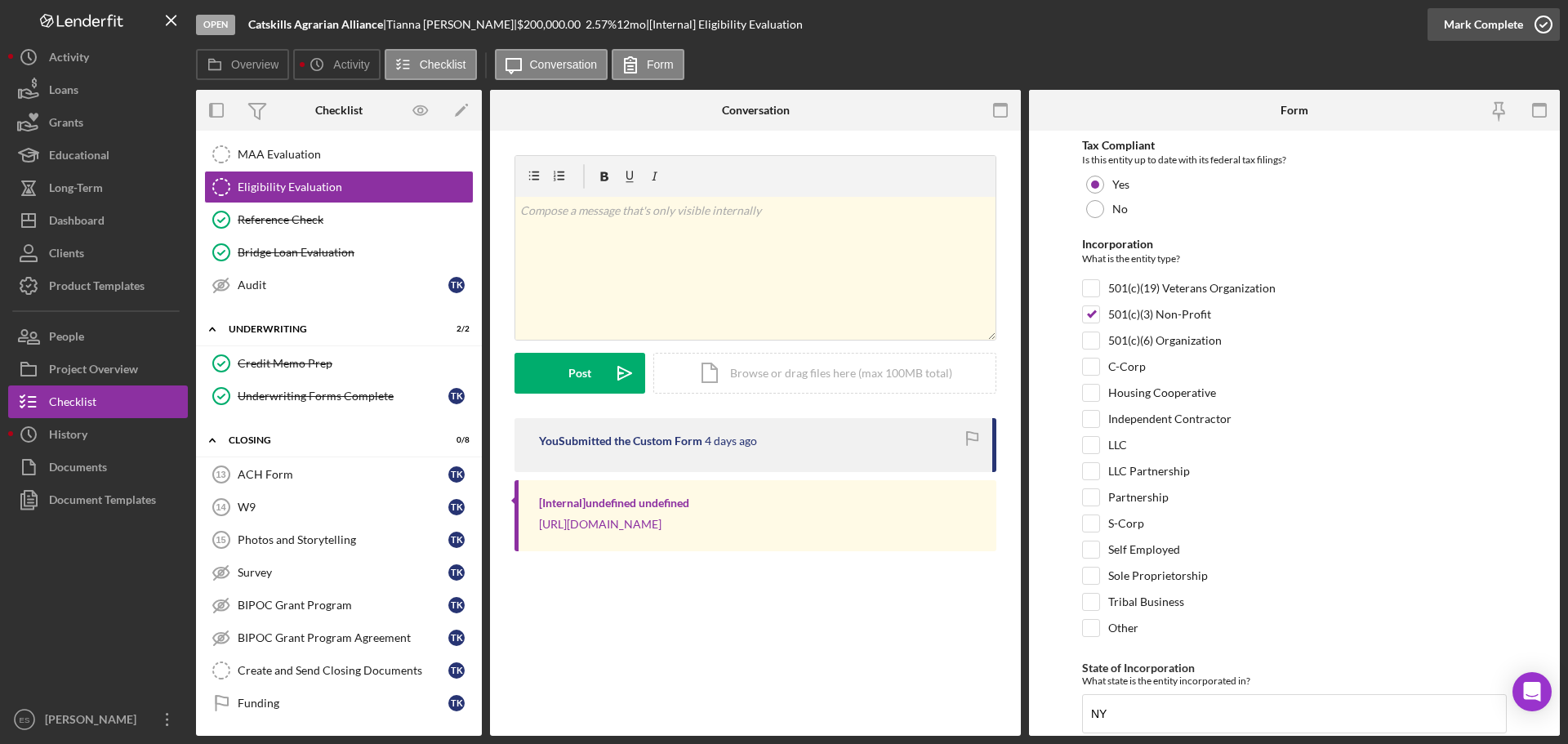
click at [1500, 35] on div "Mark Complete" at bounding box center [1484, 25] width 79 height 33
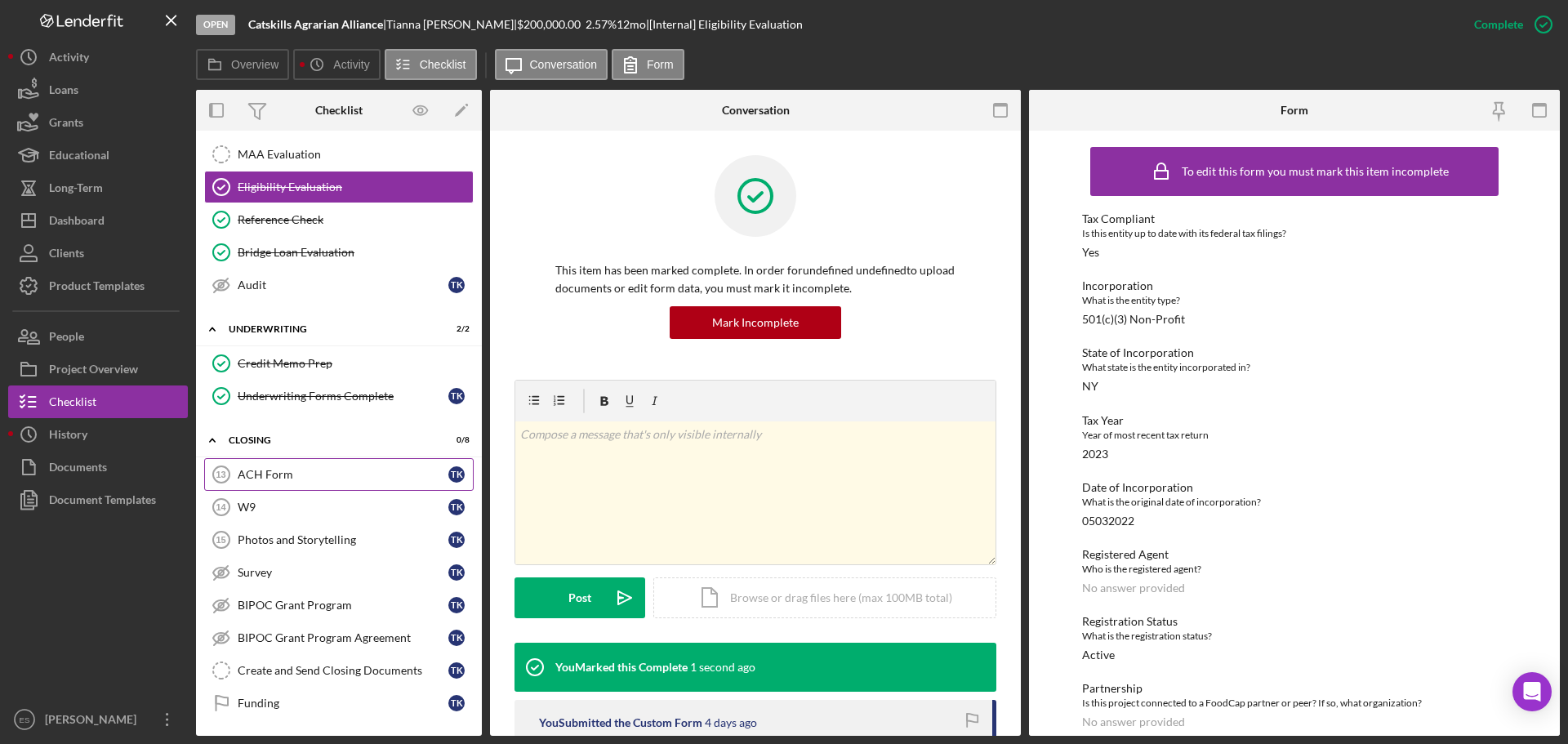
click at [335, 475] on div "ACH Form" at bounding box center [343, 474] width 211 height 13
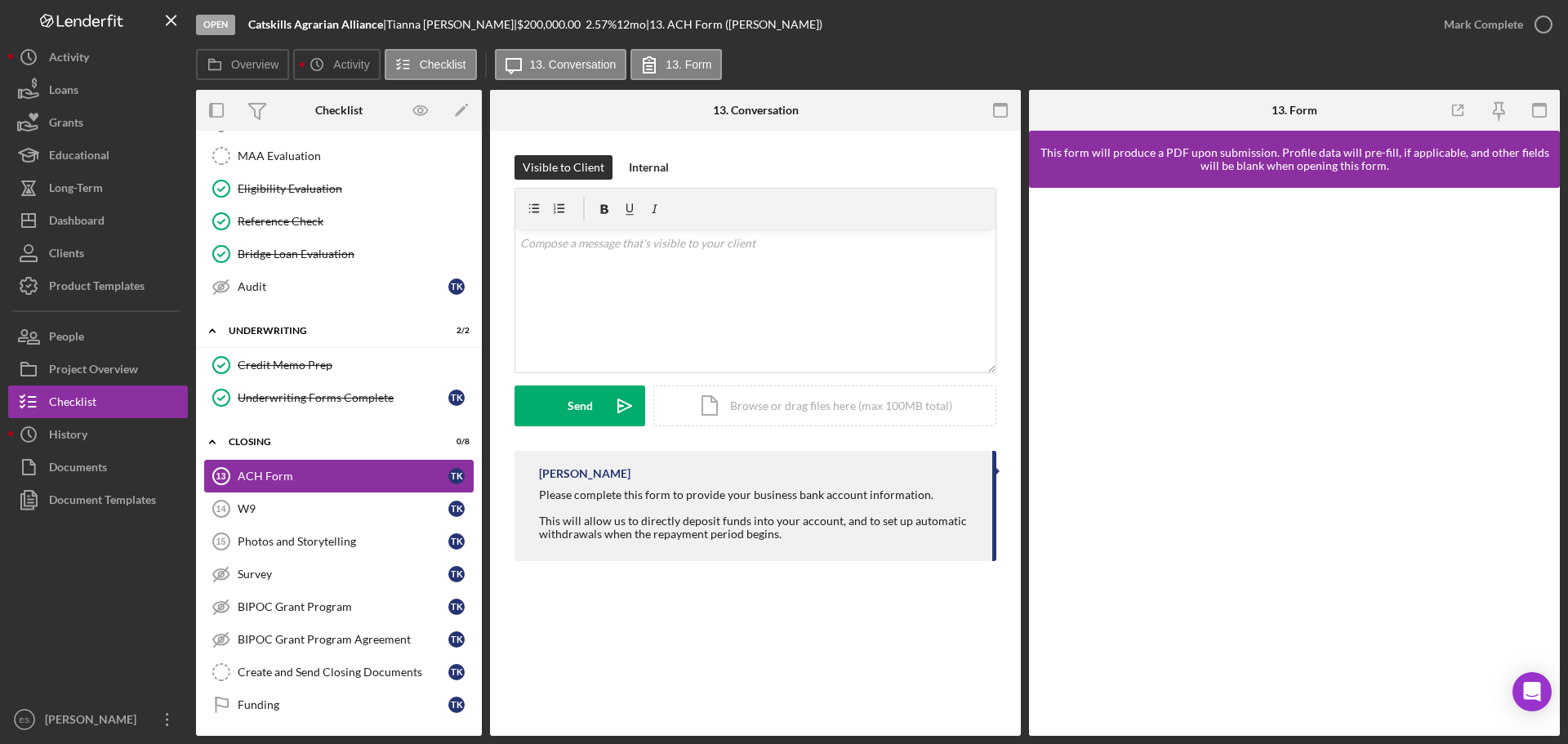
scroll to position [492, 0]
drag, startPoint x: 295, startPoint y: 511, endPoint x: 299, endPoint y: 455, distance: 56.1
click at [295, 511] on div "W9" at bounding box center [343, 506] width 211 height 13
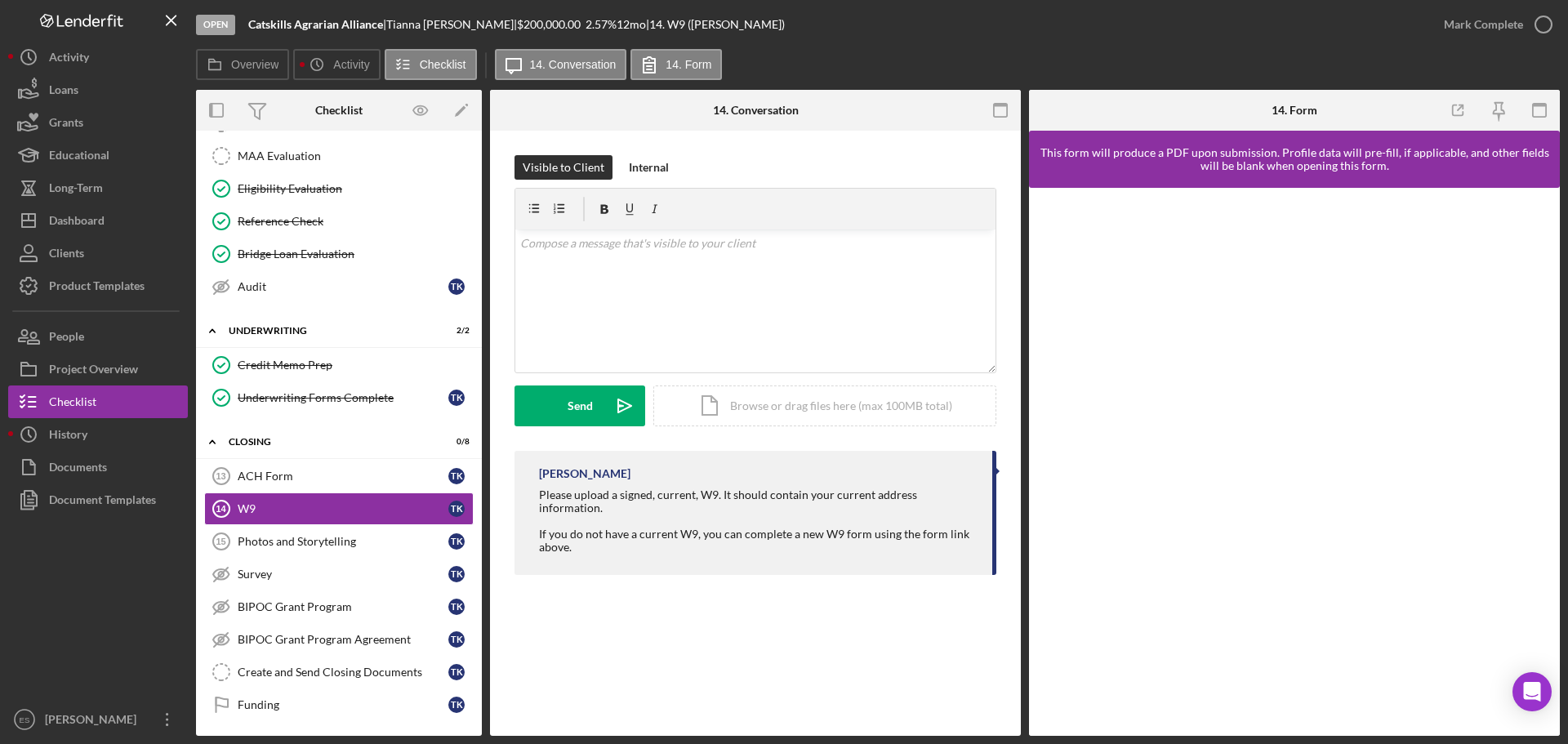
scroll to position [492, 0]
drag, startPoint x: 354, startPoint y: 547, endPoint x: 349, endPoint y: 535, distance: 13.0
click at [354, 547] on div "Photos and Storytelling" at bounding box center [343, 539] width 211 height 13
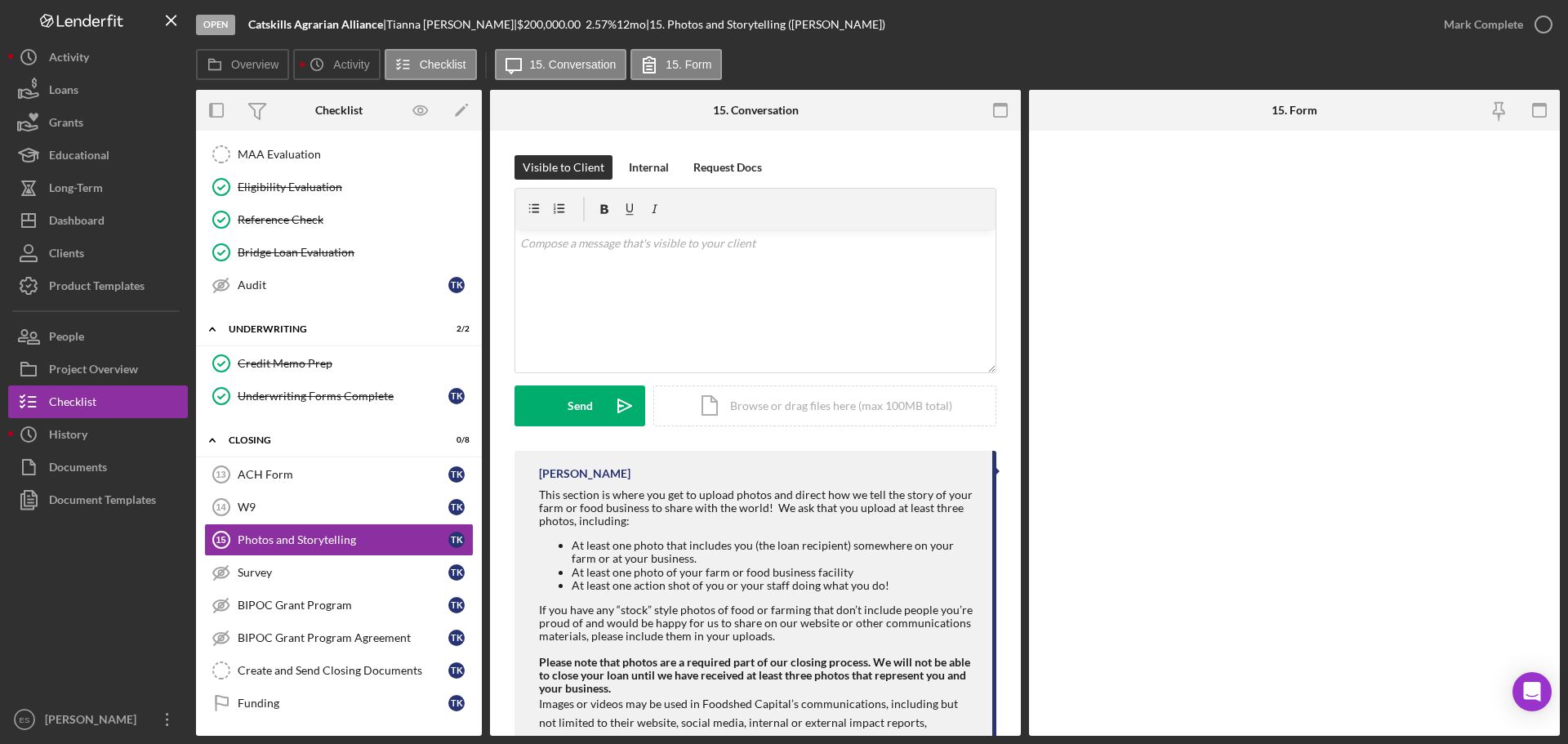
scroll to position [492, 0]
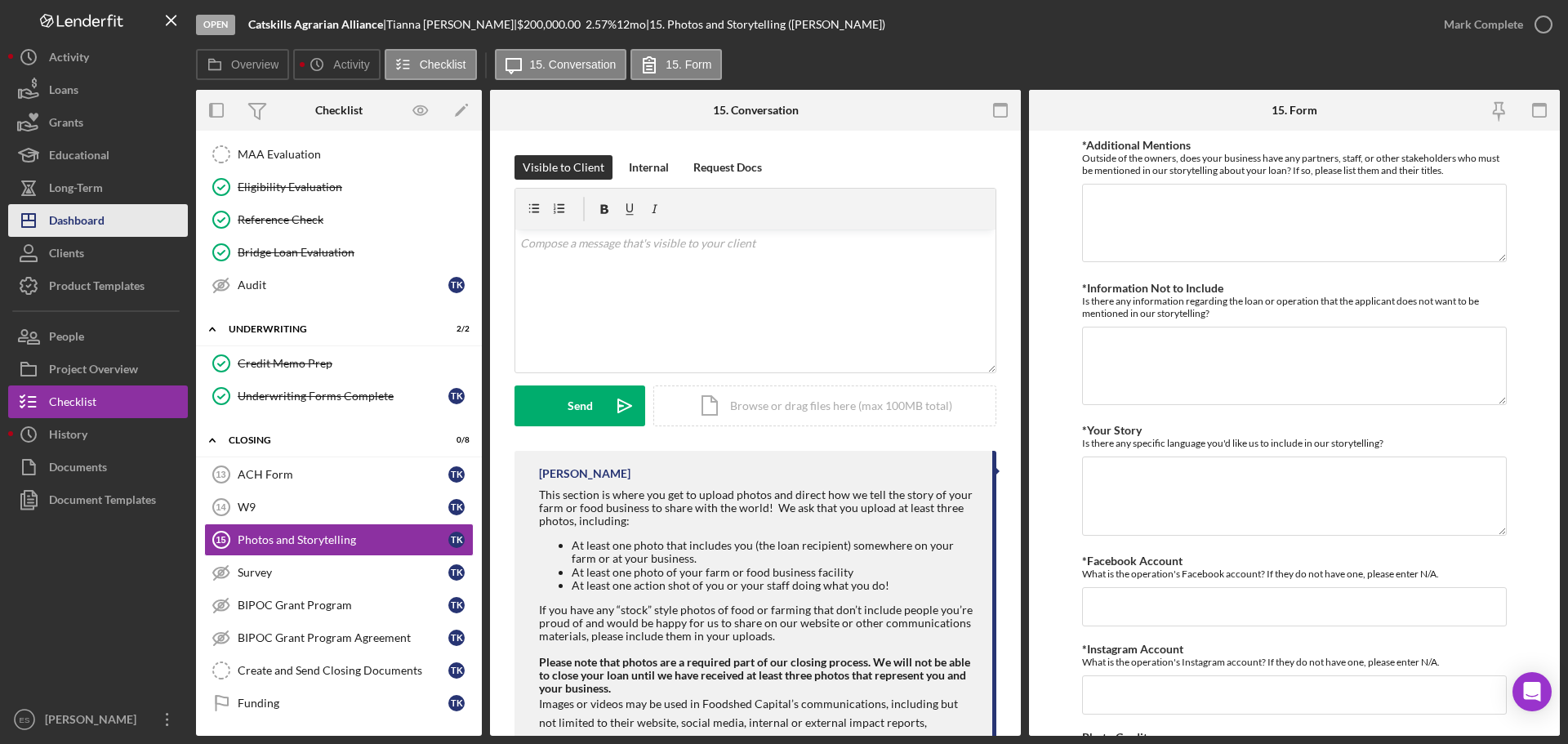
click at [112, 222] on button "Icon/Dashboard Dashboard" at bounding box center [98, 221] width 179 height 33
